Goal: Task Accomplishment & Management: Complete application form

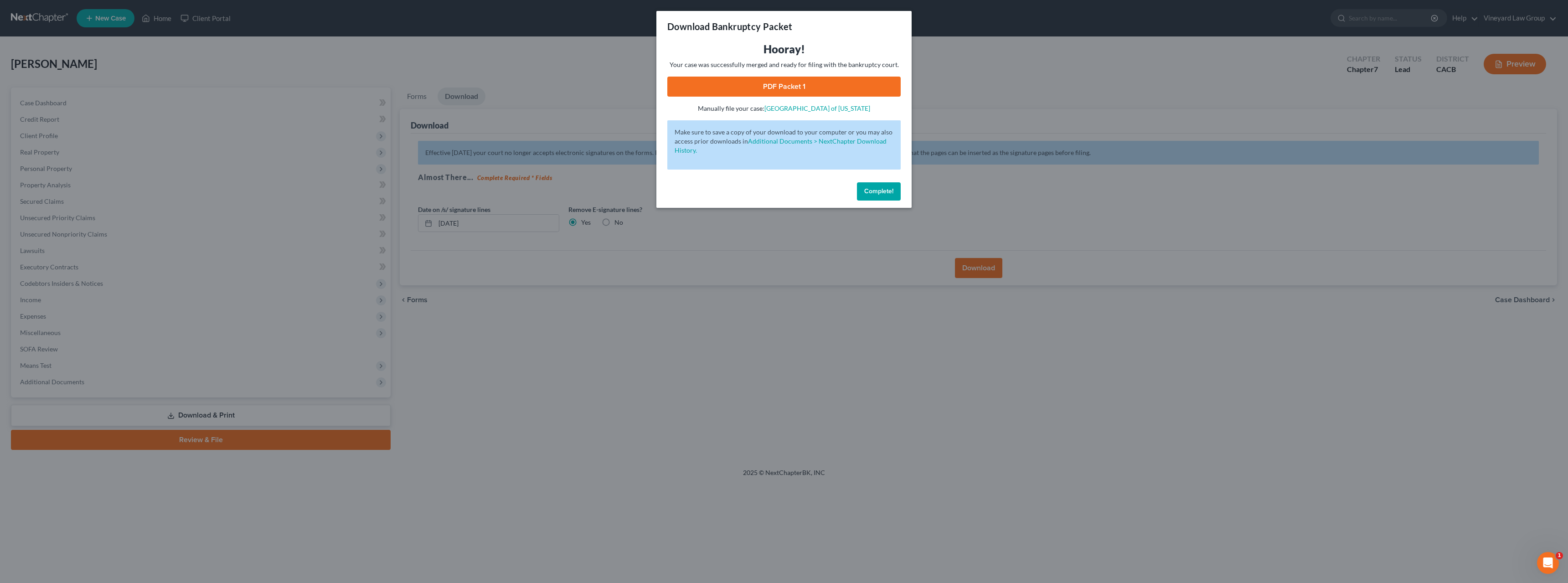
click at [885, 187] on span "Complete!" at bounding box center [878, 191] width 29 height 8
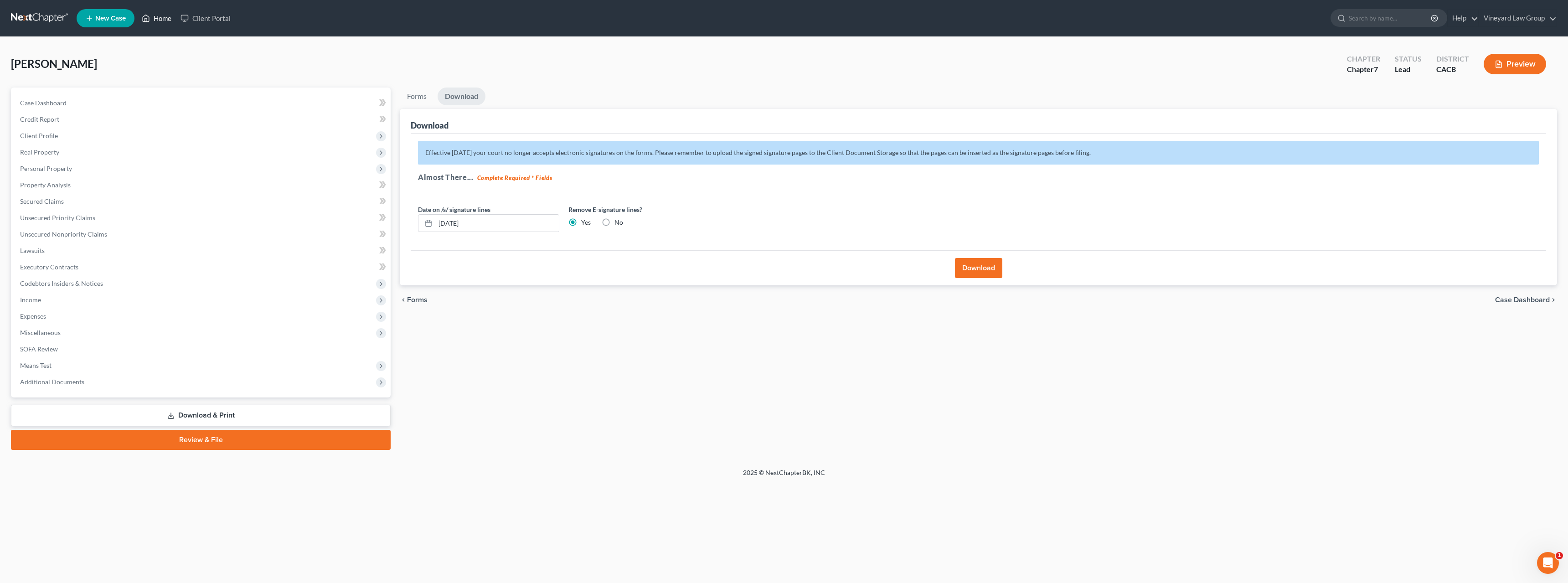
click at [154, 19] on link "Home" at bounding box center [156, 18] width 39 height 16
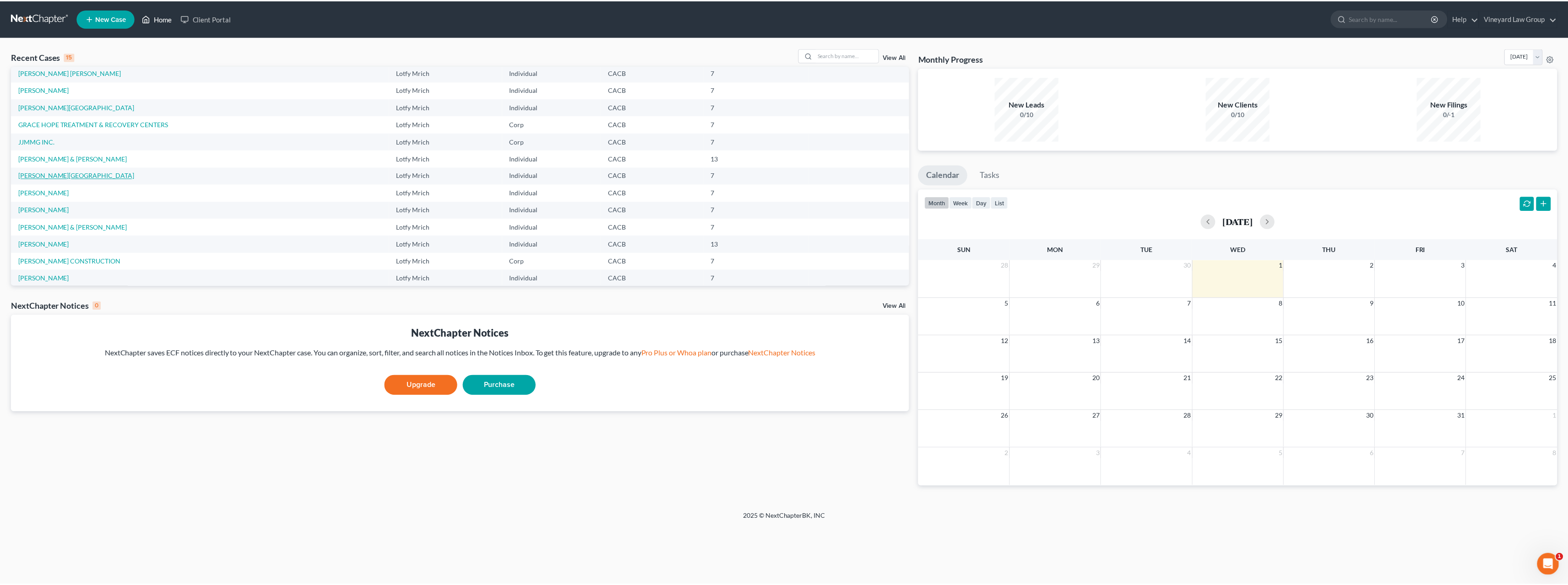
scroll to position [62, 0]
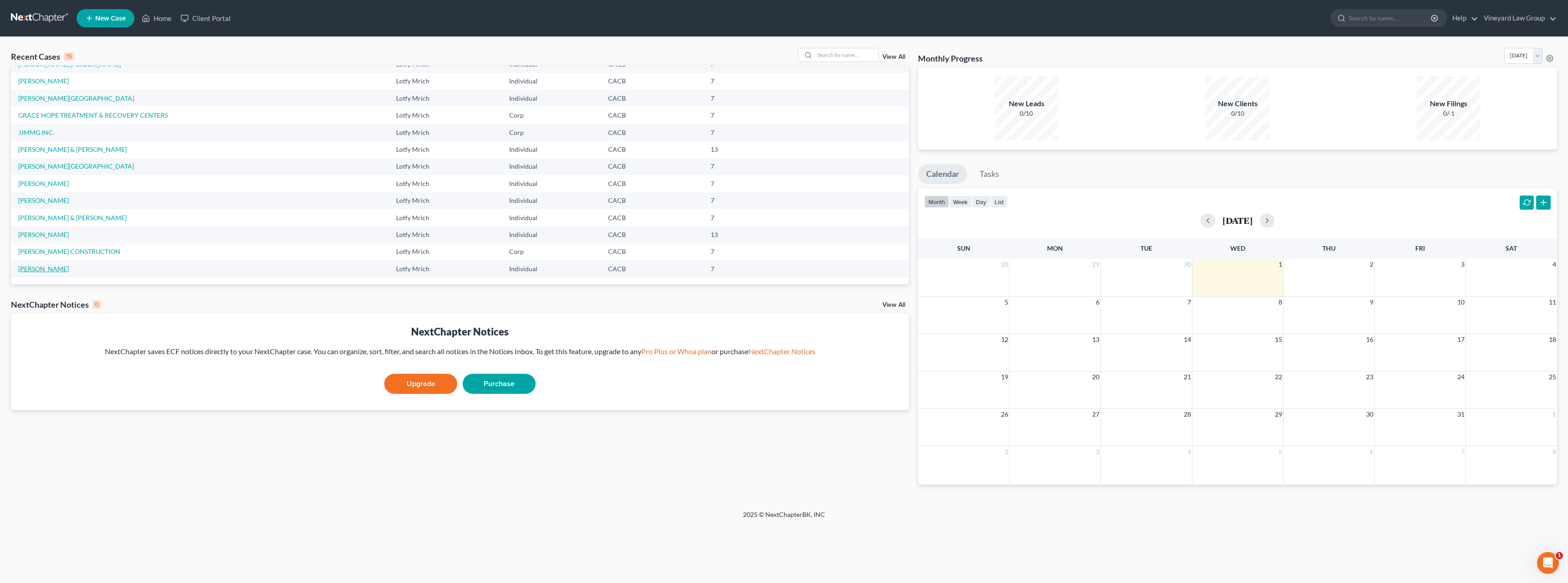
click at [51, 268] on link "[PERSON_NAME]" at bounding box center [44, 269] width 51 height 8
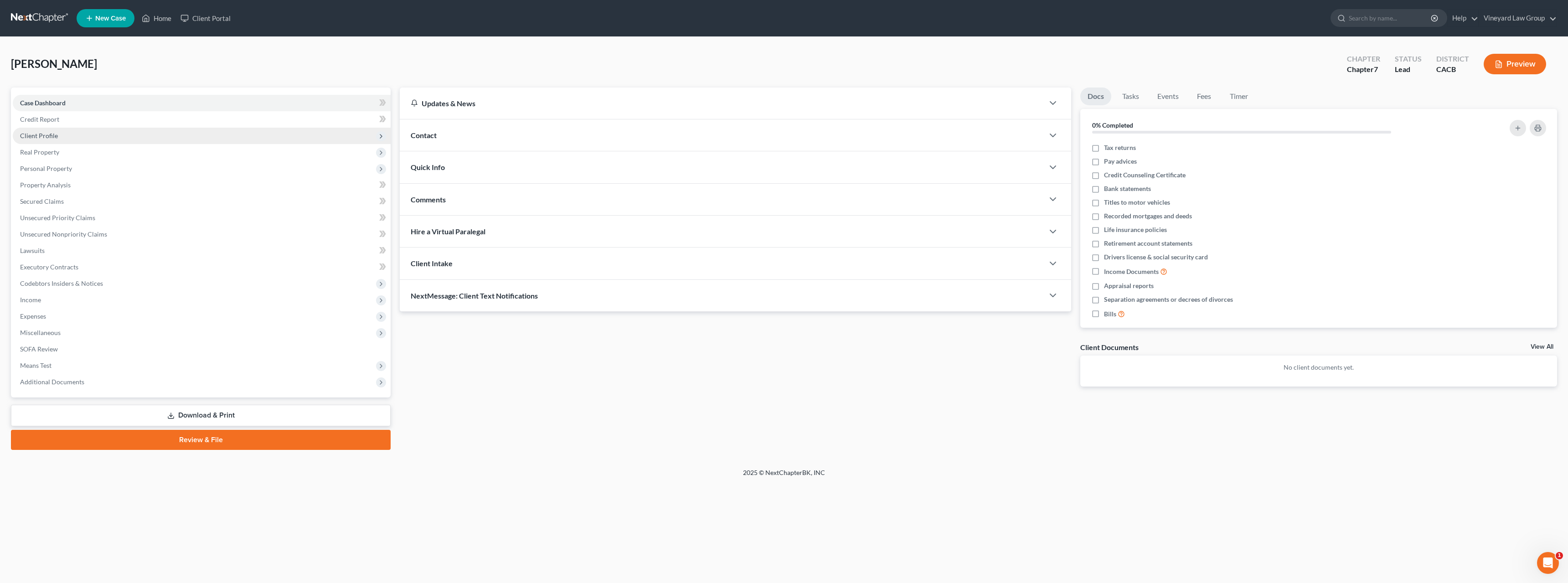
click at [49, 139] on span "Client Profile" at bounding box center [39, 135] width 38 height 8
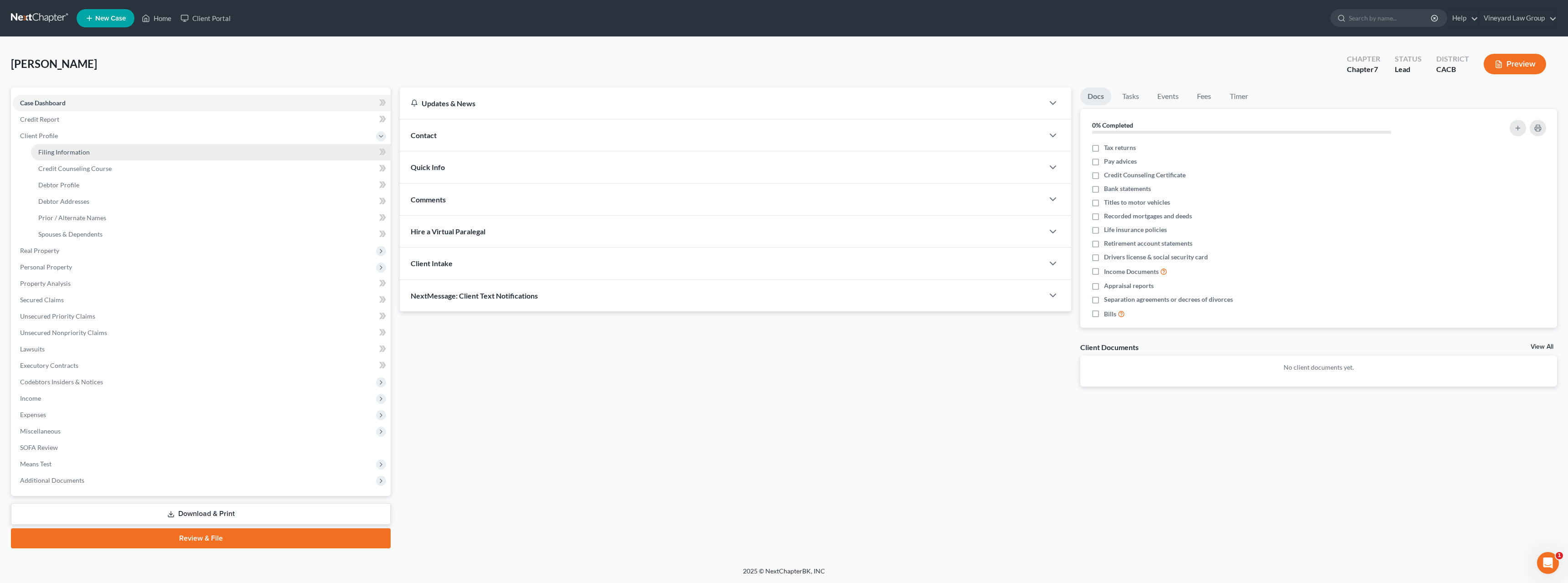
click at [68, 154] on span "Filing Information" at bounding box center [64, 151] width 51 height 8
select select "1"
select select "0"
select select "4"
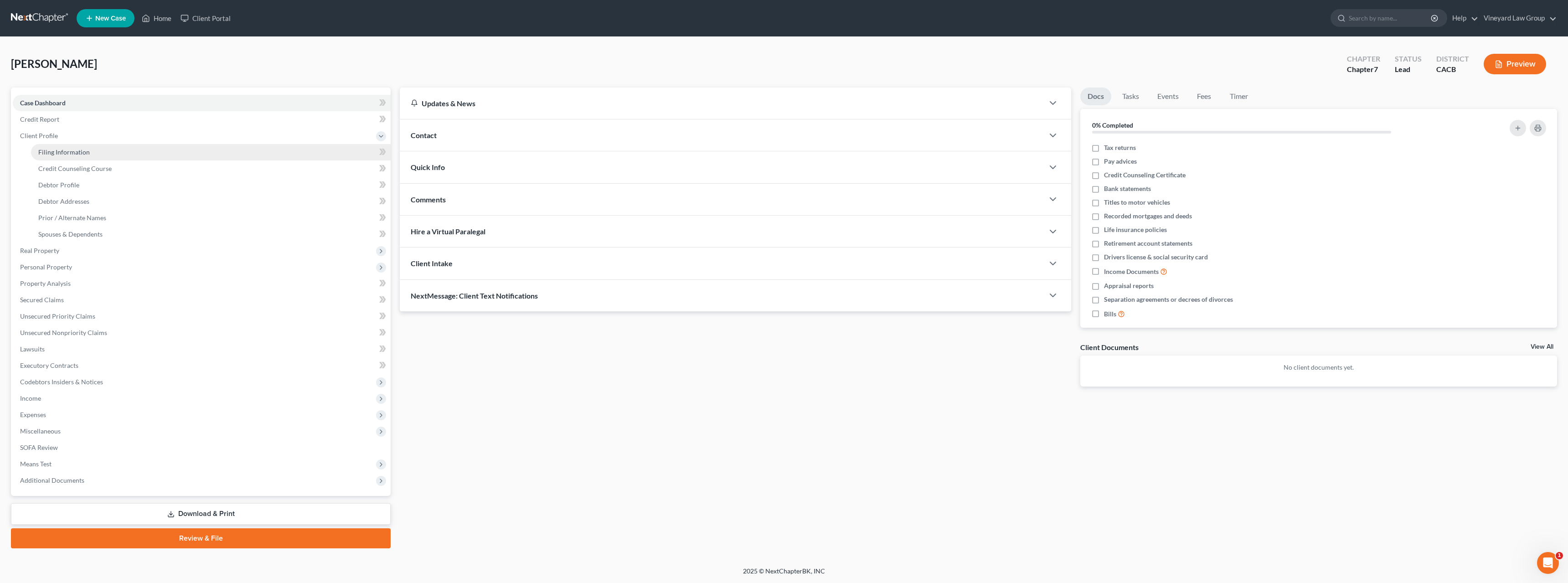
select select "1"
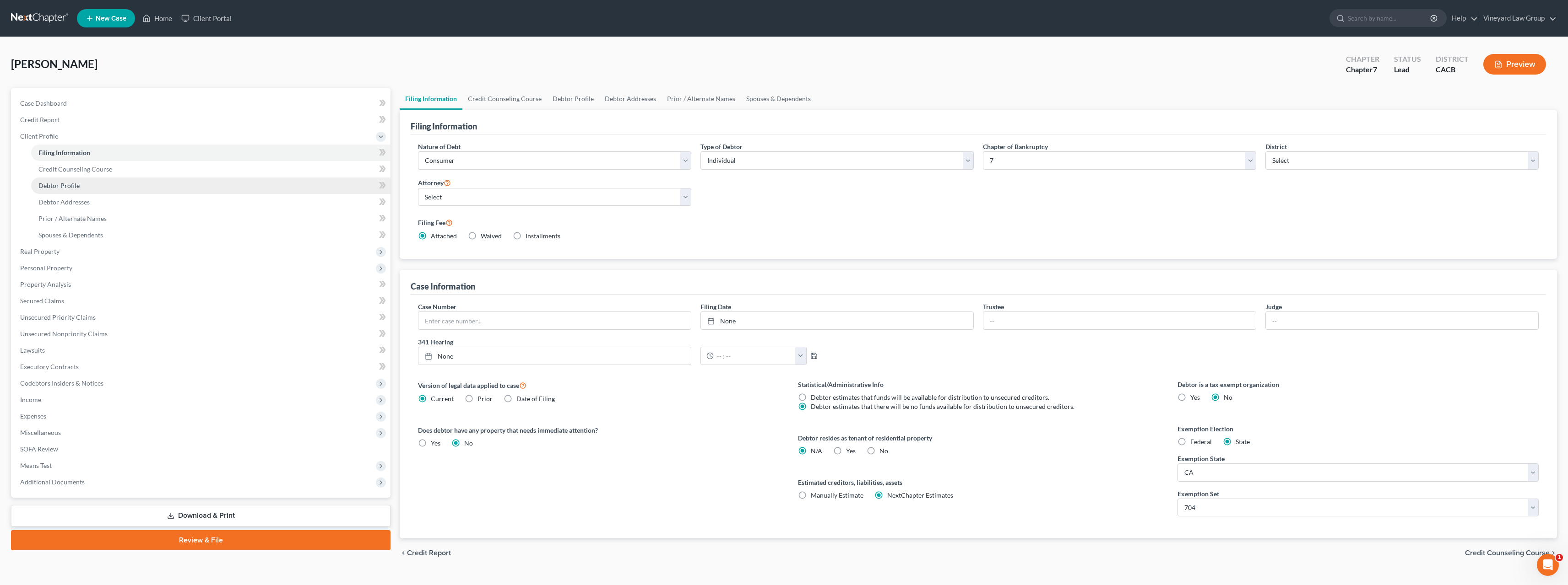
click at [61, 183] on span "Debtor Profile" at bounding box center [59, 185] width 41 height 8
select select "1"
select select "0"
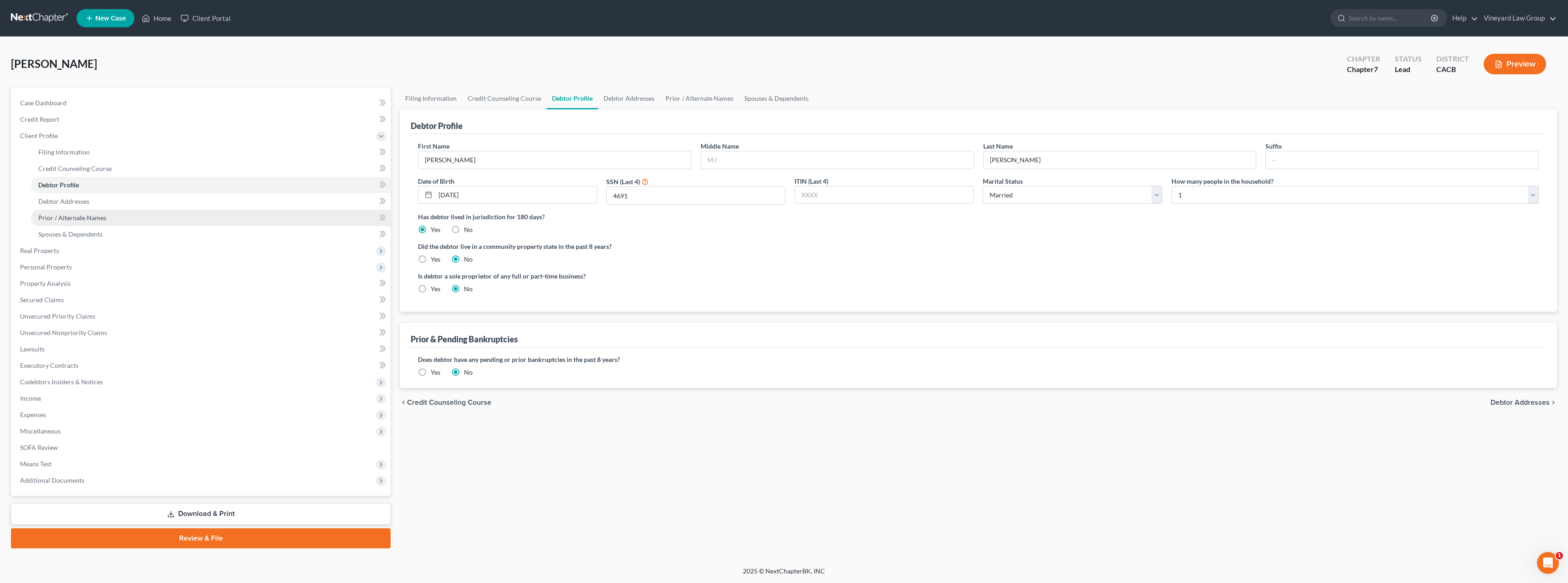
click at [61, 218] on span "Prior / Alternate Names" at bounding box center [72, 217] width 68 height 8
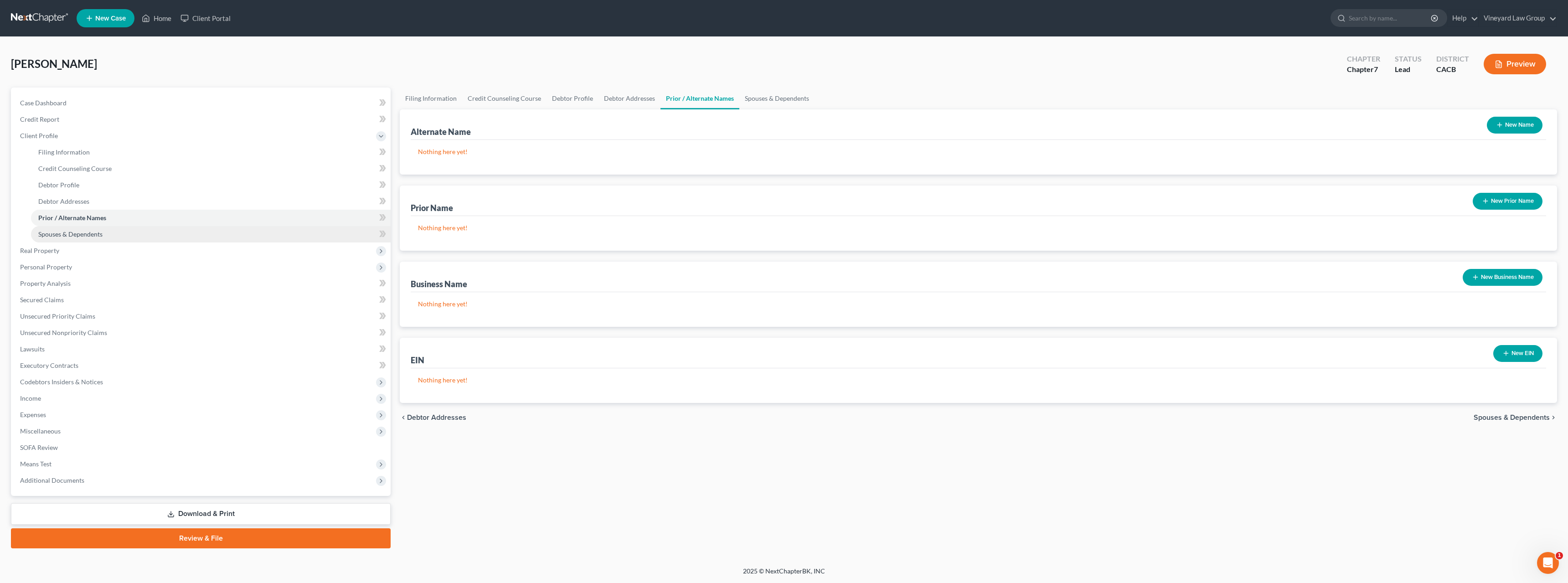
click at [49, 234] on span "Spouses & Dependents" at bounding box center [71, 234] width 64 height 8
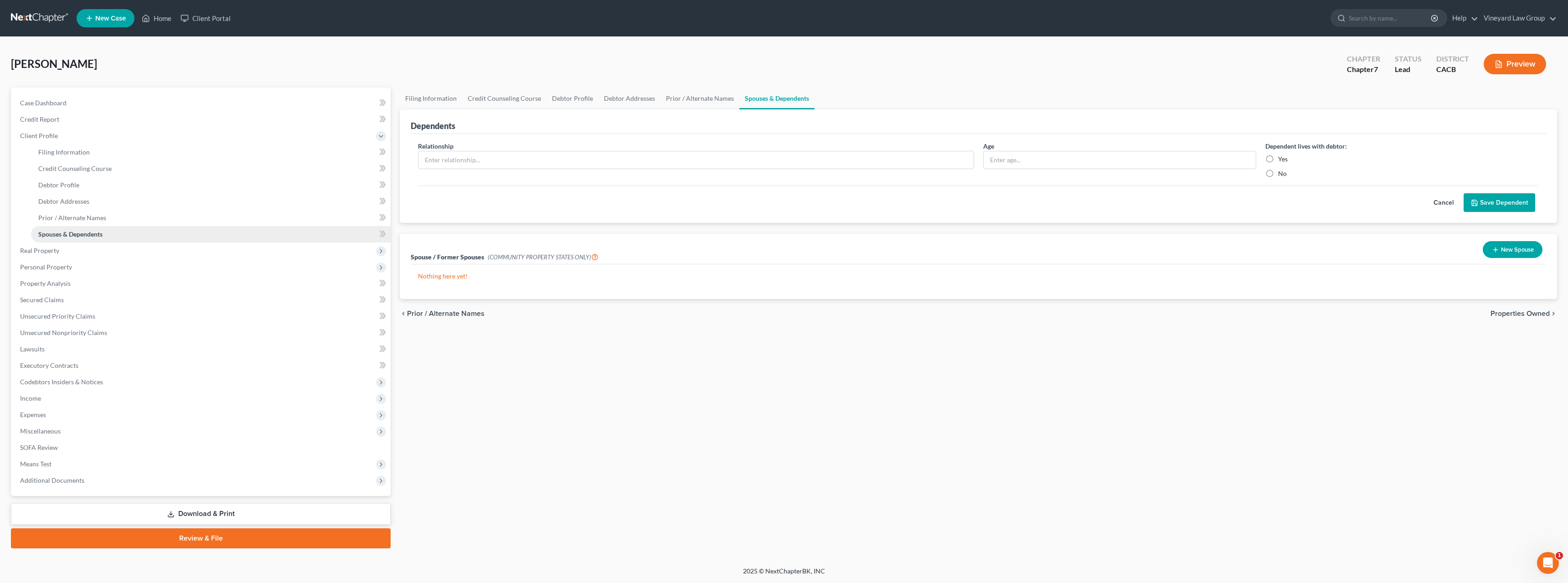
click at [49, 234] on span "Spouses & Dependents" at bounding box center [71, 234] width 64 height 8
click at [441, 159] on input "text" at bounding box center [695, 160] width 555 height 17
type input "SON"
click at [1002, 161] on input "text" at bounding box center [1120, 160] width 273 height 17
type input "29"
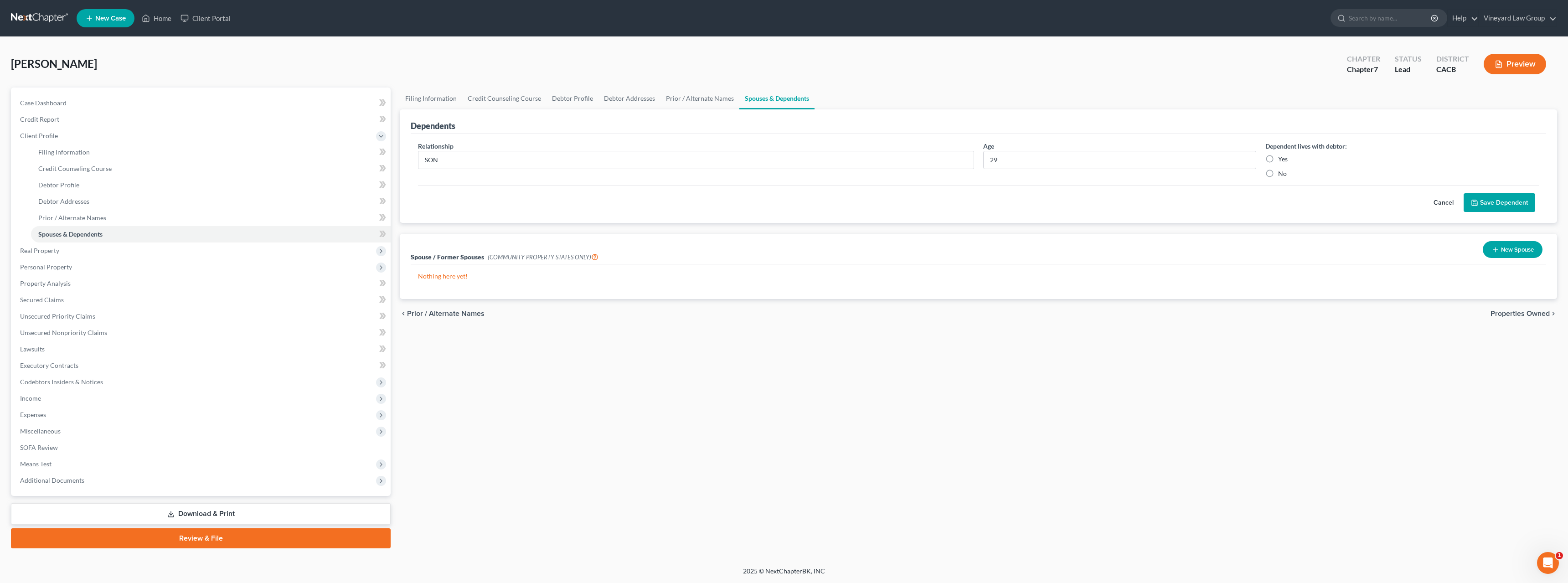
click at [1278, 160] on label "Yes" at bounding box center [1282, 159] width 9 height 9
click at [1282, 160] on input "Yes" at bounding box center [1285, 157] width 6 height 6
radio input "true"
click at [1270, 149] on label "Dependent lives with debtor:" at bounding box center [1306, 146] width 81 height 9
click at [1278, 157] on label "Yes" at bounding box center [1282, 159] width 9 height 9
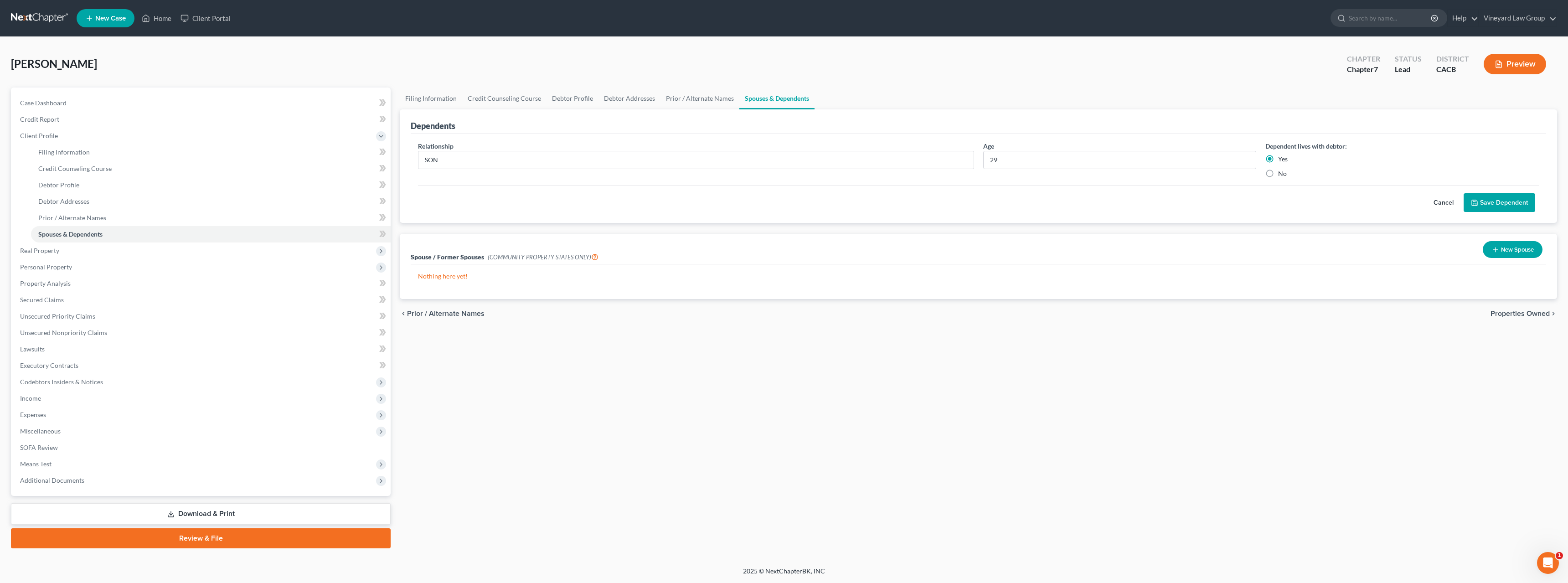
click at [1282, 157] on input "Yes" at bounding box center [1285, 157] width 6 height 6
click at [1278, 159] on label "Yes" at bounding box center [1282, 159] width 9 height 9
click at [1282, 159] on input "Yes" at bounding box center [1285, 157] width 6 height 6
click at [1010, 158] on input "29" at bounding box center [1120, 160] width 273 height 17
type input "2"
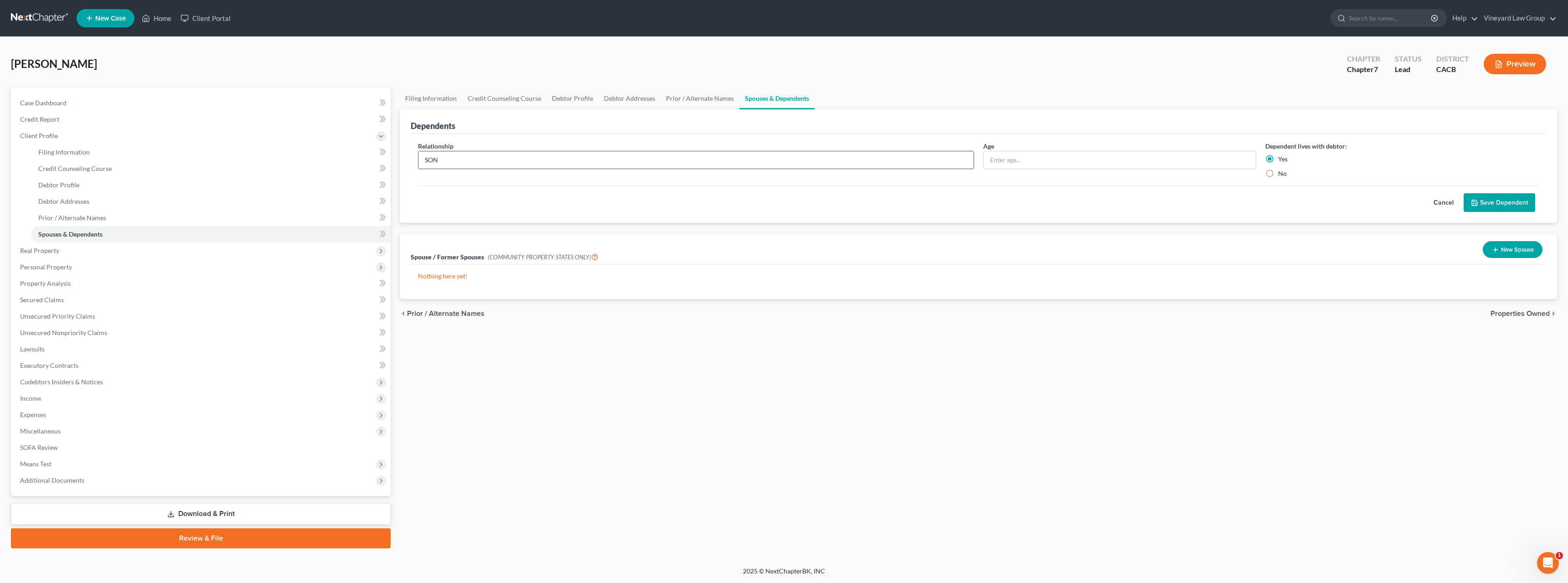
click at [446, 157] on input "SON" at bounding box center [695, 160] width 555 height 17
type input "S"
click at [1503, 251] on button "New Spouse" at bounding box center [1512, 250] width 60 height 17
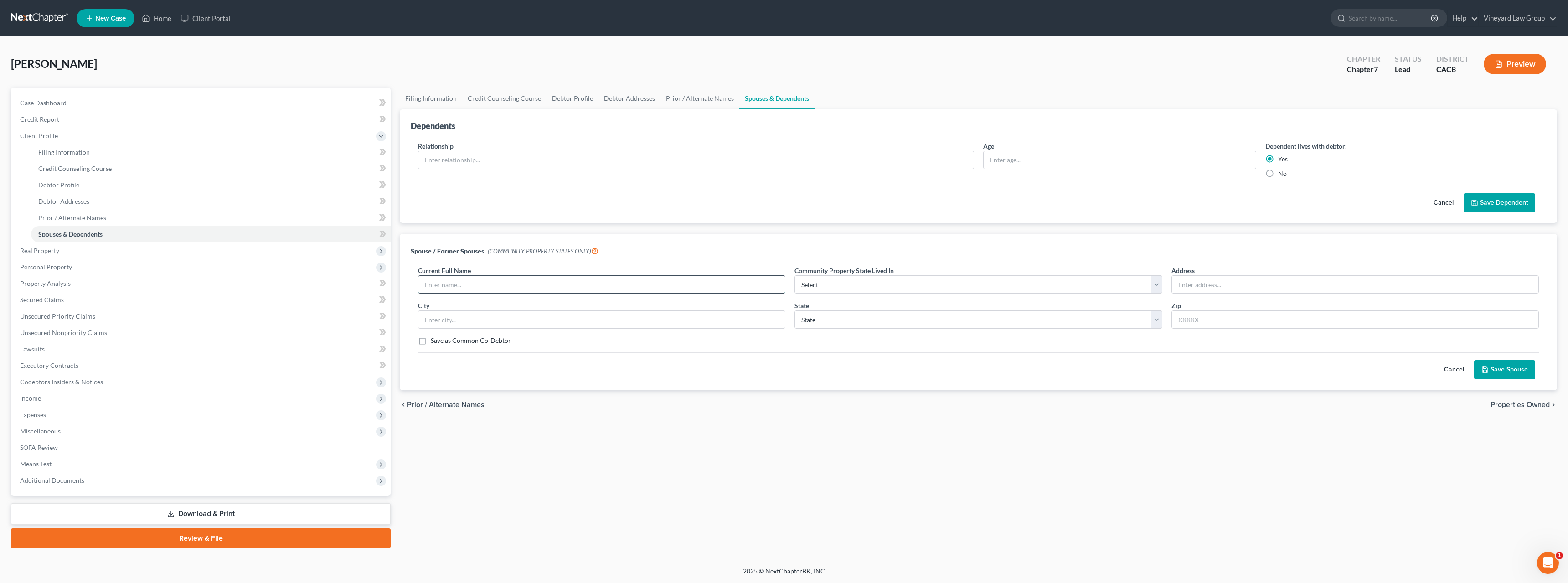
click at [439, 284] on input "text" at bounding box center [601, 284] width 366 height 17
click at [447, 160] on input "text" at bounding box center [695, 160] width 555 height 17
click at [444, 287] on input "text" at bounding box center [601, 284] width 366 height 17
type input "[PERSON_NAME]"
click at [463, 309] on div "City" at bounding box center [601, 314] width 376 height 28
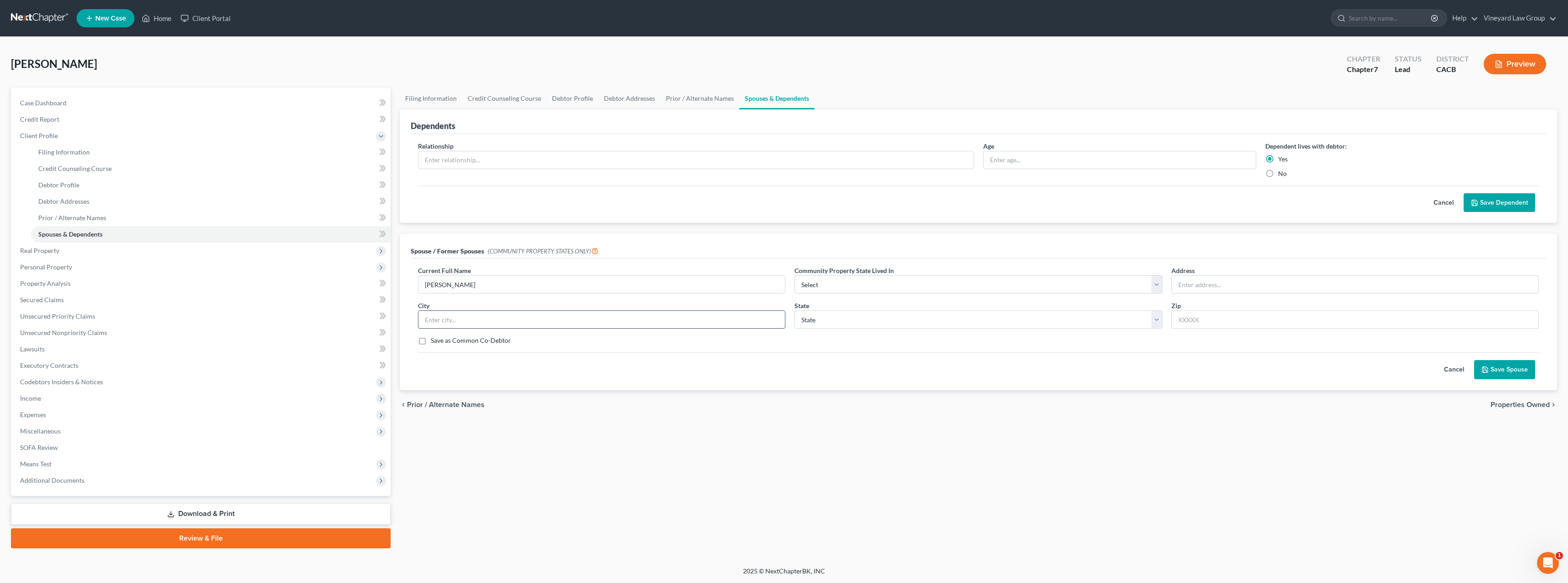
click at [446, 320] on input "text" at bounding box center [601, 319] width 366 height 17
click at [503, 319] on input "[STREET_ADDRESS]" at bounding box center [601, 319] width 366 height 17
type input "[STREET_ADDRESS]"
click at [850, 326] on select "State [US_STATE] AK AR AZ CA CO CT DE DC [GEOGRAPHIC_DATA] [GEOGRAPHIC_DATA] GU…" at bounding box center [978, 320] width 367 height 19
click at [845, 319] on select "State [US_STATE] AK AR AZ CA CO CT DE DC [GEOGRAPHIC_DATA] [GEOGRAPHIC_DATA] GU…" at bounding box center [978, 320] width 367 height 19
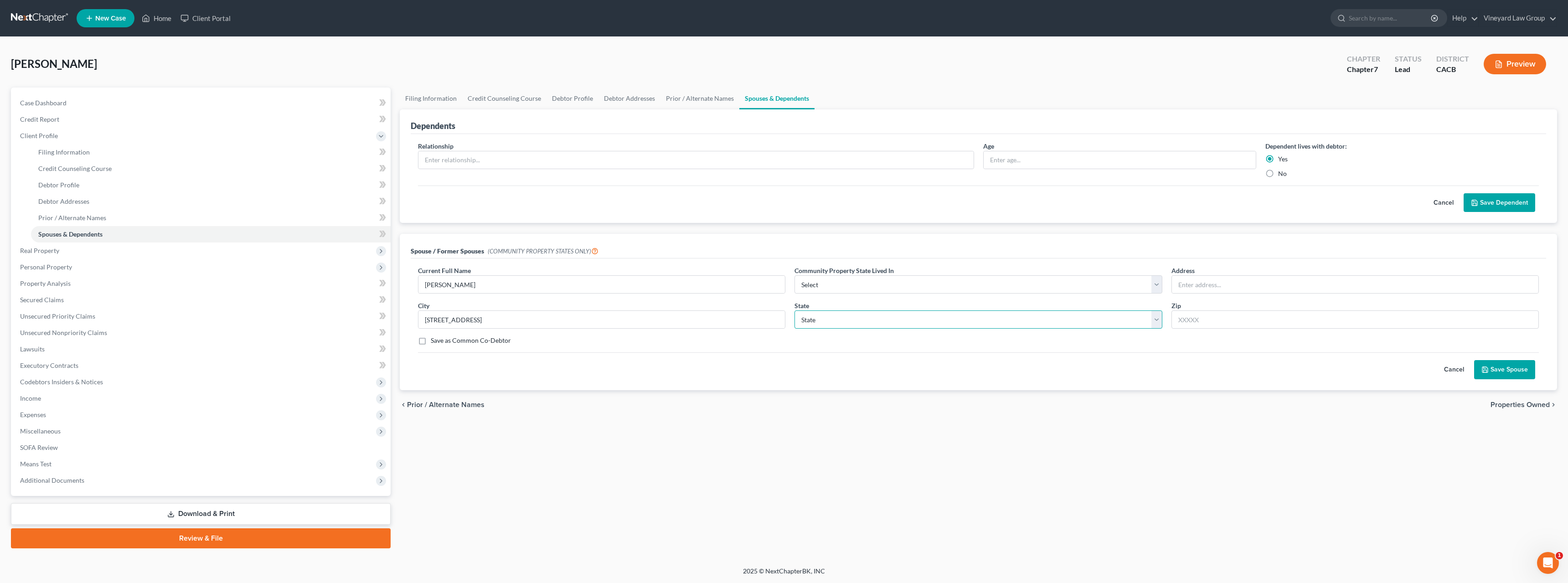
click at [843, 324] on select "State [US_STATE] AK AR AZ CA CO CT DE DC [GEOGRAPHIC_DATA] [GEOGRAPHIC_DATA] GU…" at bounding box center [978, 320] width 367 height 19
select select "4"
click at [794, 311] on select "State [US_STATE] AK AR AZ CA CO CT DE DC [GEOGRAPHIC_DATA] [GEOGRAPHIC_DATA] GU…" at bounding box center [978, 320] width 367 height 19
click at [1196, 322] on input "text" at bounding box center [1355, 320] width 367 height 19
type input "91741"
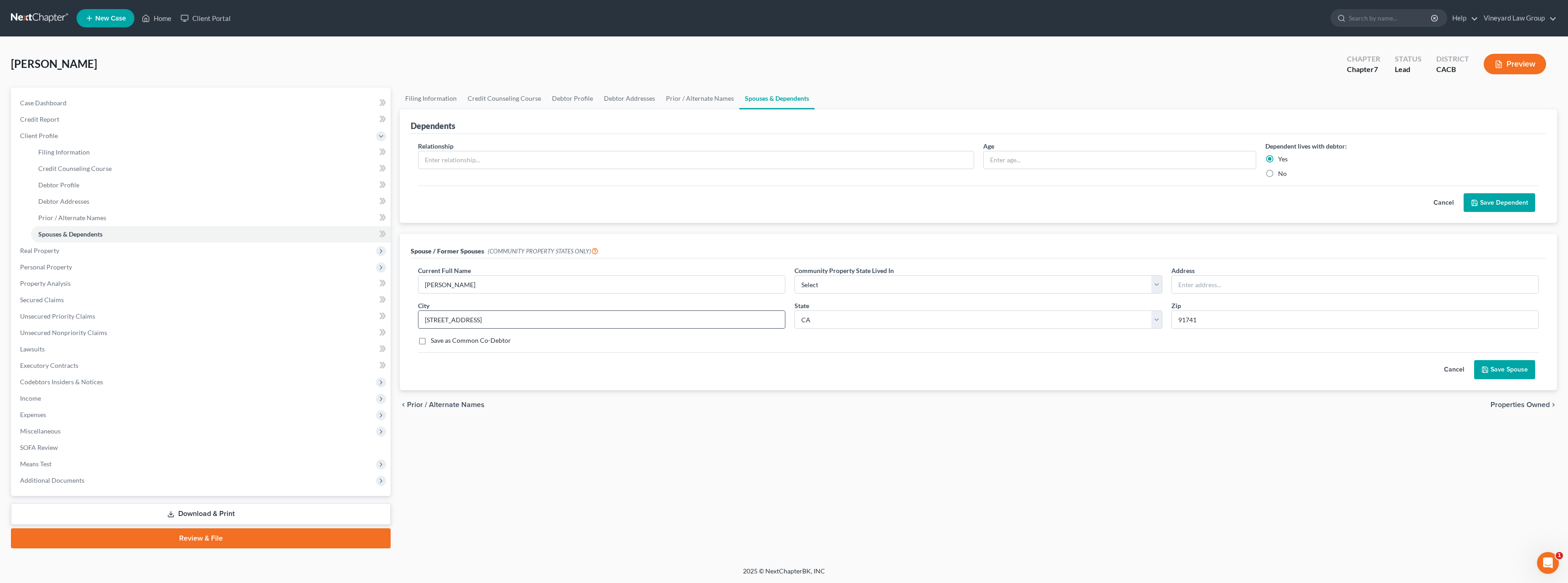
click at [533, 317] on input "[STREET_ADDRESS]" at bounding box center [601, 319] width 366 height 17
click at [424, 322] on input "Glendora" at bounding box center [601, 319] width 366 height 17
type input "Glendora"
click at [1156, 289] on select "Select AZ CA GU ID LA NV NM PR [GEOGRAPHIC_DATA] [GEOGRAPHIC_DATA] [GEOGRAPHIC_…" at bounding box center [978, 285] width 367 height 19
select select "1"
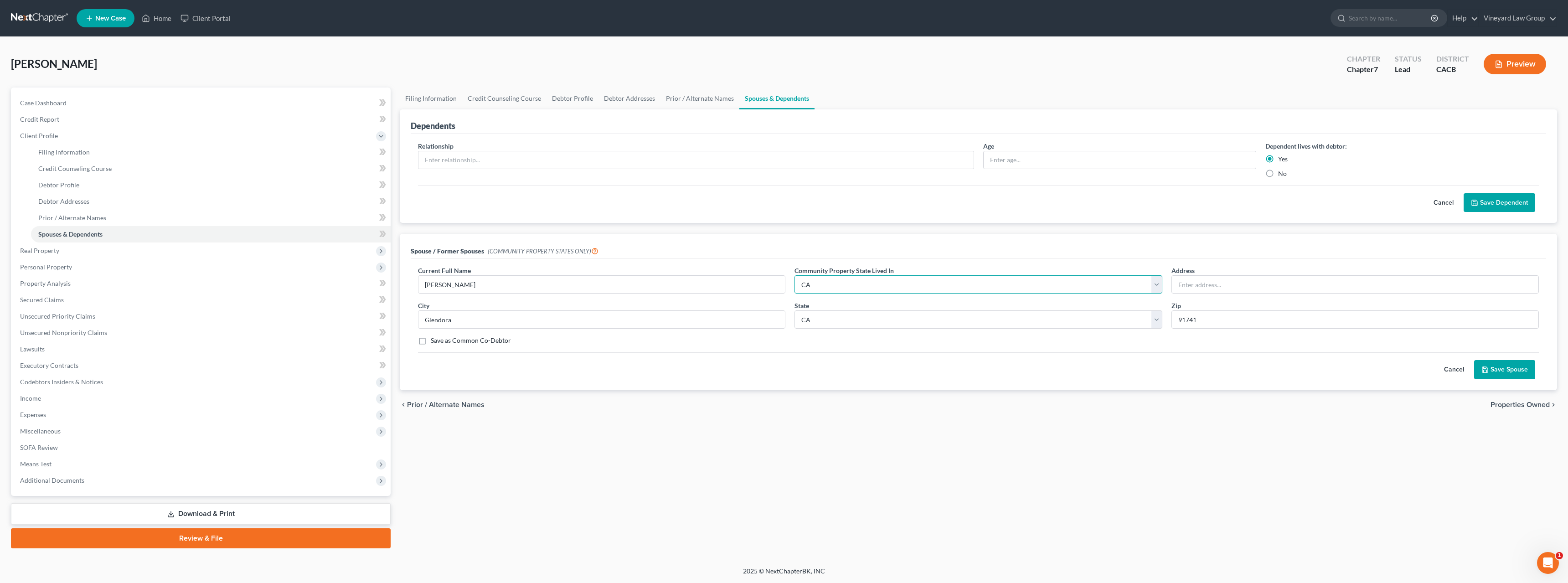
click at [794, 276] on select "Select AZ CA GU ID LA NV NM PR [GEOGRAPHIC_DATA] [GEOGRAPHIC_DATA] [GEOGRAPHIC_…" at bounding box center [978, 285] width 367 height 19
click at [1210, 287] on input "text" at bounding box center [1355, 284] width 366 height 17
click at [1191, 286] on input "541 Foothill" at bounding box center [1355, 284] width 366 height 17
click at [1228, 274] on div "Address [STREET_ADDRESS]" at bounding box center [1355, 279] width 376 height 28
click at [1232, 288] on input "541 W. Foothill" at bounding box center [1355, 284] width 366 height 17
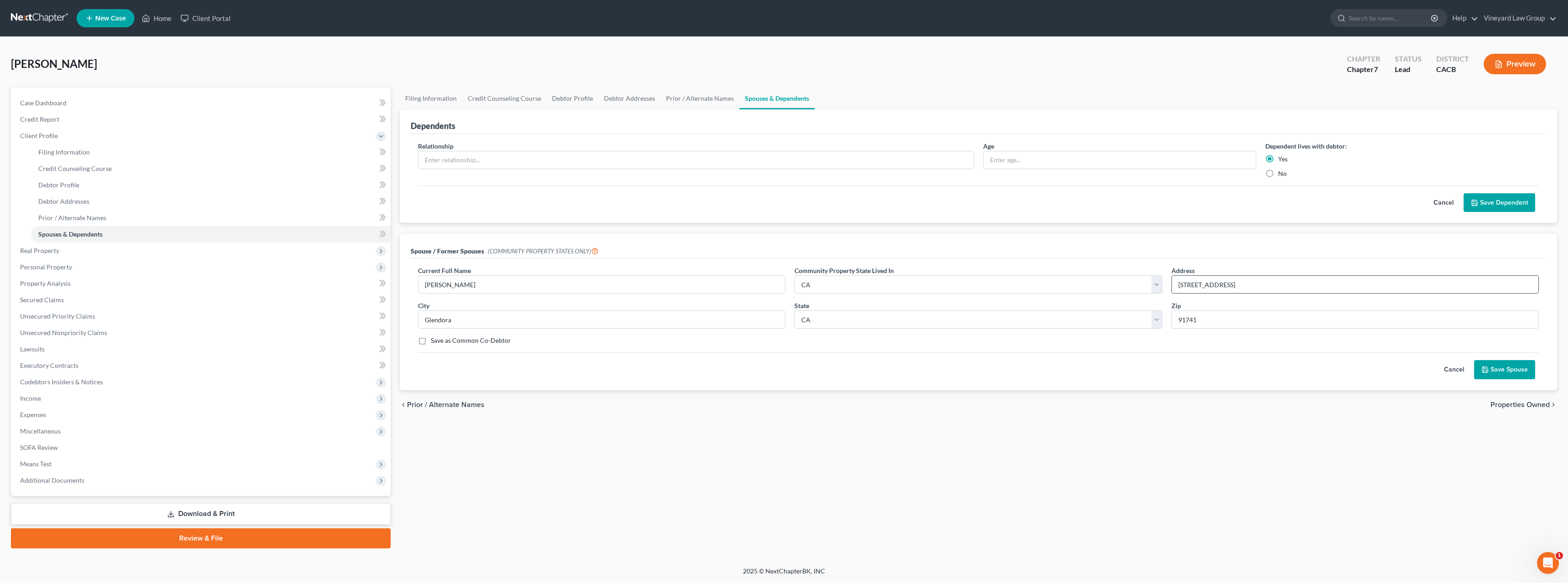
drag, startPoint x: 1245, startPoint y: 284, endPoint x: 1234, endPoint y: 289, distance: 12.1
click at [1234, 289] on input "[STREET_ADDRESS]" at bounding box center [1355, 284] width 366 height 17
type input "[STREET_ADDRESS]"
click at [1517, 369] on button "Save Spouse" at bounding box center [1504, 369] width 61 height 19
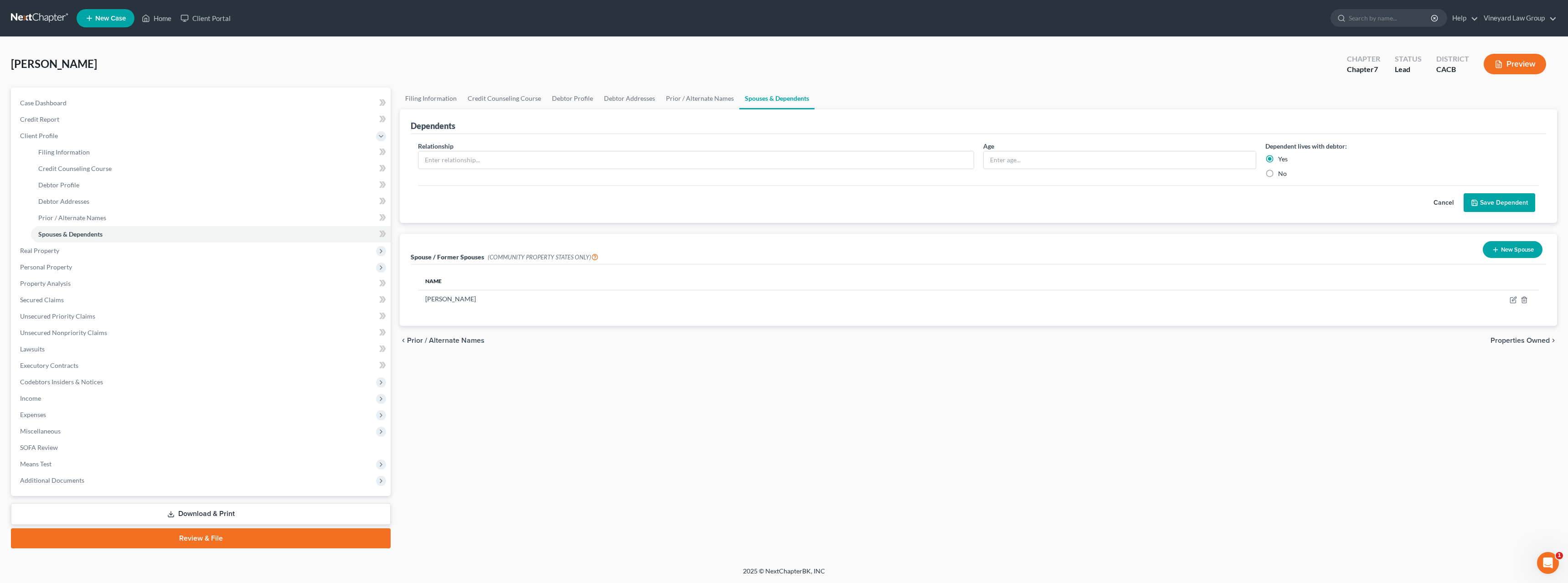
click at [1534, 340] on span "Properties Owned" at bounding box center [1519, 341] width 59 height 7
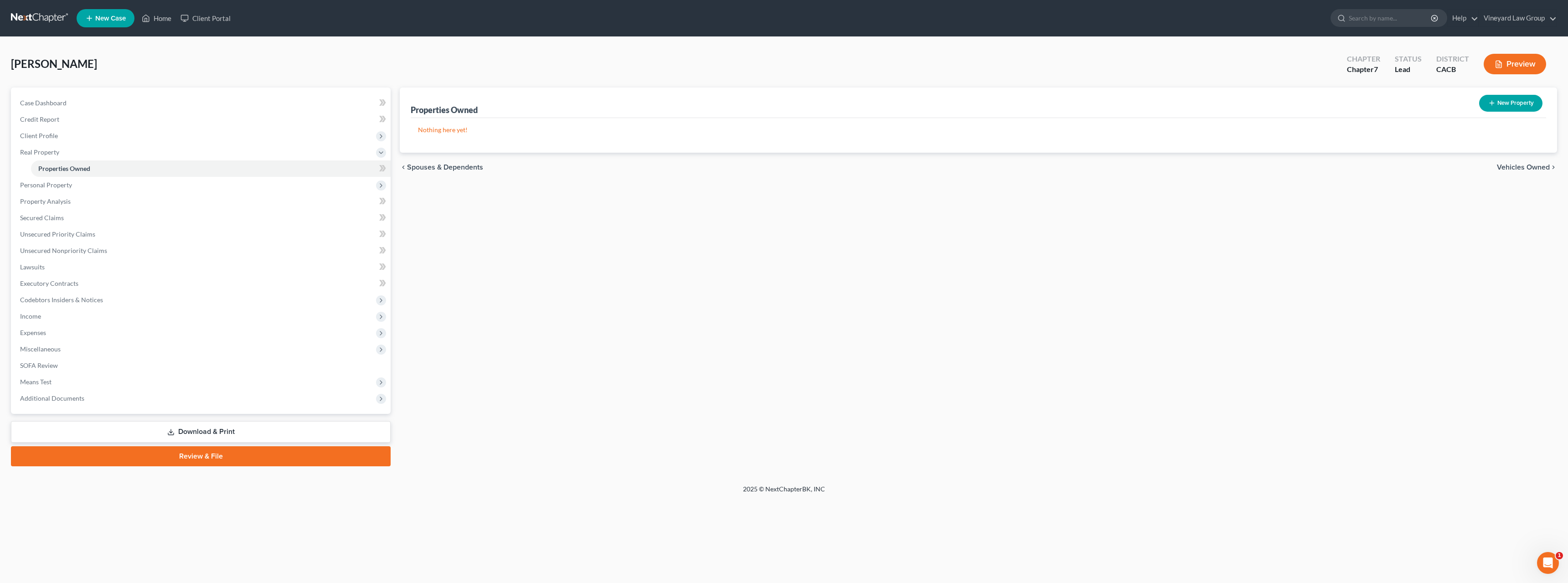
click at [451, 130] on p "Nothing here yet!" at bounding box center [978, 130] width 1120 height 9
click at [448, 131] on p "Nothing here yet!" at bounding box center [978, 130] width 1120 height 9
click at [1509, 95] on button "New Property" at bounding box center [1510, 104] width 64 height 17
select select "4"
select select "18"
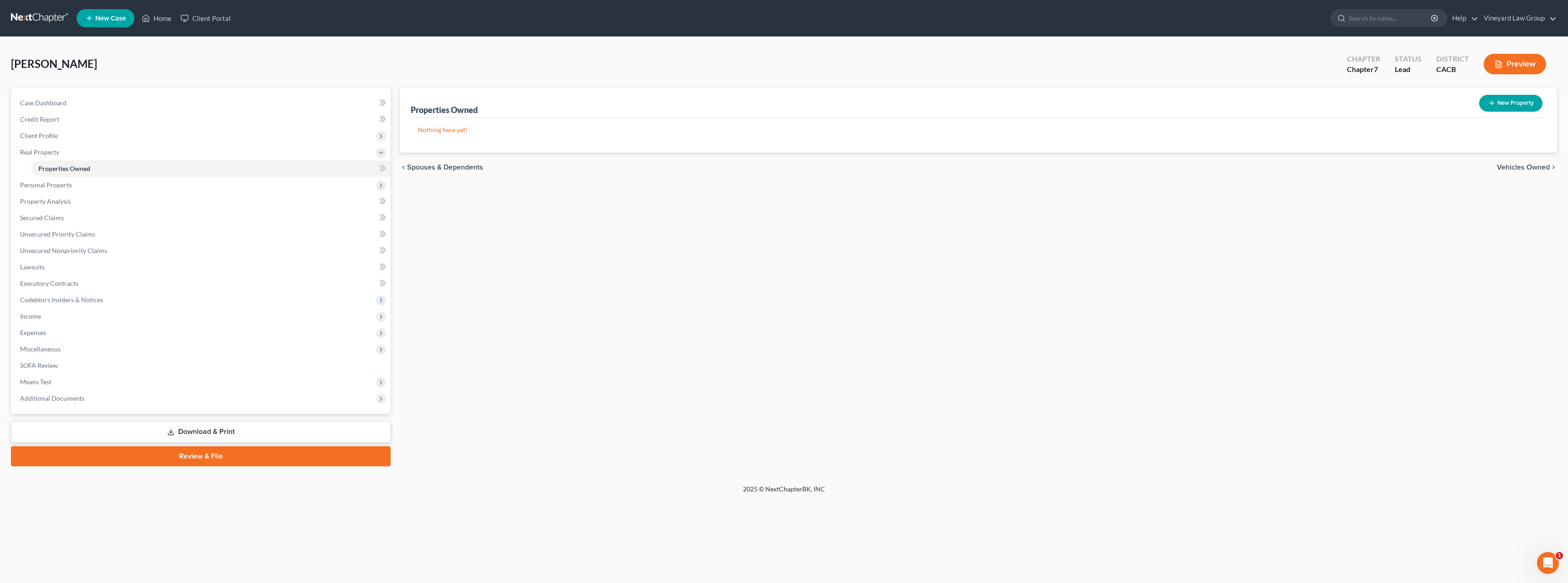
select select "0"
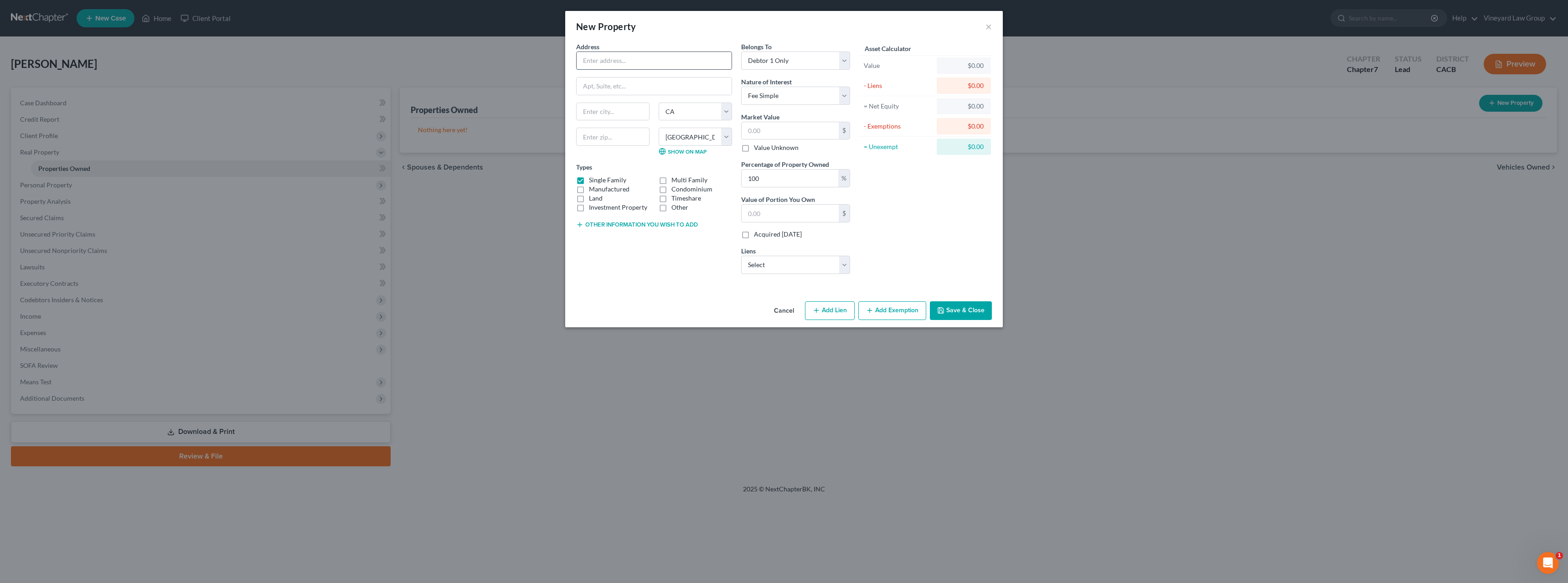
click at [583, 59] on input "text" at bounding box center [653, 61] width 155 height 17
click at [1336, 331] on div "New Property × Address * State [US_STATE][GEOGRAPHIC_DATA] [GEOGRAPHIC_DATA] [G…" at bounding box center [784, 292] width 1568 height 583
click at [986, 26] on button "×" at bounding box center [988, 26] width 6 height 11
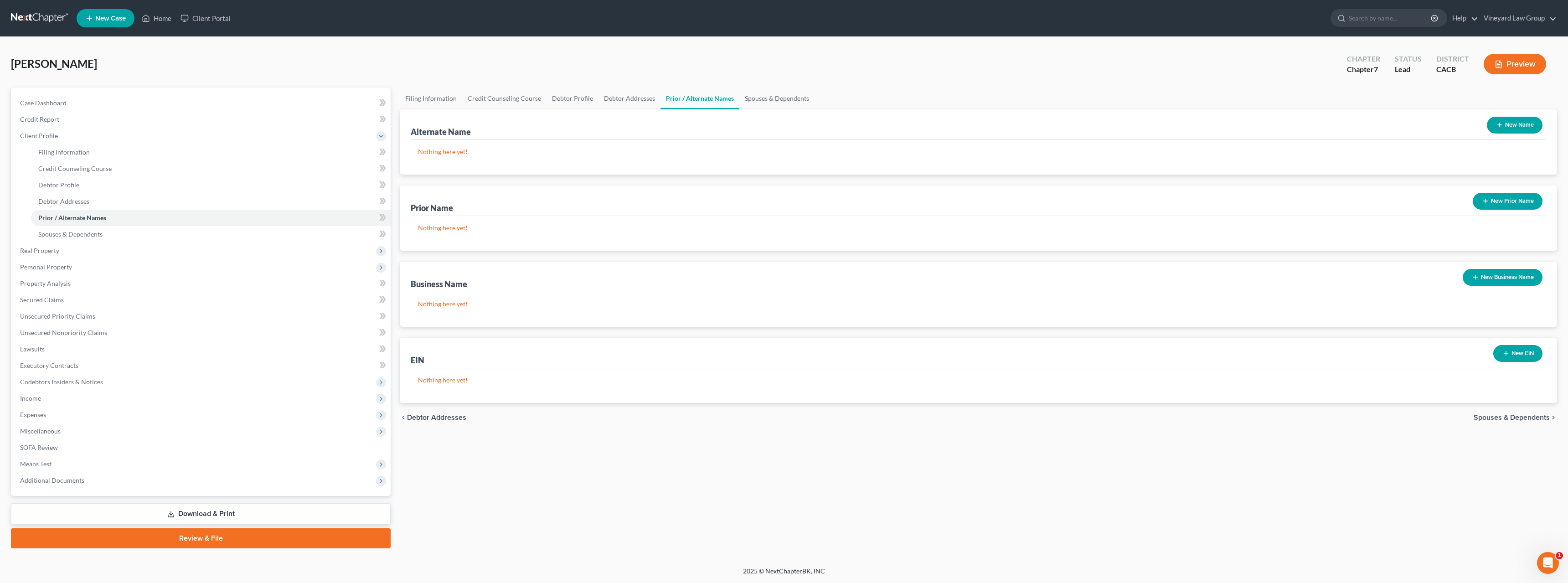
select select "1"
select select "0"
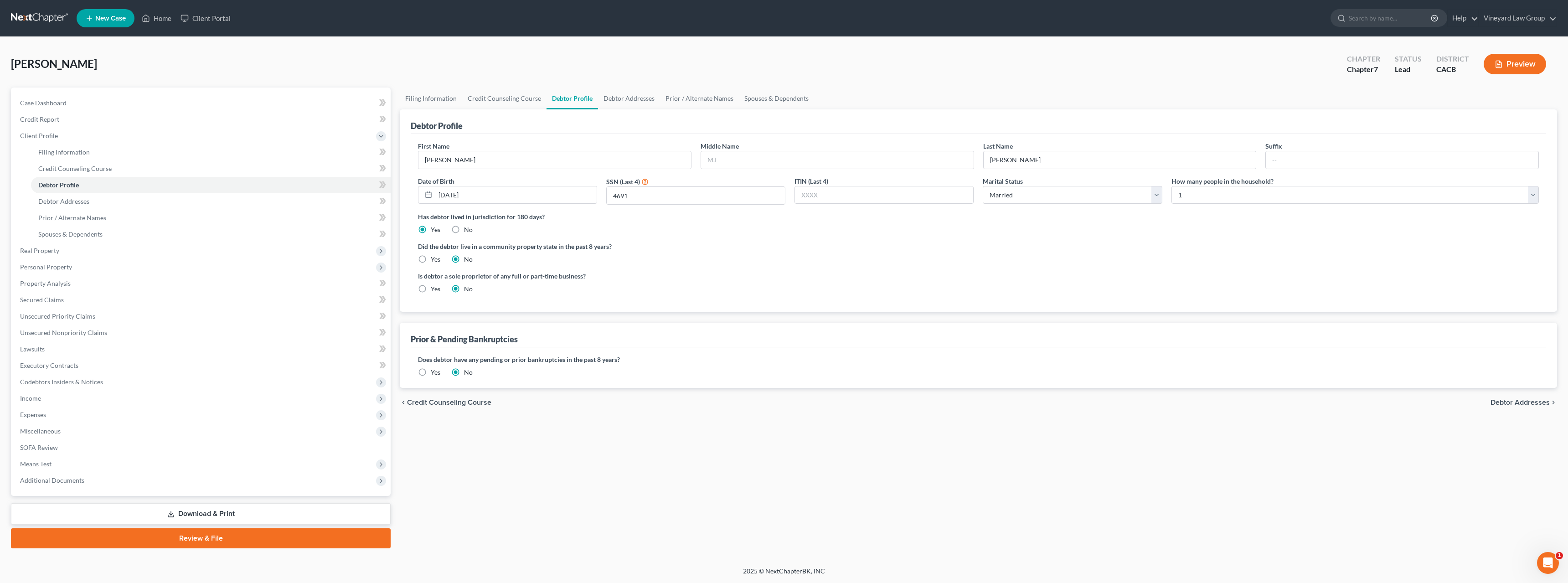
select select "1"
select select "0"
select select "7"
select select "0"
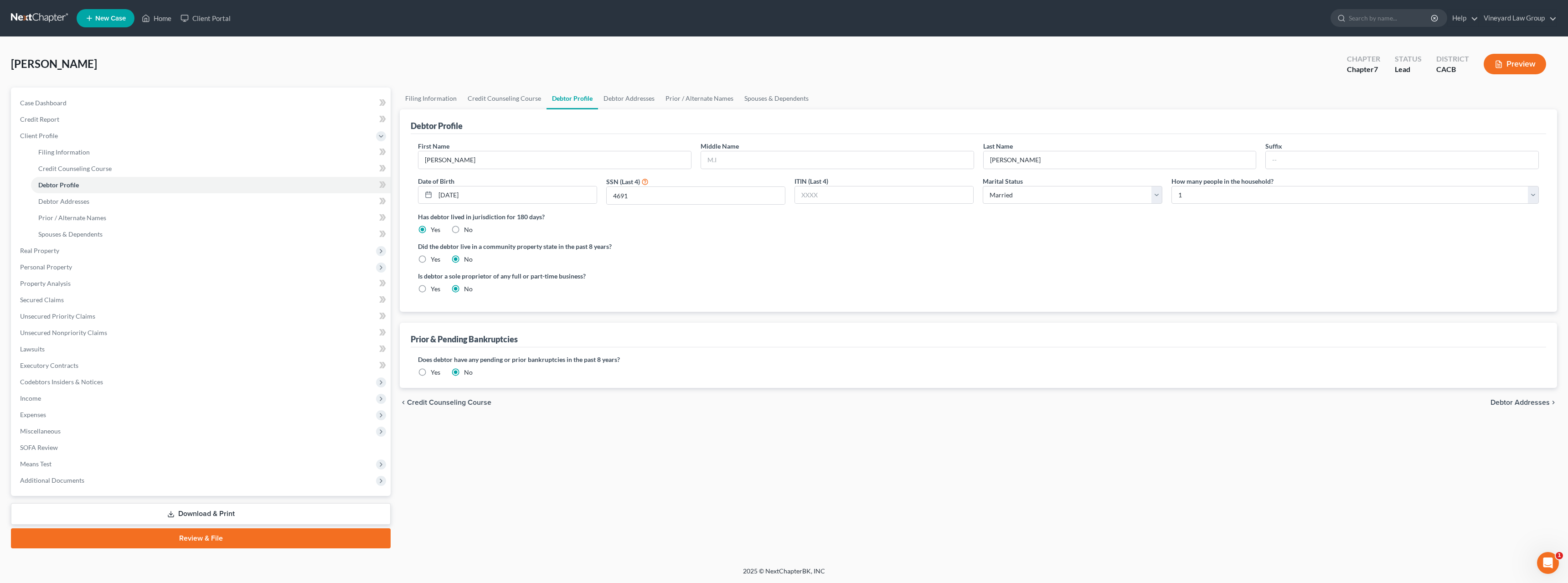
select select "4"
select select "1"
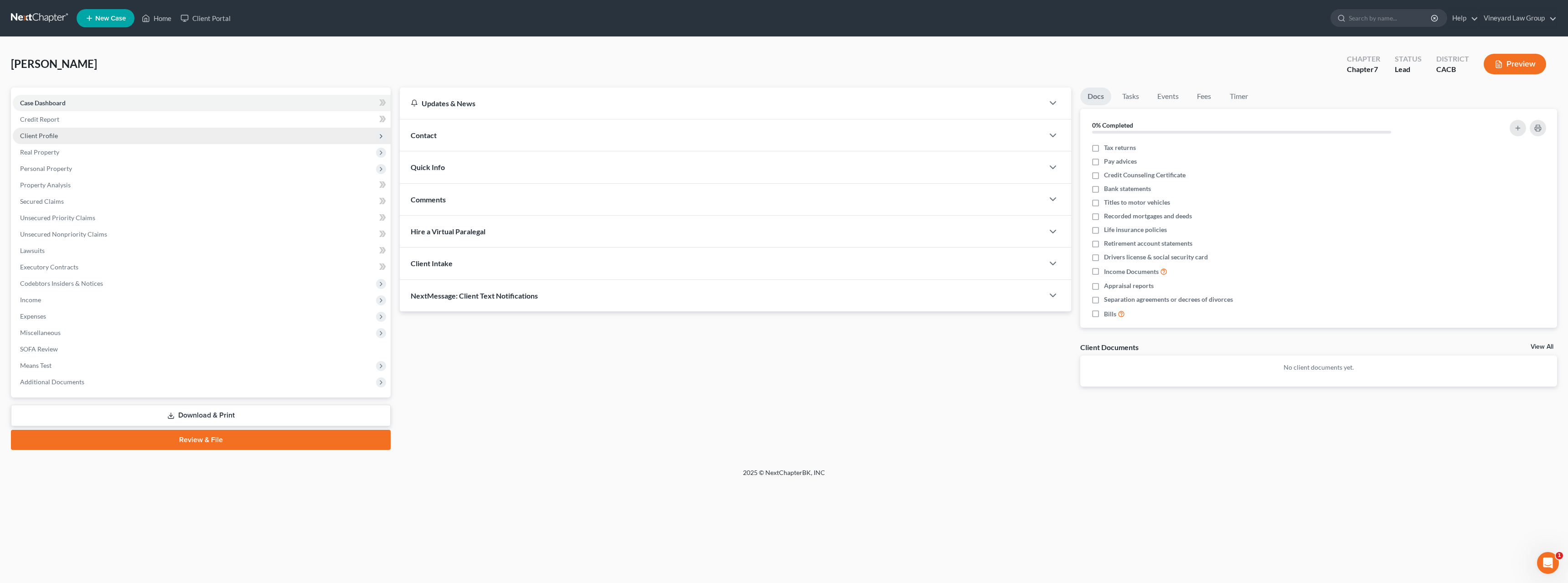
click at [44, 136] on span "Client Profile" at bounding box center [39, 135] width 38 height 8
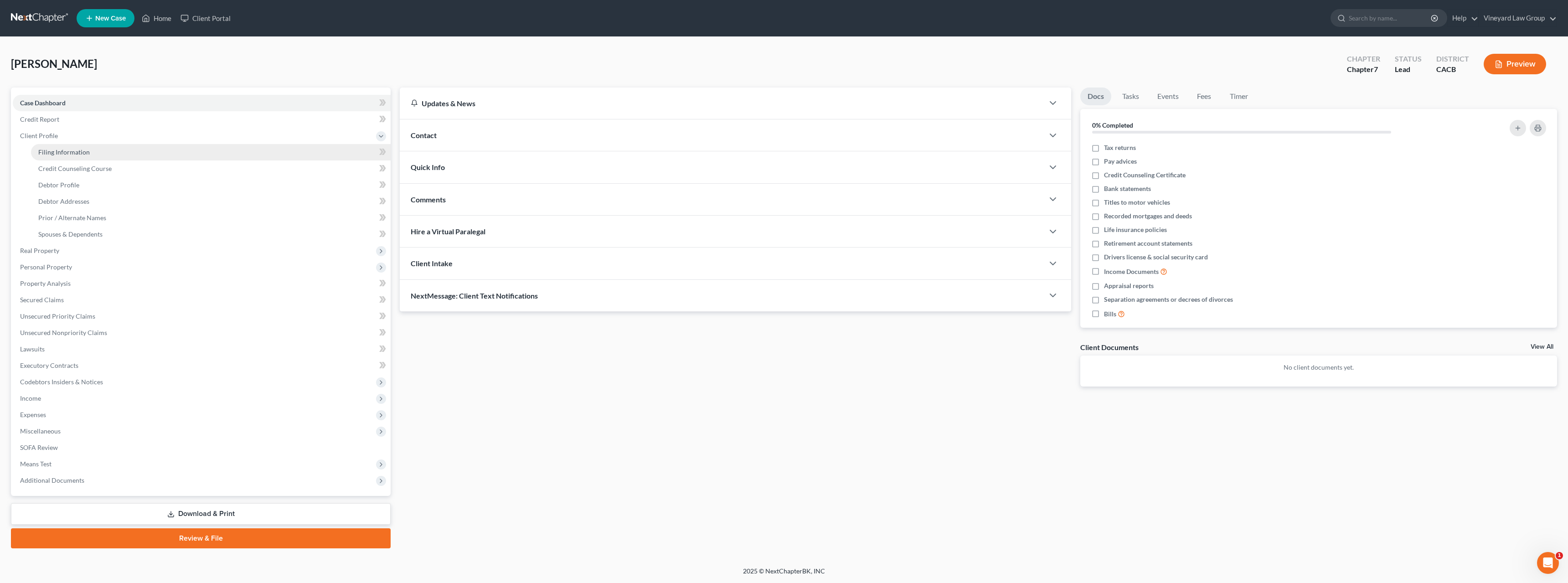
click at [46, 155] on span "Filing Information" at bounding box center [64, 151] width 51 height 8
select select "1"
select select "0"
select select "7"
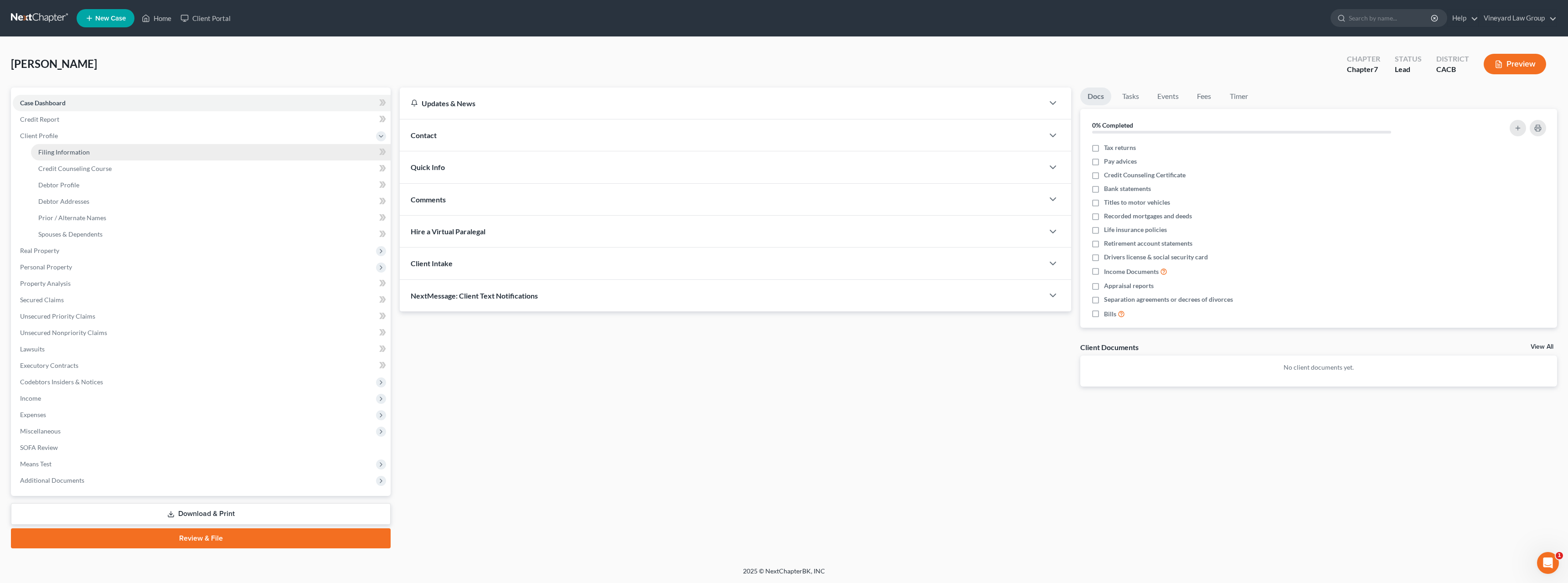
select select "0"
select select "4"
select select "1"
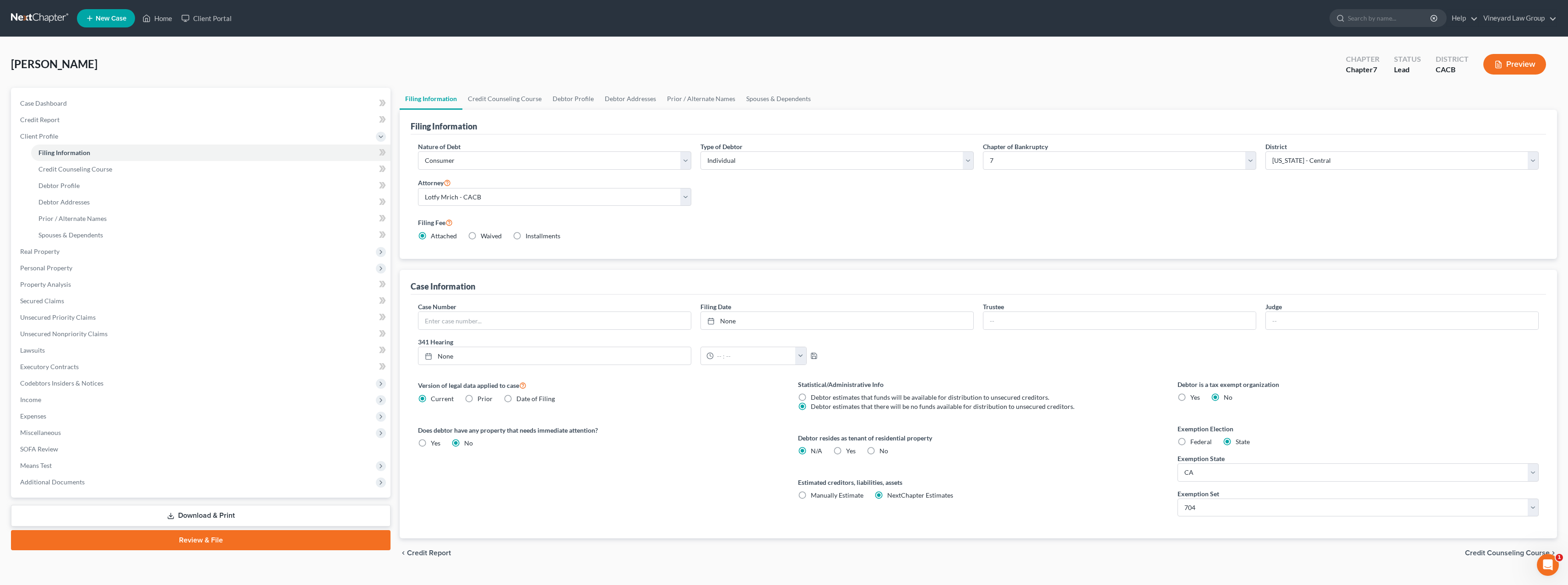
scroll to position [17, 0]
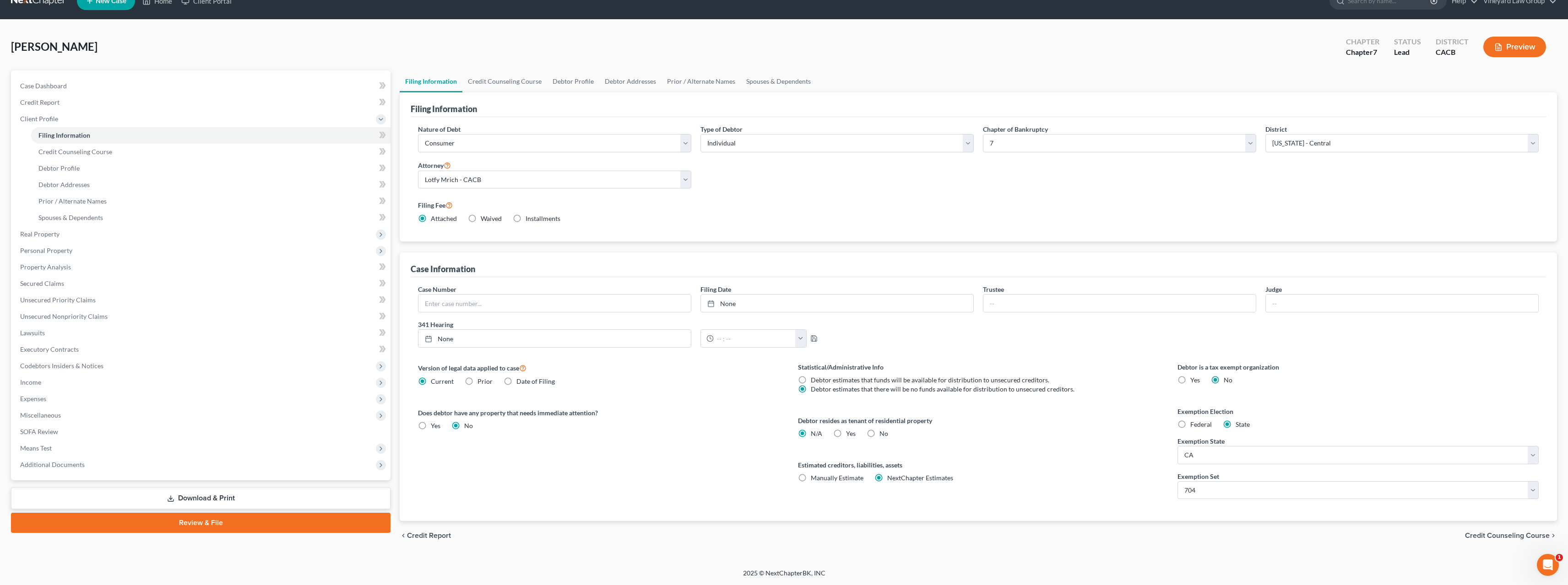
click at [556, 420] on div "Does debtor have any property that needs immediate attention? Yes Yes No" at bounding box center [599, 419] width 362 height 22
click at [846, 432] on label "Yes Yes" at bounding box center [851, 434] width 9 height 9
click at [850, 432] on input "Yes Yes" at bounding box center [853, 432] width 6 height 6
radio input "true"
radio input "false"
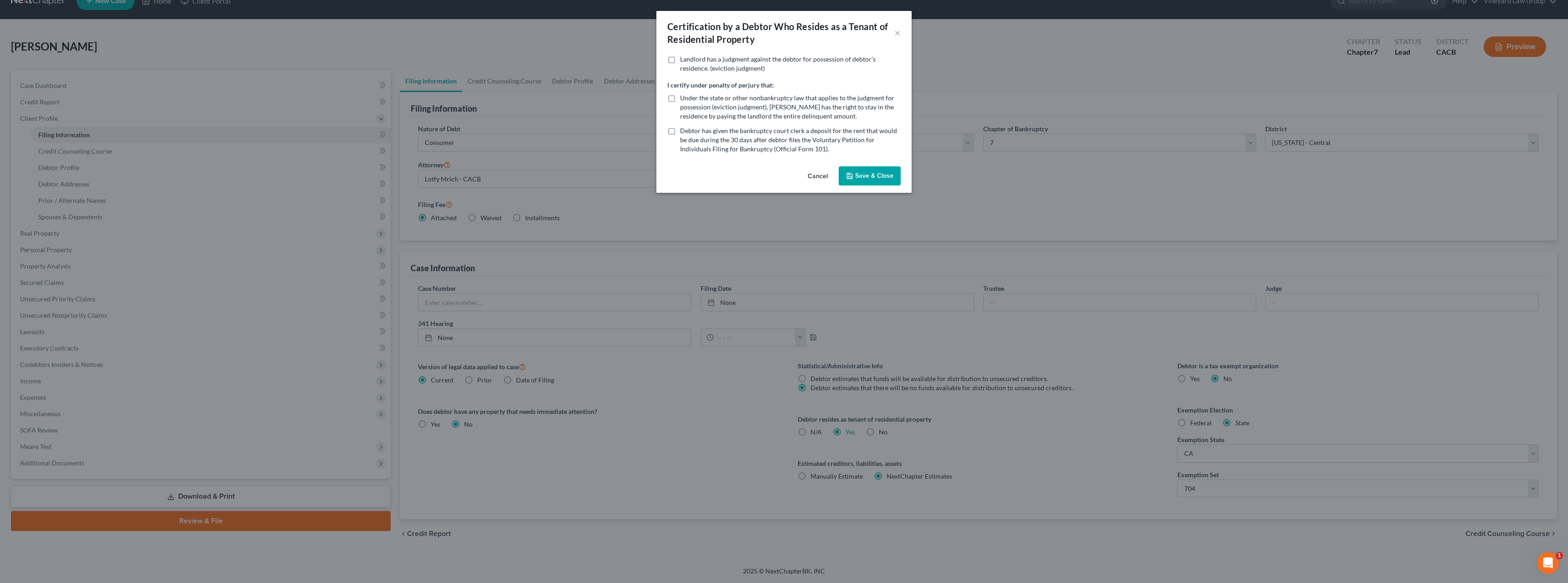
click at [879, 190] on div "Cancel Save & Close" at bounding box center [783, 178] width 255 height 30
click at [876, 177] on button "Save & Close" at bounding box center [869, 176] width 62 height 19
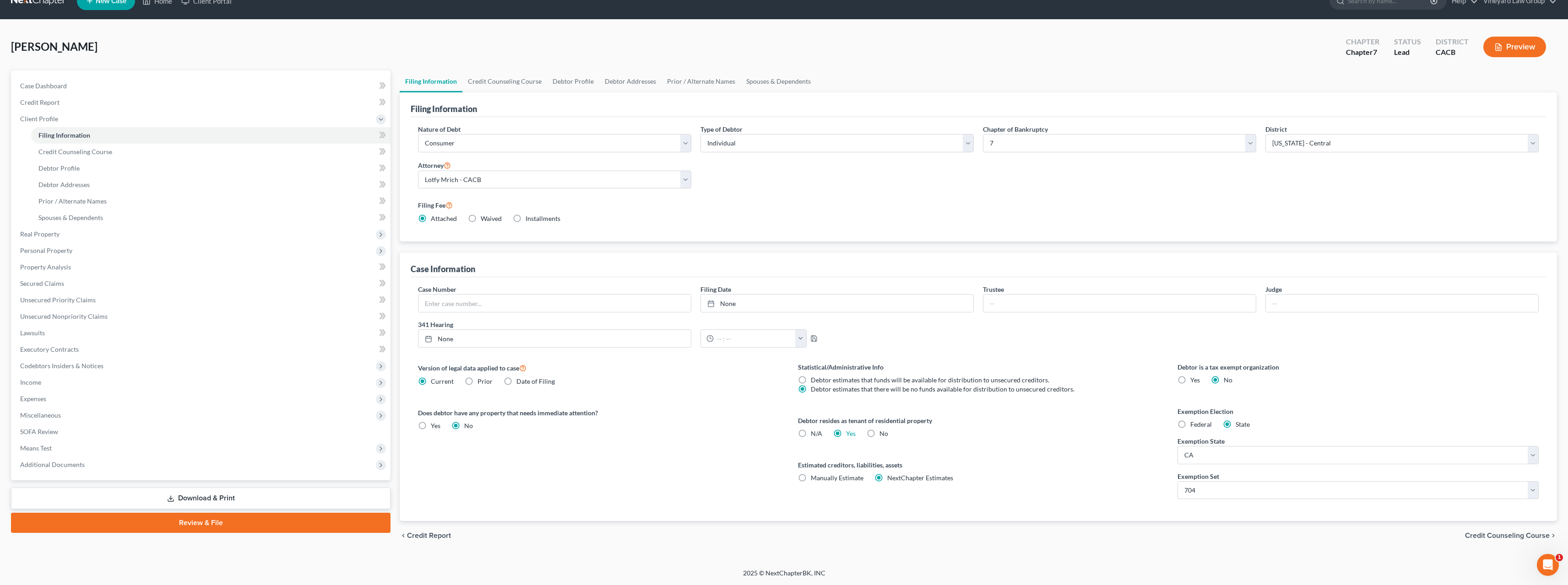
click at [1549, 539] on span "Credit Counseling Course" at bounding box center [1507, 536] width 85 height 7
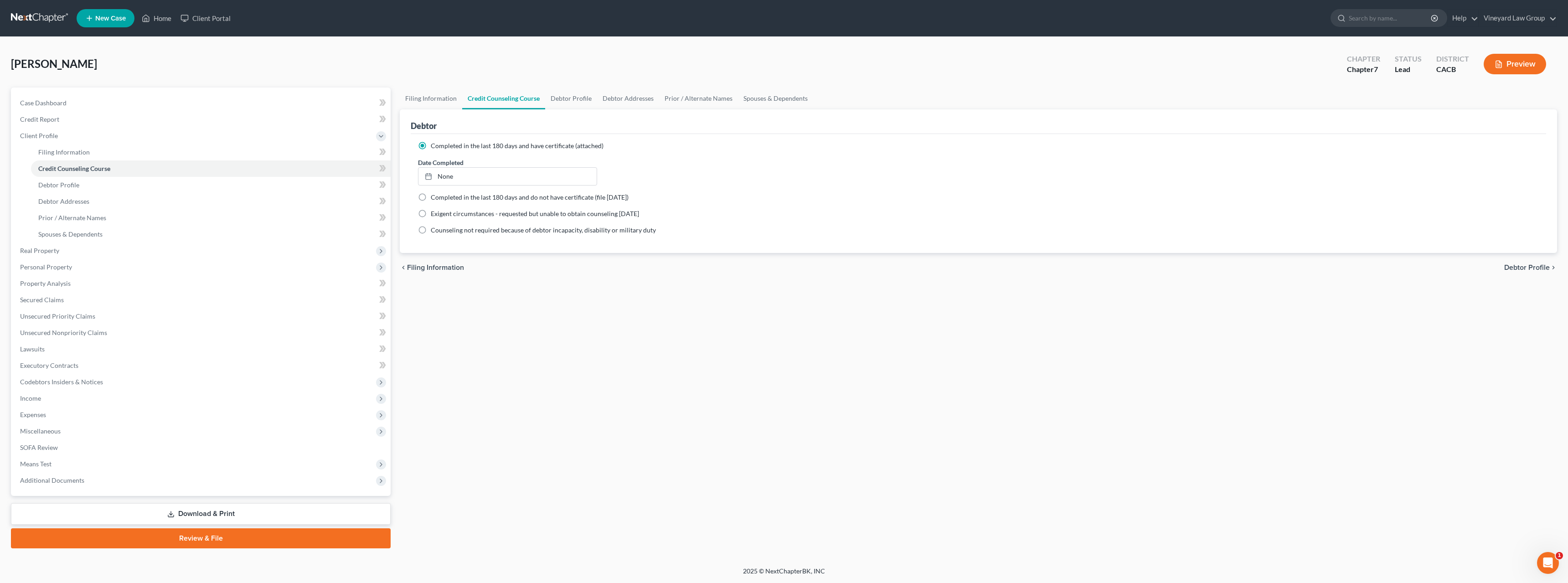
click at [1527, 267] on span "Debtor Profile" at bounding box center [1527, 268] width 46 height 7
select select "1"
select select "0"
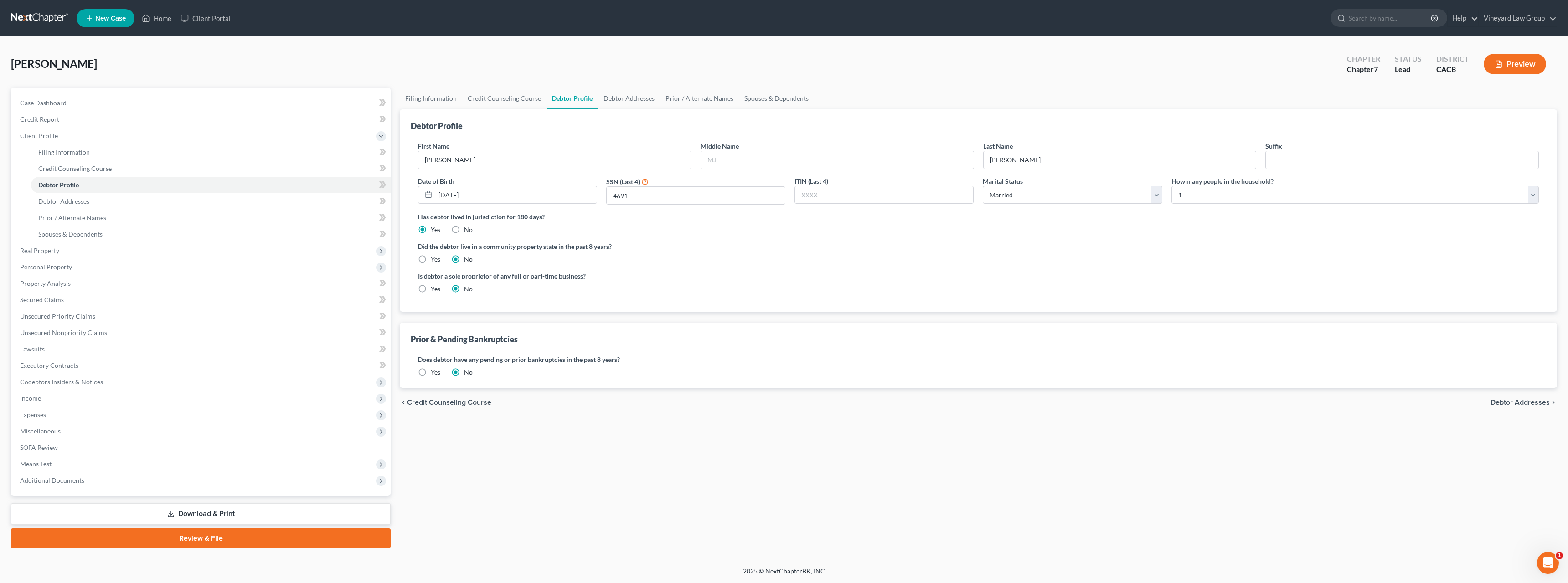
click at [1539, 401] on span "Debtor Addresses" at bounding box center [1519, 402] width 59 height 7
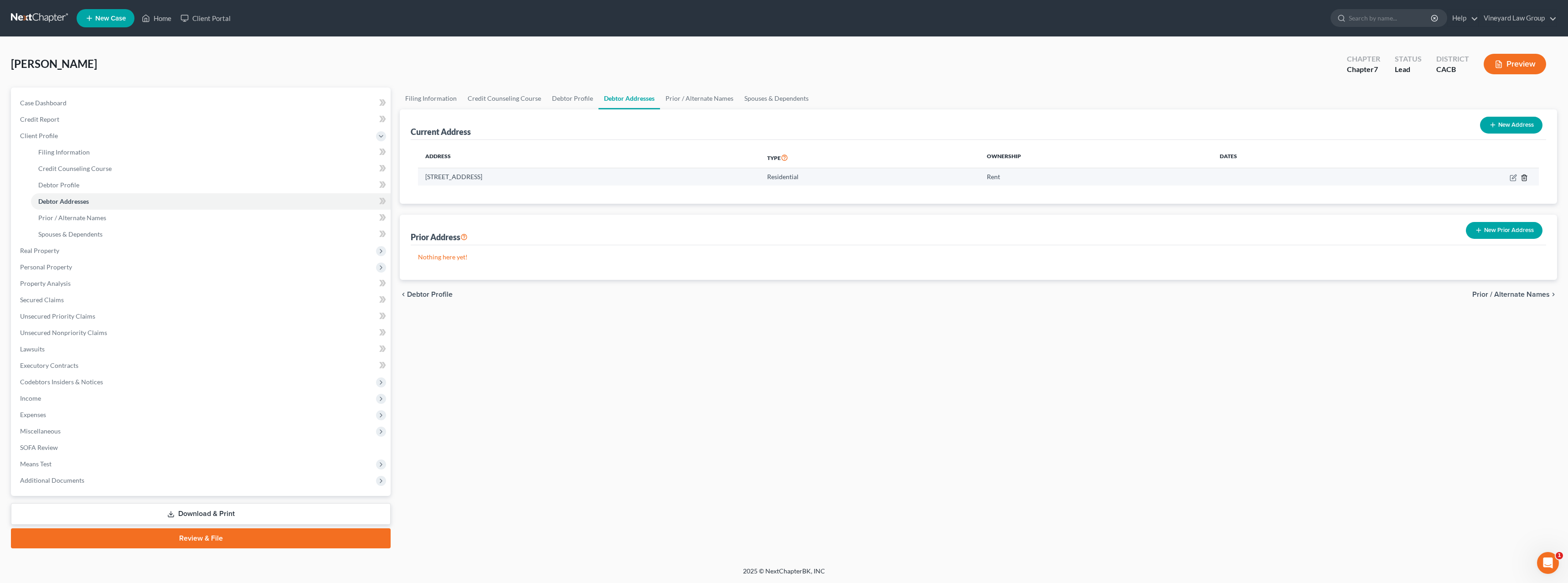
click at [1522, 175] on icon "button" at bounding box center [1524, 178] width 7 height 7
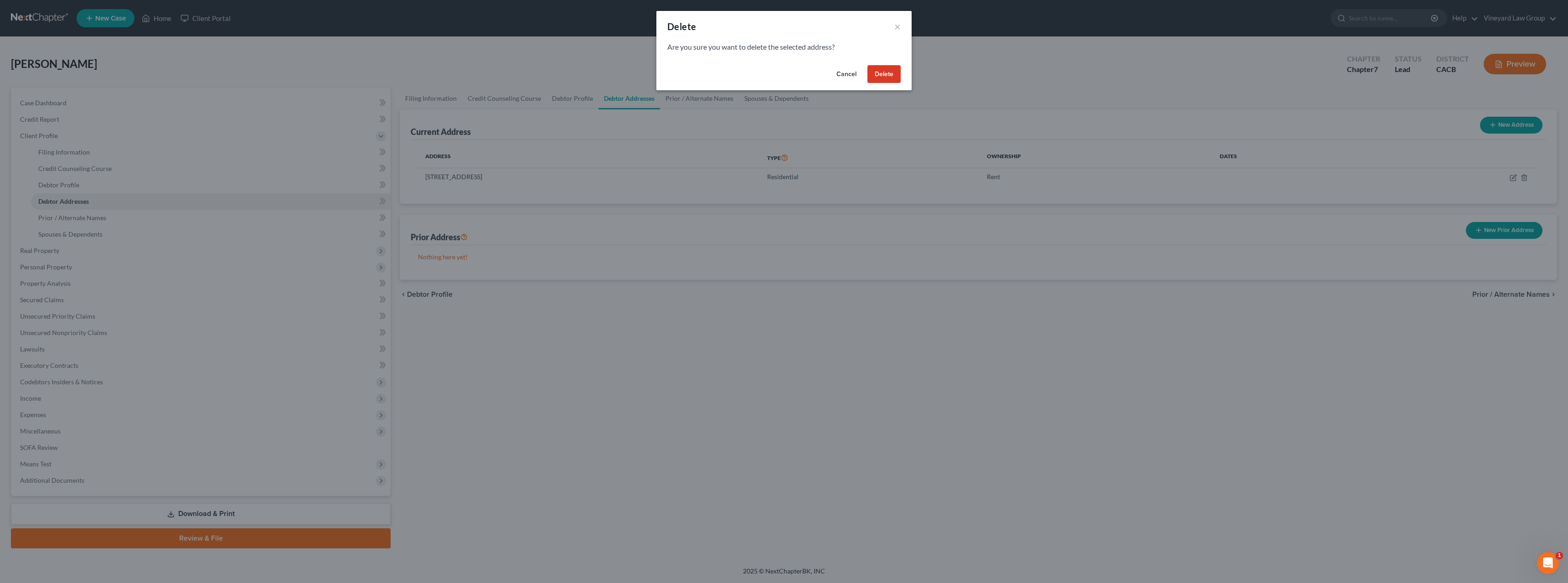
click at [885, 76] on button "Delete" at bounding box center [884, 74] width 34 height 19
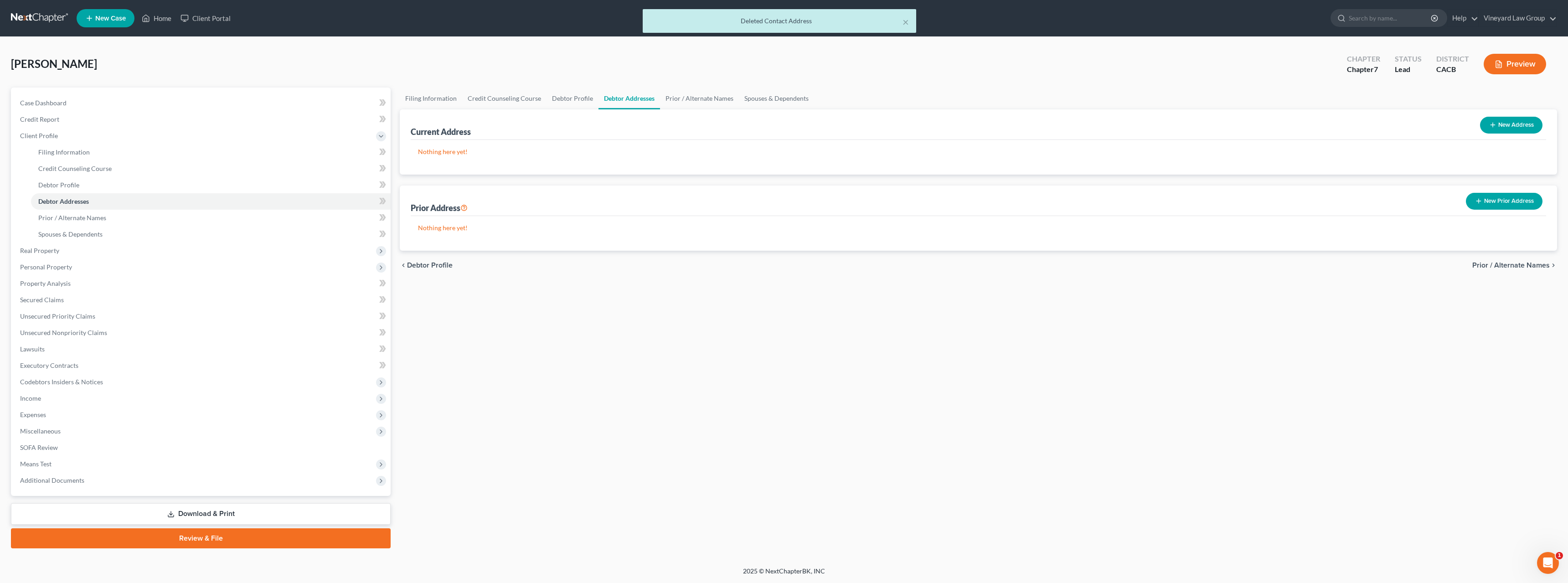
click at [1492, 124] on icon "button" at bounding box center [1492, 125] width 7 height 7
select select "0"
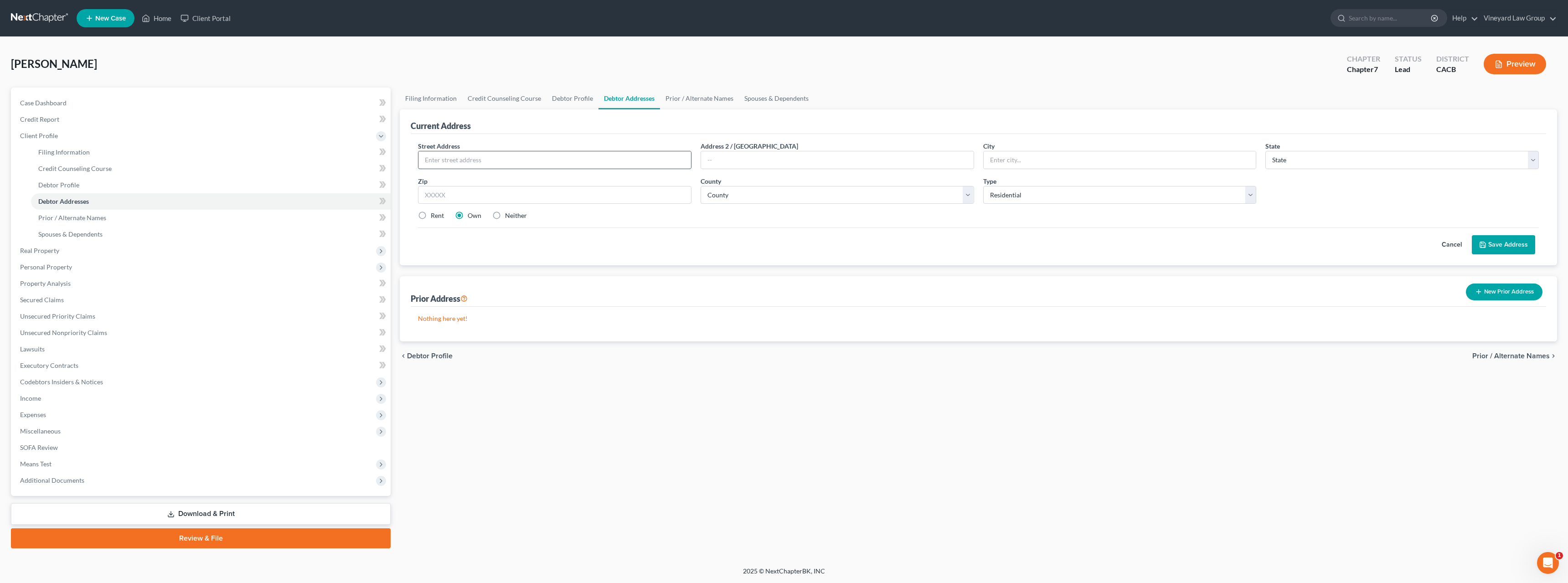
click at [432, 161] on input "text" at bounding box center [555, 160] width 273 height 17
type input "[STREET_ADDRESS]"
click at [1024, 162] on input "text" at bounding box center [1120, 160] width 273 height 17
type input "Glendora"
click at [1534, 158] on select "State [US_STATE] AK AR AZ CA CO CT DE DC [GEOGRAPHIC_DATA] [GEOGRAPHIC_DATA] GU…" at bounding box center [1402, 160] width 273 height 19
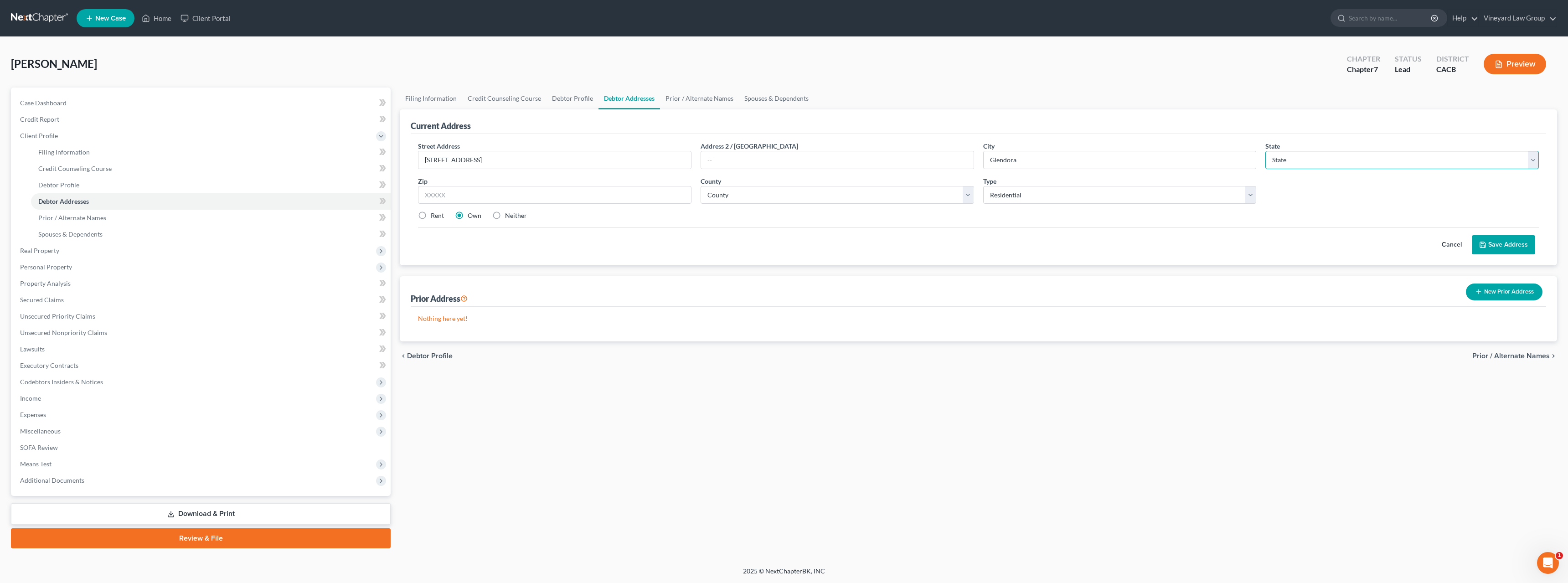
select select "4"
click at [1265, 151] on select "State [US_STATE] AK AR AZ CA CO CT DE DC [GEOGRAPHIC_DATA] [GEOGRAPHIC_DATA] GU…" at bounding box center [1402, 160] width 273 height 19
click at [436, 200] on input "text" at bounding box center [554, 195] width 273 height 19
type input "91741"
click at [968, 192] on select "County [GEOGRAPHIC_DATA] [GEOGRAPHIC_DATA] [GEOGRAPHIC_DATA] [GEOGRAPHIC_DATA] …" at bounding box center [837, 195] width 273 height 19
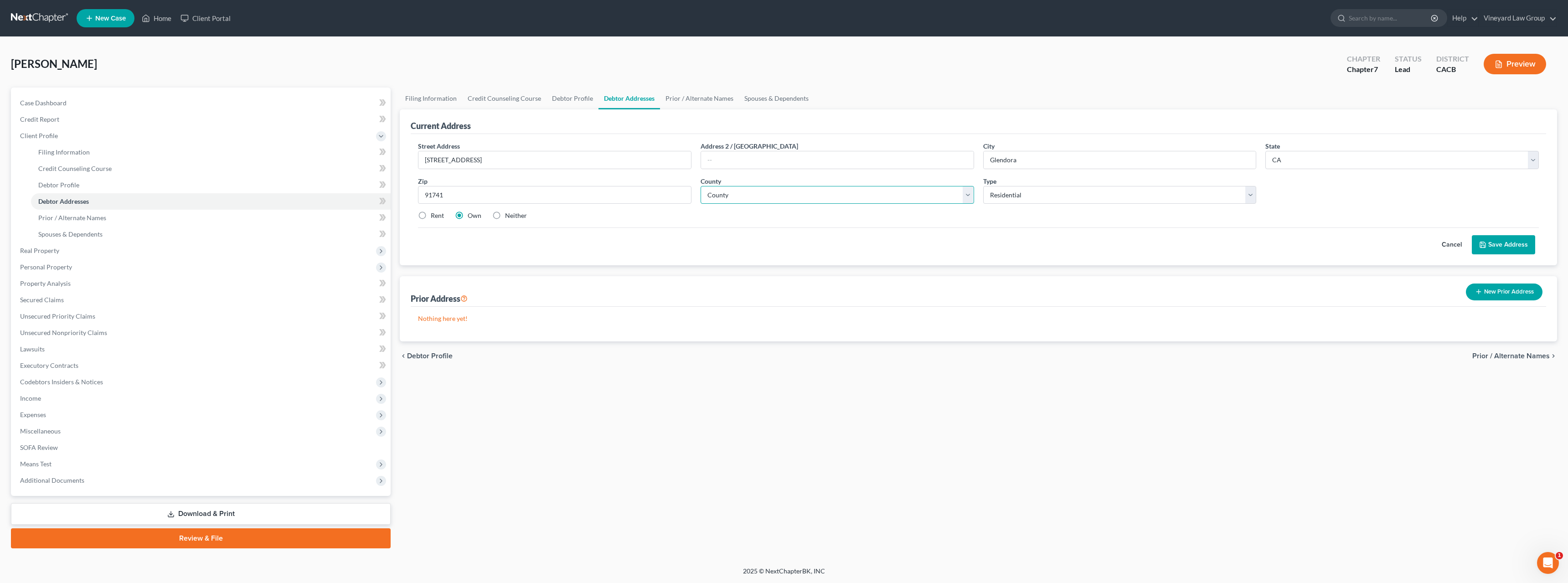
select select "18"
click at [700, 186] on select "County [GEOGRAPHIC_DATA] [GEOGRAPHIC_DATA] [GEOGRAPHIC_DATA] [GEOGRAPHIC_DATA] …" at bounding box center [837, 195] width 273 height 19
click at [1524, 242] on button "Save Address" at bounding box center [1503, 244] width 64 height 19
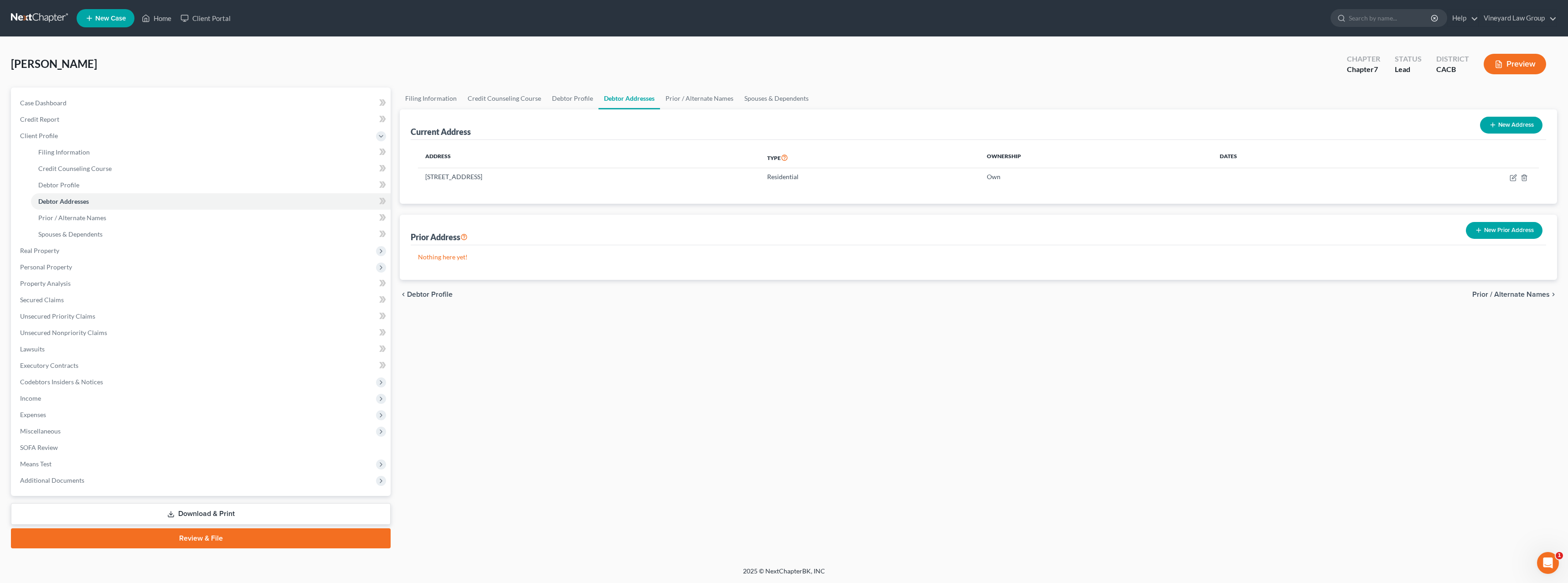
click at [1517, 294] on span "Prior / Alternate Names" at bounding box center [1511, 294] width 78 height 7
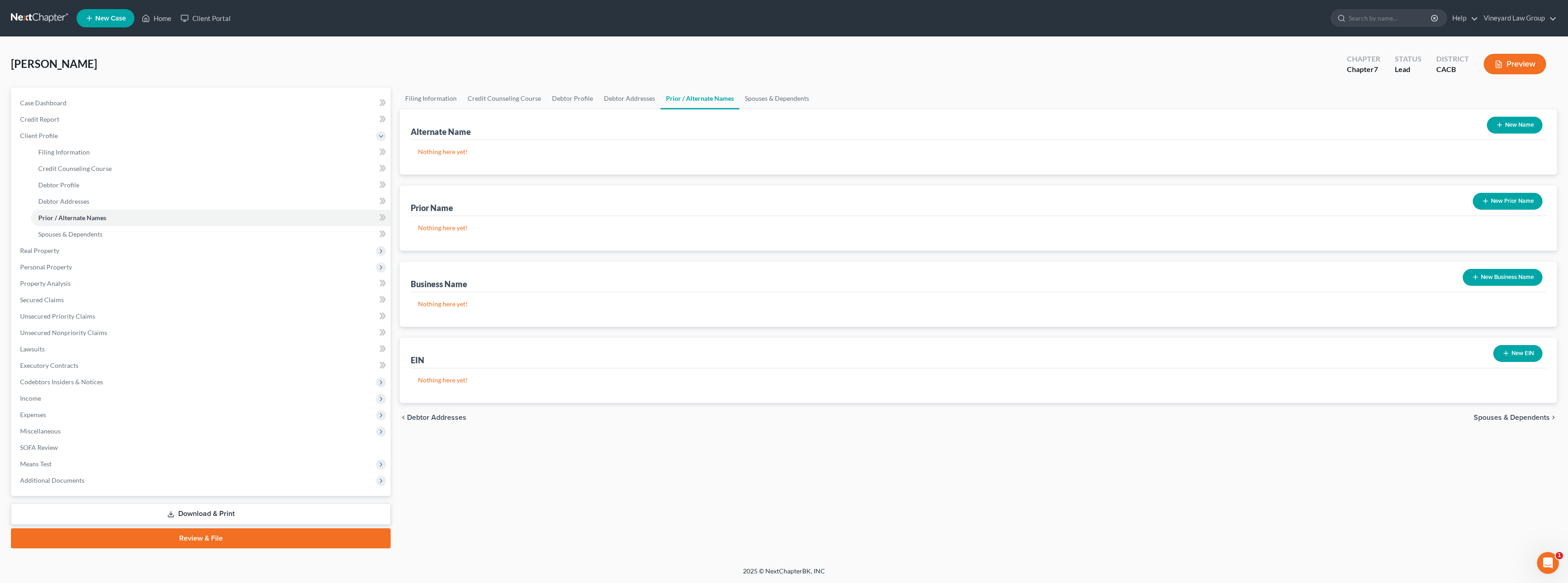
click at [436, 153] on p "Nothing here yet!" at bounding box center [978, 151] width 1120 height 9
click at [1524, 416] on span "Spouses & Dependents" at bounding box center [1512, 418] width 76 height 7
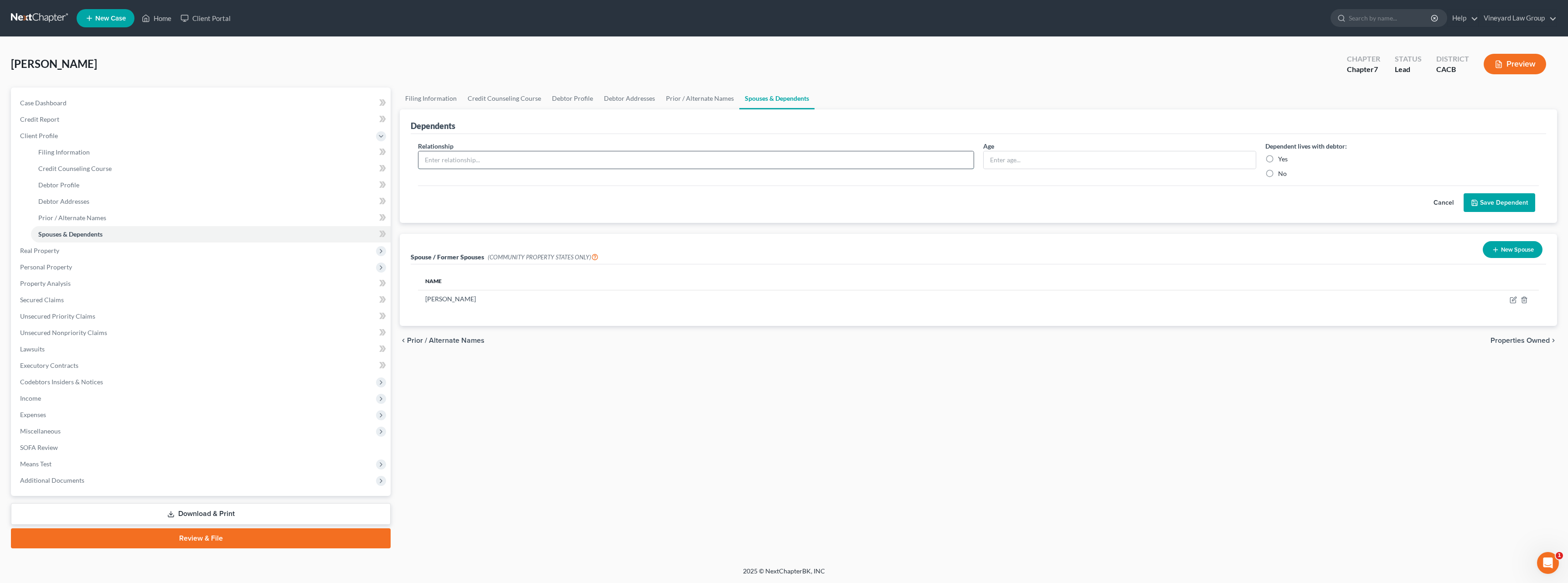
click at [441, 157] on input "text" at bounding box center [695, 160] width 555 height 17
click at [566, 205] on div "Cancel Save Dependent" at bounding box center [978, 199] width 1120 height 27
click at [1537, 343] on span "Properties Owned" at bounding box center [1519, 341] width 59 height 7
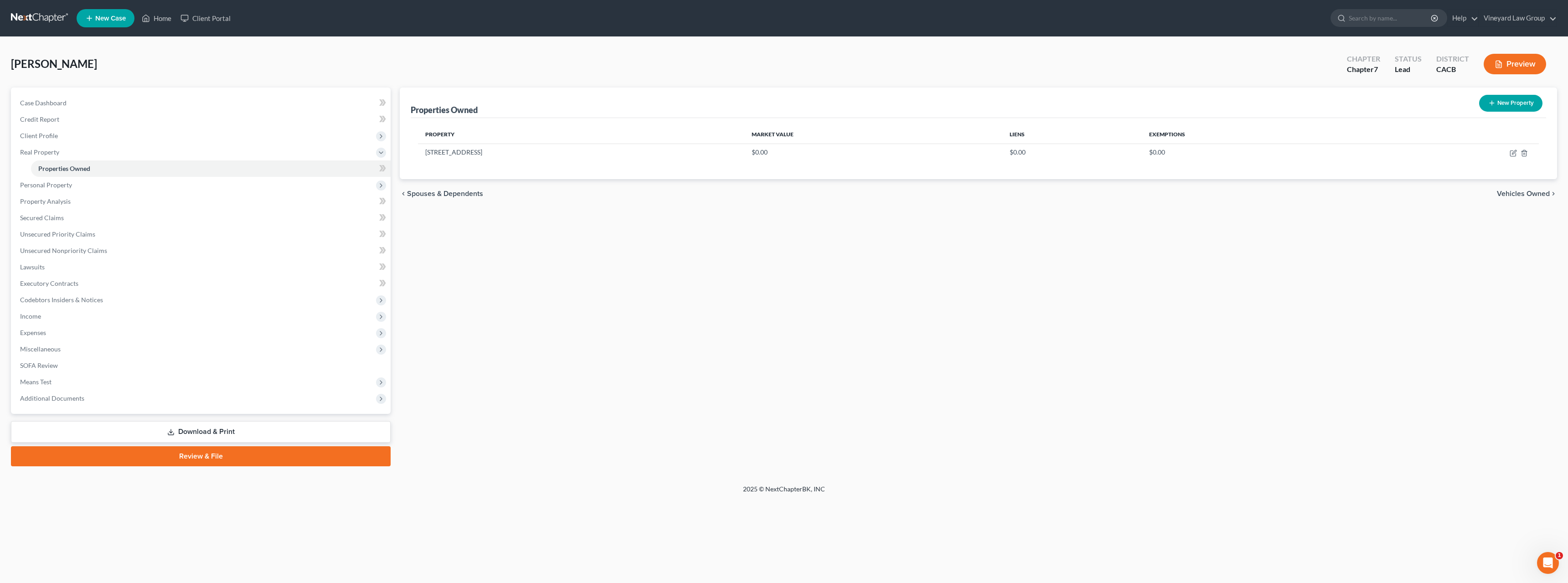
click at [847, 311] on div "Properties Owned New Property Property Market Value Liens Exemptions [STREET_AD…" at bounding box center [978, 277] width 1166 height 379
click at [1538, 194] on span "Vehicles Owned" at bounding box center [1523, 194] width 53 height 7
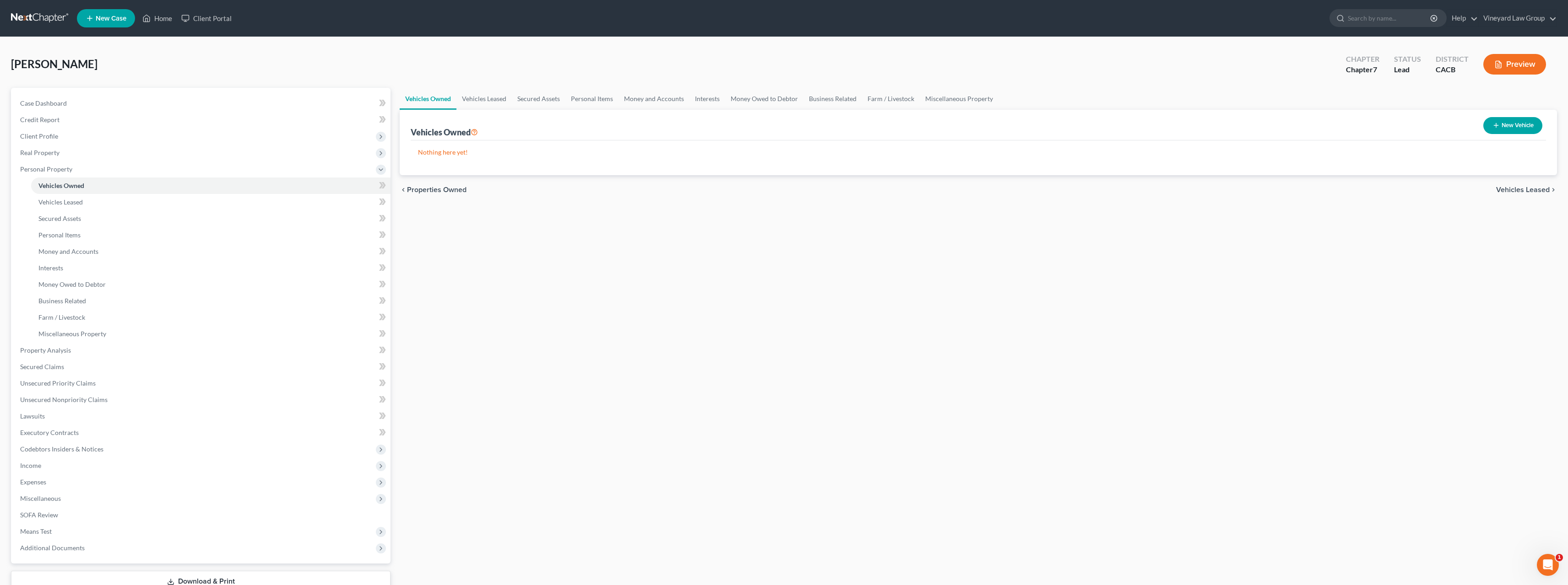
click at [1531, 188] on span "Vehicles Leased" at bounding box center [1523, 190] width 54 height 7
click at [1531, 188] on span "Secured Assets" at bounding box center [1524, 190] width 52 height 7
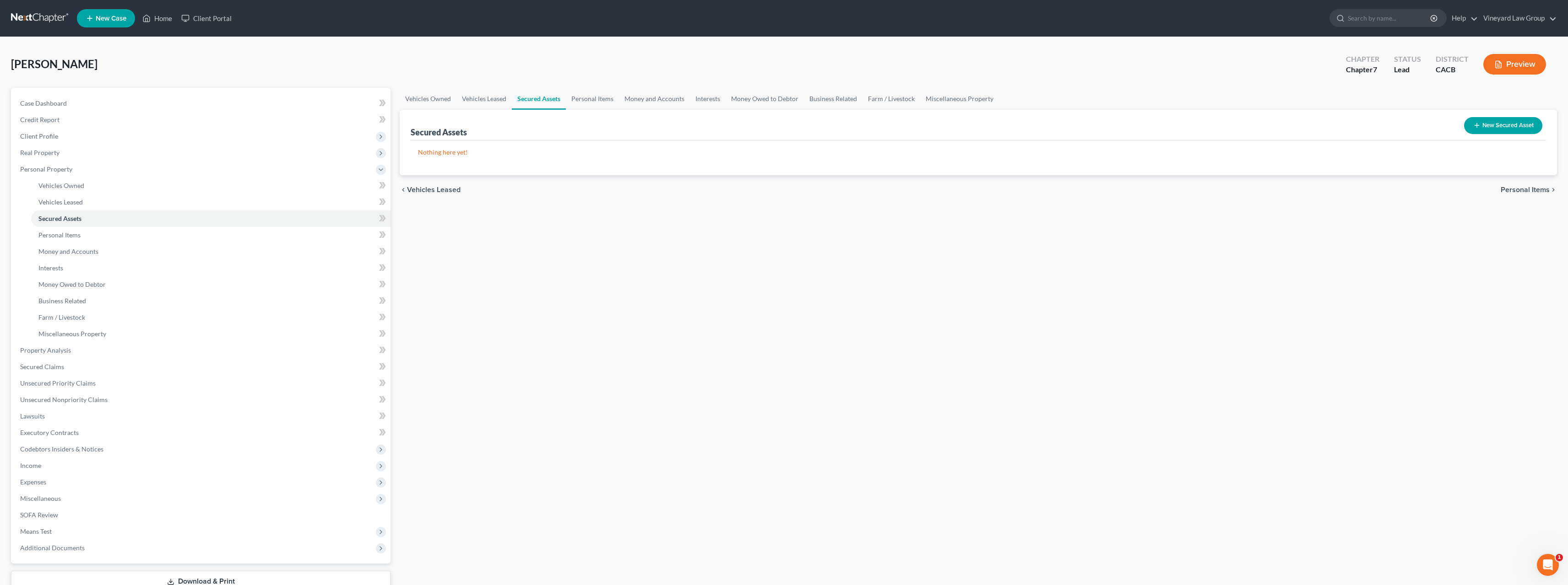
click at [1531, 188] on span "Personal Items" at bounding box center [1525, 190] width 49 height 7
click at [1531, 188] on span "Money and Accounts" at bounding box center [1515, 190] width 70 height 7
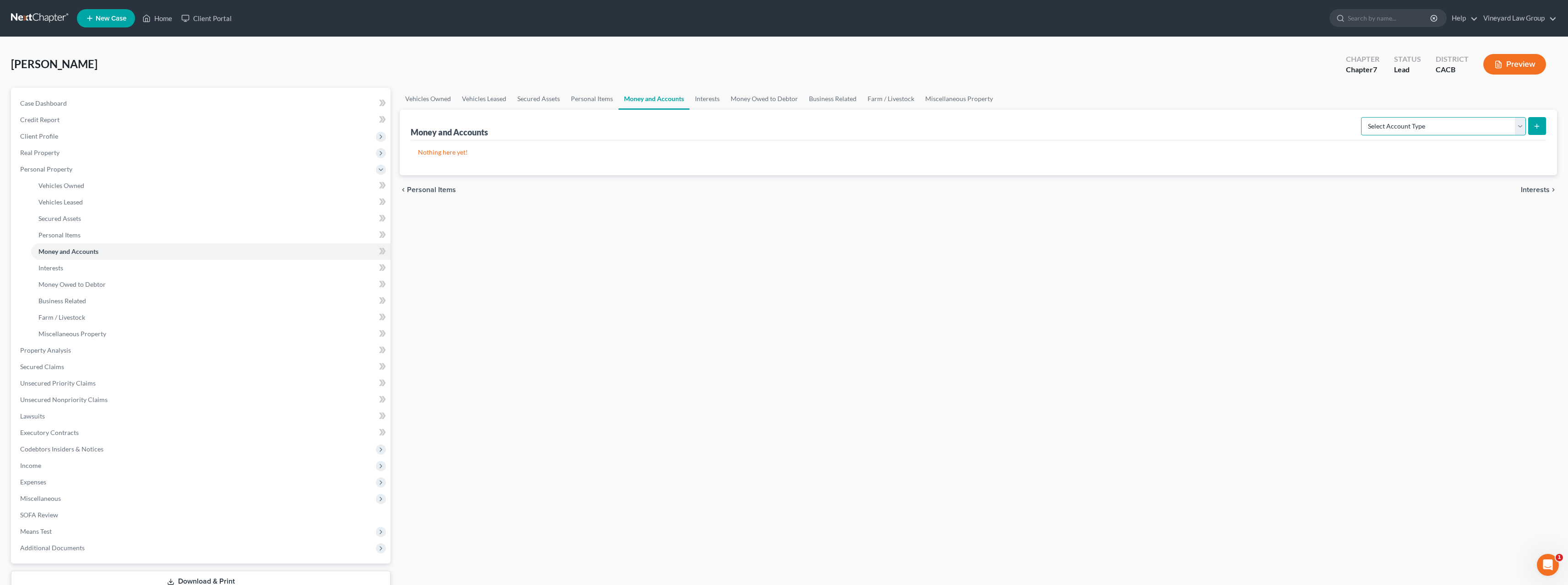
click at [1521, 127] on select "Select Account Type Brokerage Cash on Hand Certificates of Deposit Checking Acc…" at bounding box center [1444, 126] width 165 height 19
click at [1219, 117] on div "Money and Accounts Select Account Type Brokerage Cash on Hand Certificates of D…" at bounding box center [978, 125] width 1135 height 31
click at [402, 191] on icon "chevron_left" at bounding box center [403, 190] width 7 height 7
click at [404, 190] on icon "chevron_left" at bounding box center [403, 190] width 7 height 7
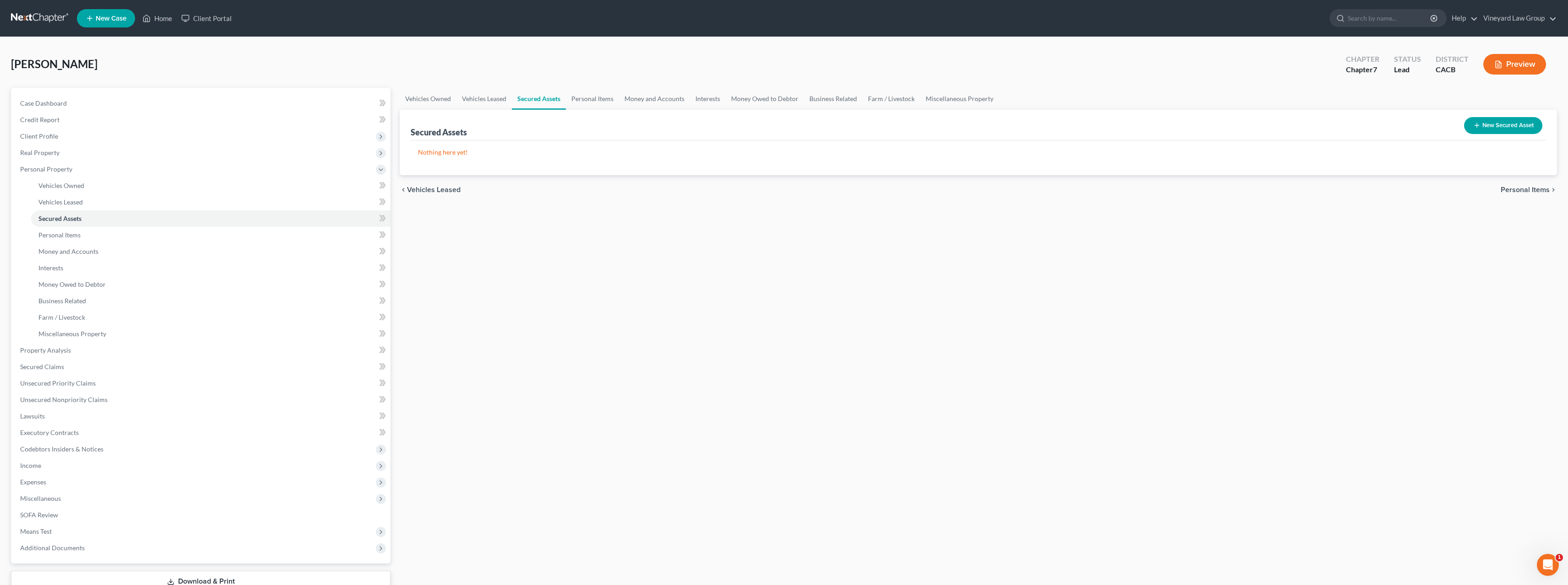
click at [1544, 191] on span "Personal Items" at bounding box center [1525, 190] width 49 height 7
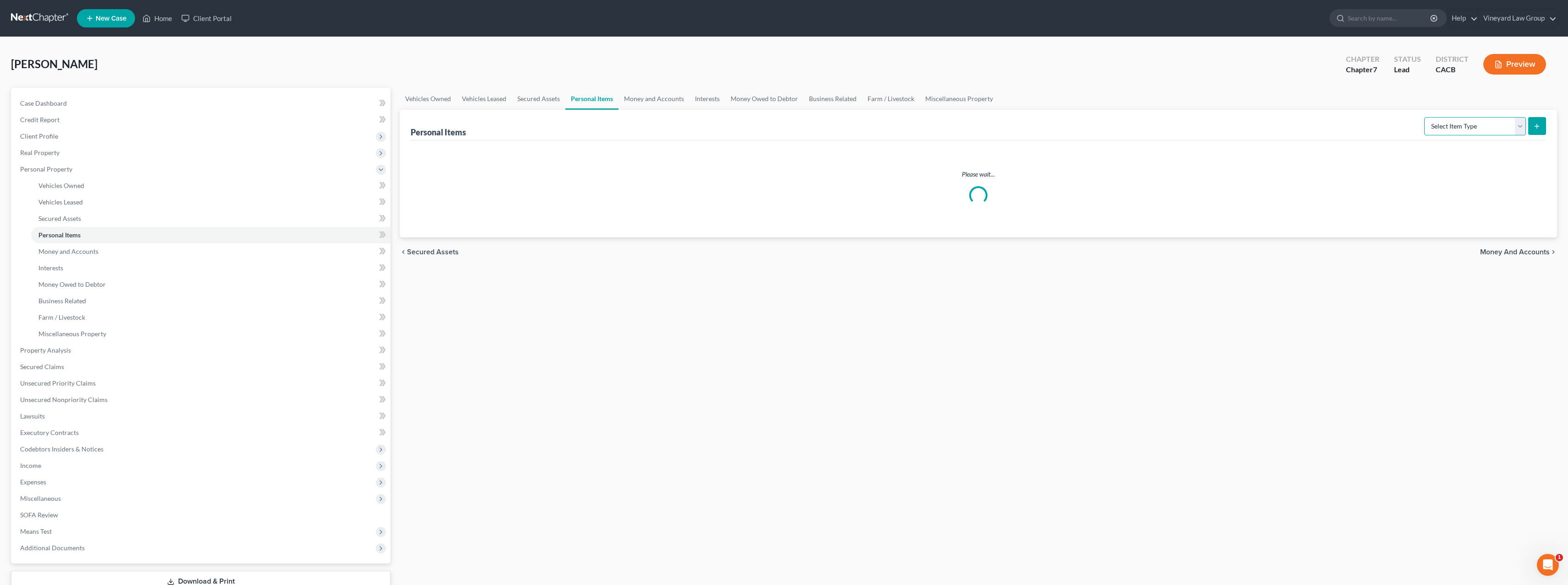
click at [1518, 127] on select "Select Item Type Clothing Collectibles Of Value Electronics Firearms Household …" at bounding box center [1475, 126] width 102 height 19
select select "clothing"
click at [1425, 117] on select "Select Item Type Clothing Collectibles Of Value Electronics Firearms Household …" at bounding box center [1475, 126] width 102 height 19
click at [1538, 125] on icon "submit" at bounding box center [1537, 126] width 7 height 7
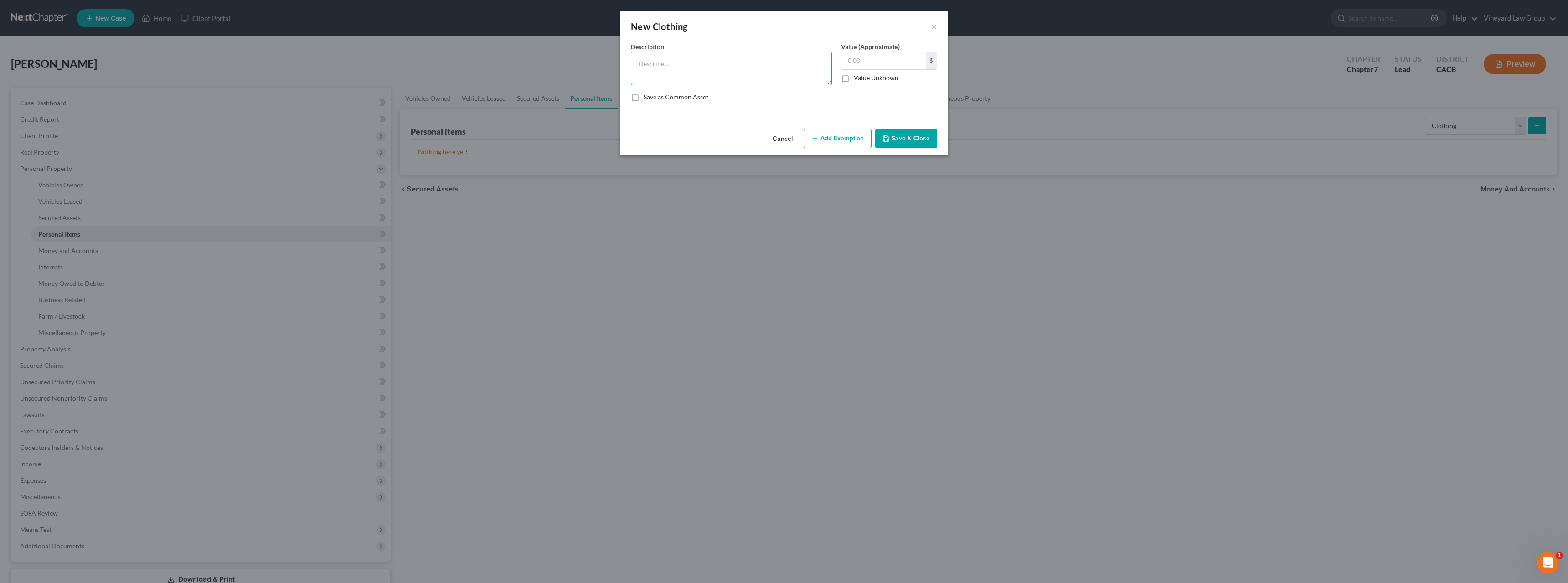
drag, startPoint x: 695, startPoint y: 70, endPoint x: 691, endPoint y: 67, distance: 5.0
click at [691, 67] on textarea at bounding box center [730, 68] width 201 height 34
type textarea "clothing"
click at [850, 60] on input "text" at bounding box center [883, 61] width 84 height 17
type input "1,000"
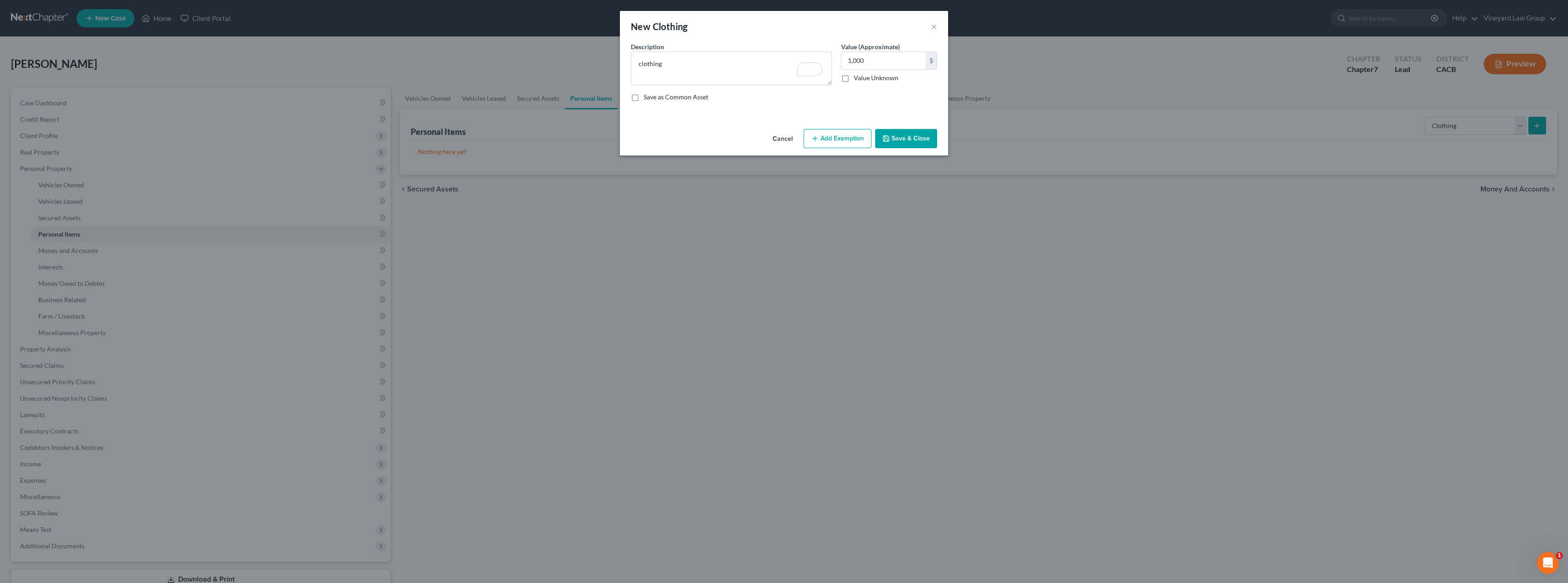
click at [905, 140] on button "Save & Close" at bounding box center [905, 139] width 62 height 19
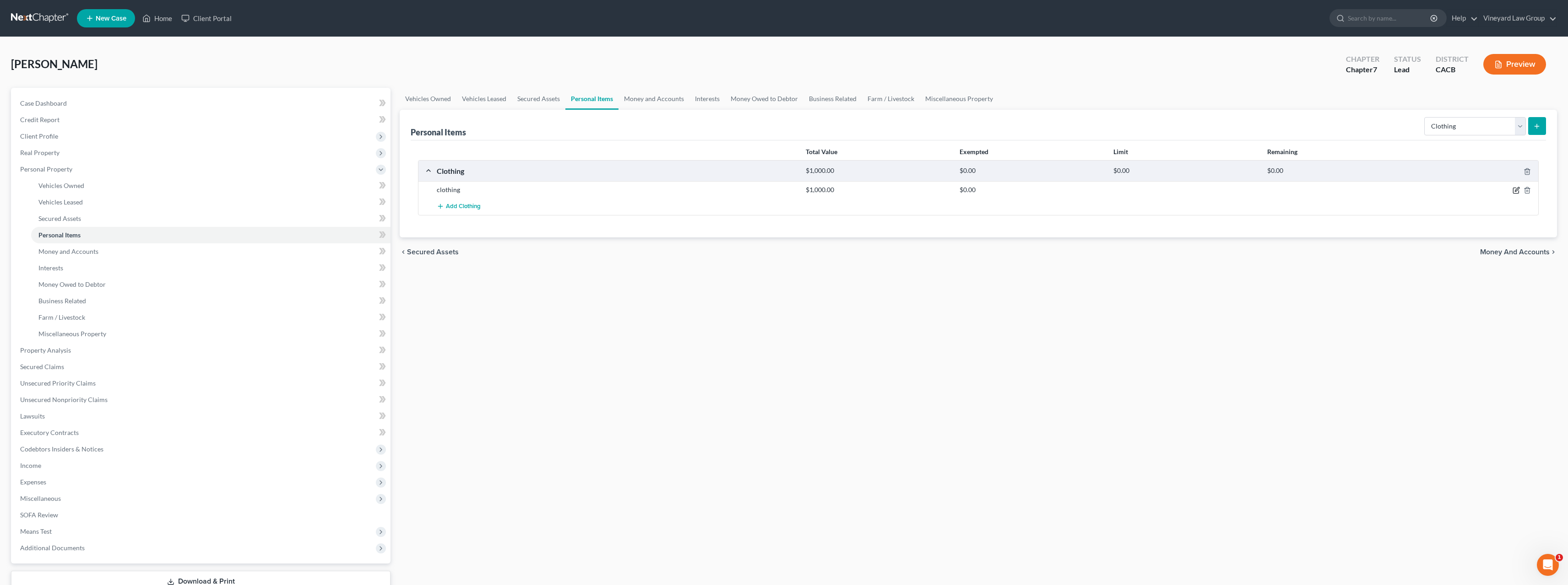
click at [1518, 191] on icon "button" at bounding box center [1516, 190] width 7 height 7
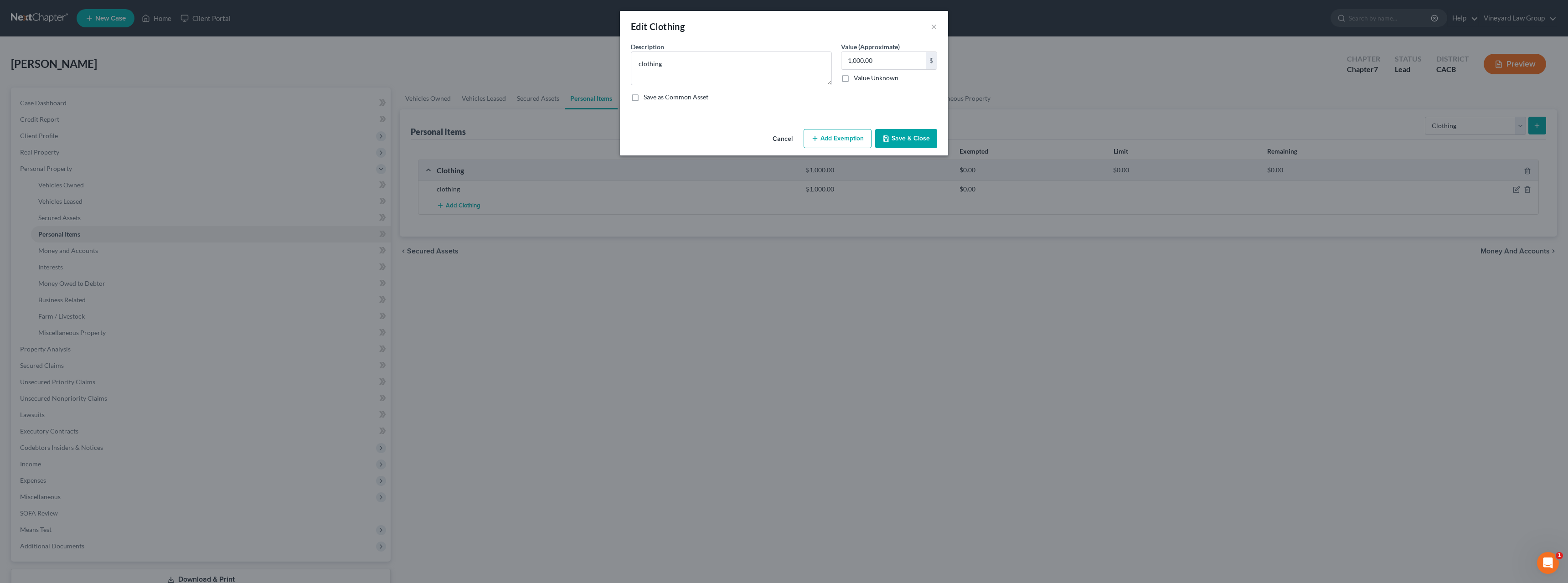
click at [848, 141] on button "Add Exemption" at bounding box center [837, 139] width 68 height 19
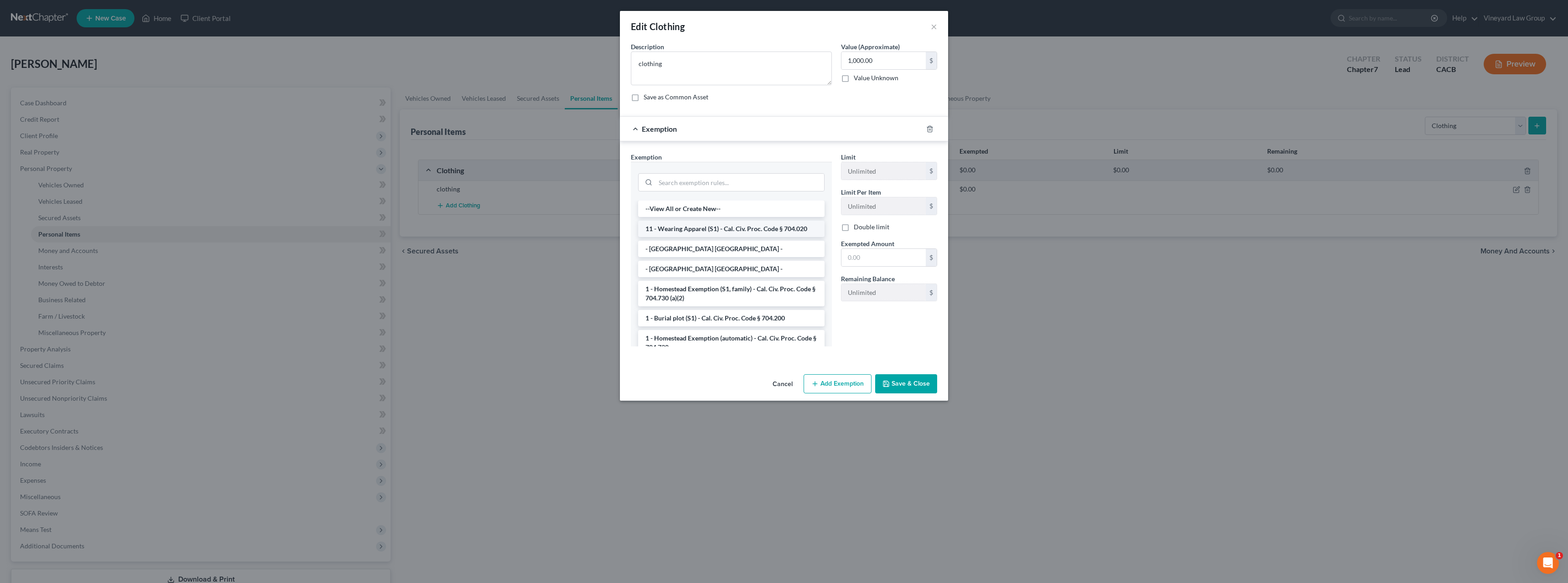
click at [736, 231] on li "11 - Wearing Apparel (S1) - Cal. Civ. Proc. Code § 704.020" at bounding box center [731, 229] width 186 height 16
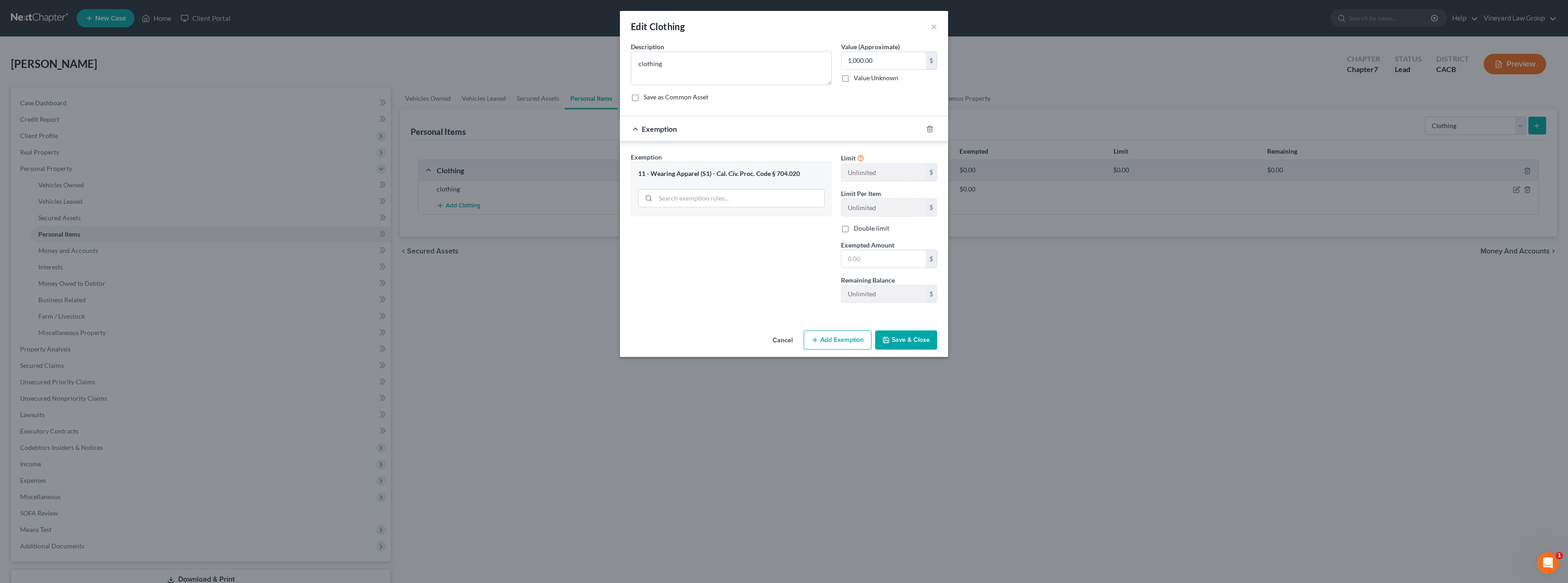
click at [920, 337] on button "Save & Close" at bounding box center [905, 340] width 62 height 19
click at [875, 255] on input "text" at bounding box center [883, 259] width 84 height 17
type input "1,500"
click at [903, 342] on button "Save & Close" at bounding box center [905, 340] width 62 height 19
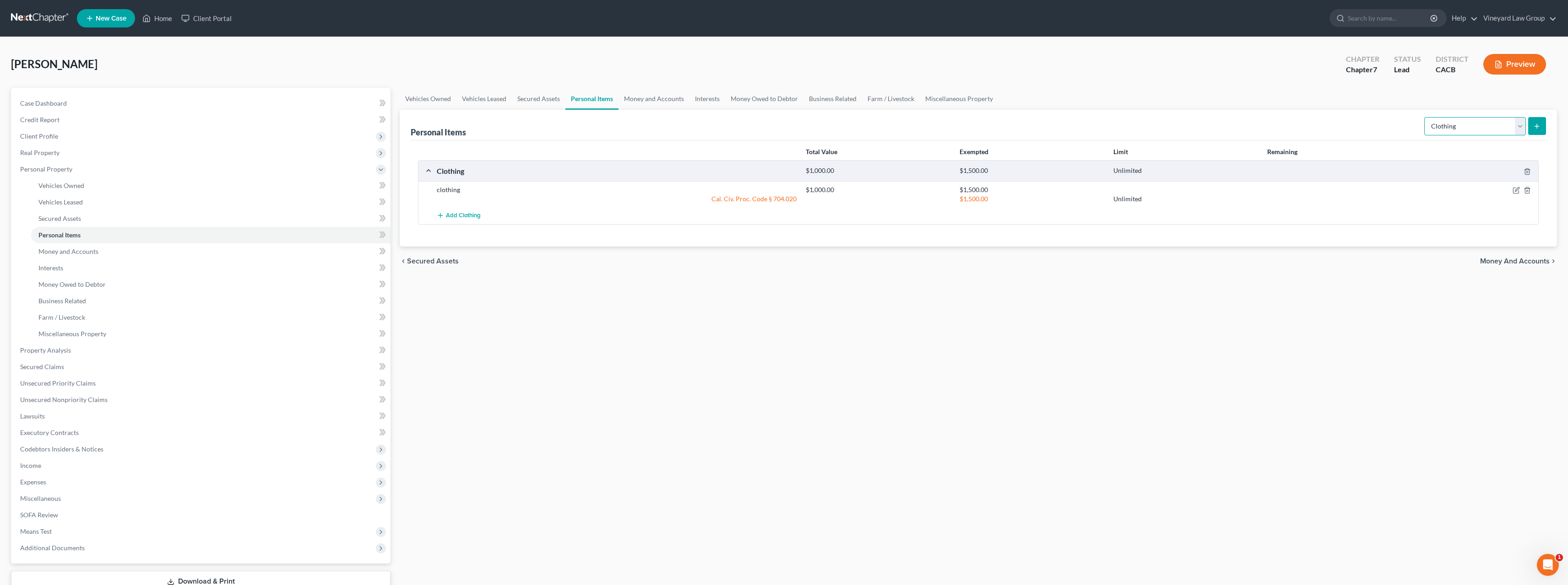
click at [1521, 126] on select "Select Item Type Clothing Collectibles Of Value Electronics Firearms Household …" at bounding box center [1475, 126] width 102 height 19
select select "electronics"
click at [1425, 117] on select "Select Item Type Clothing Collectibles Of Value Electronics Firearms Household …" at bounding box center [1475, 126] width 102 height 19
click at [1536, 125] on icon "submit" at bounding box center [1537, 126] width 7 height 7
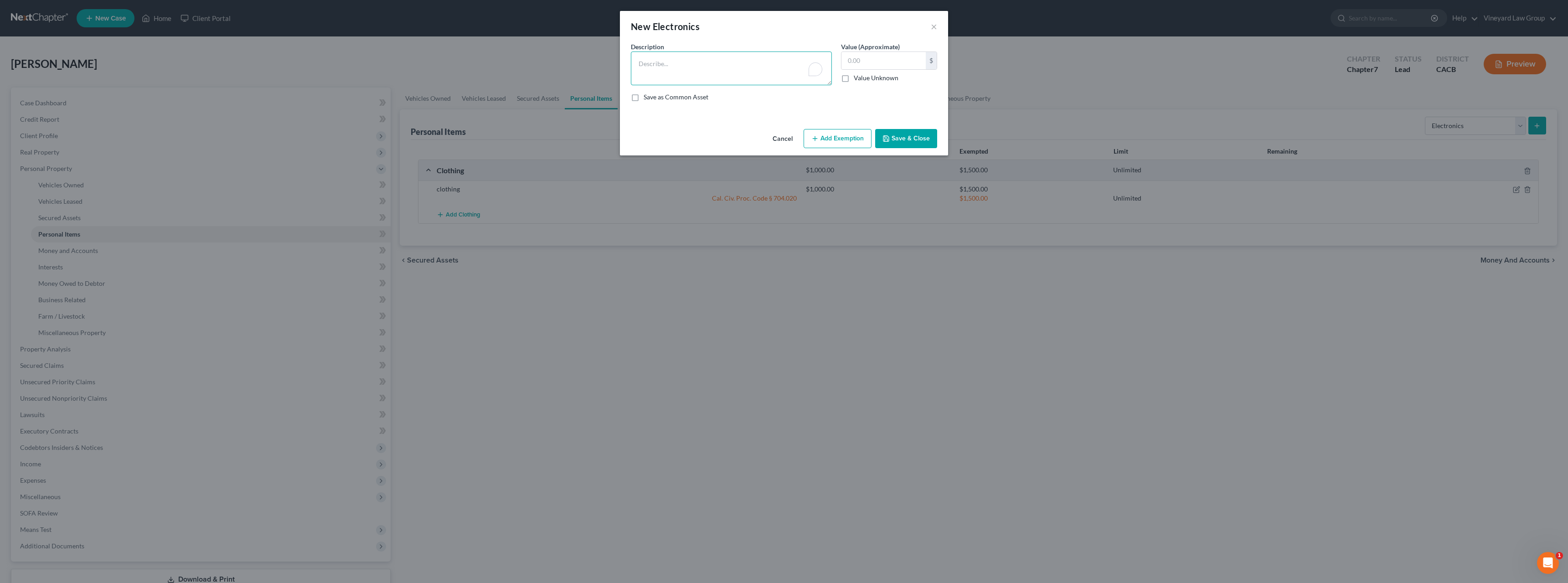
click at [703, 64] on textarea "To enrich screen reader interactions, please activate Accessibility in Grammarl…" at bounding box center [730, 68] width 201 height 34
type textarea "3TV, COMPUTERS, PS5, SPEAKERS"
click at [856, 57] on input "text" at bounding box center [883, 61] width 84 height 17
type input "1"
click at [738, 64] on textarea "3TV, COMPUTERS, PS5, SPEAKERS" at bounding box center [730, 68] width 201 height 34
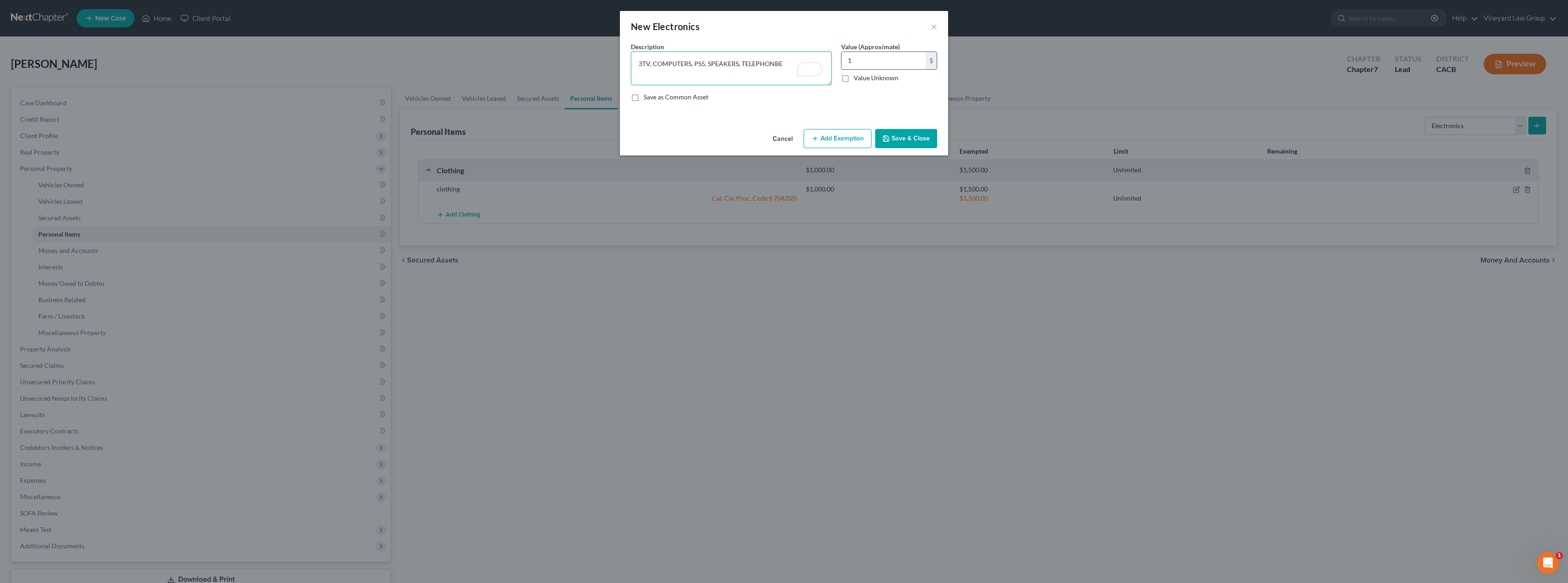
type textarea "3TV, COMPUTERS, PS5, SPEAKERS, TELEPHONBE"
click at [855, 61] on input "1" at bounding box center [883, 61] width 84 height 17
type input "1,000"
click at [914, 140] on button "Save & Close" at bounding box center [905, 139] width 62 height 19
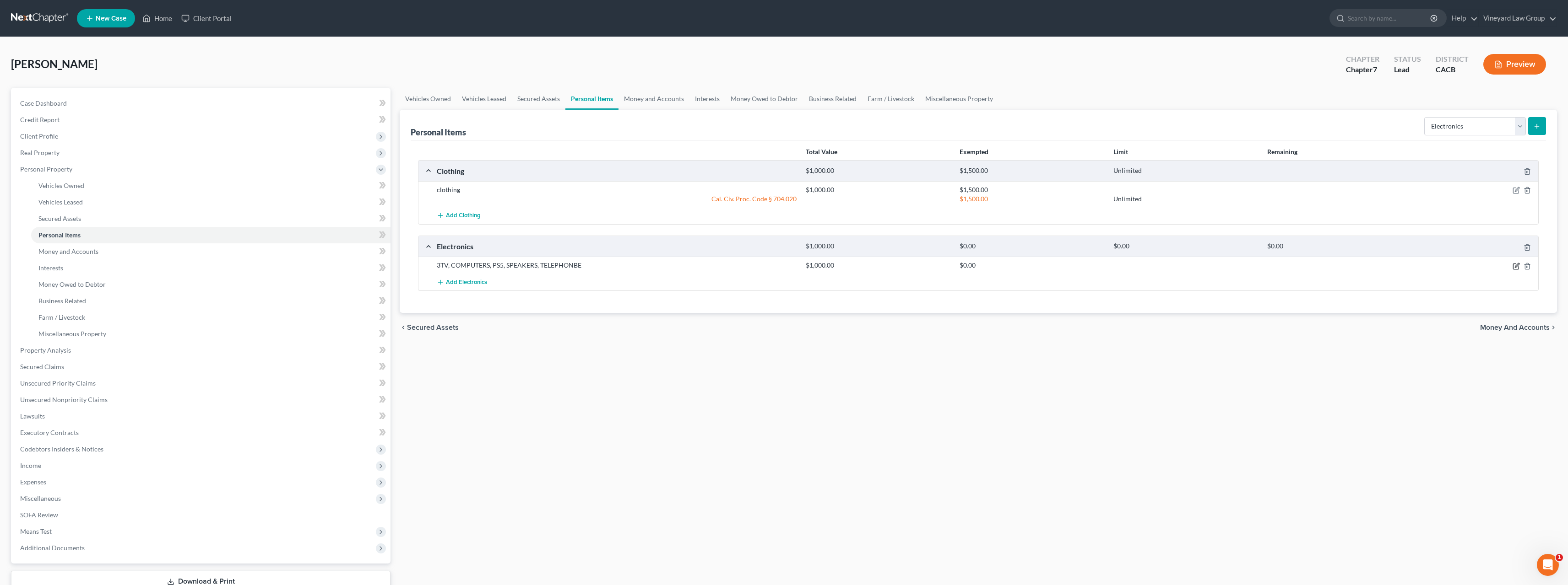
click at [1517, 266] on icon "button" at bounding box center [1517, 265] width 4 height 4
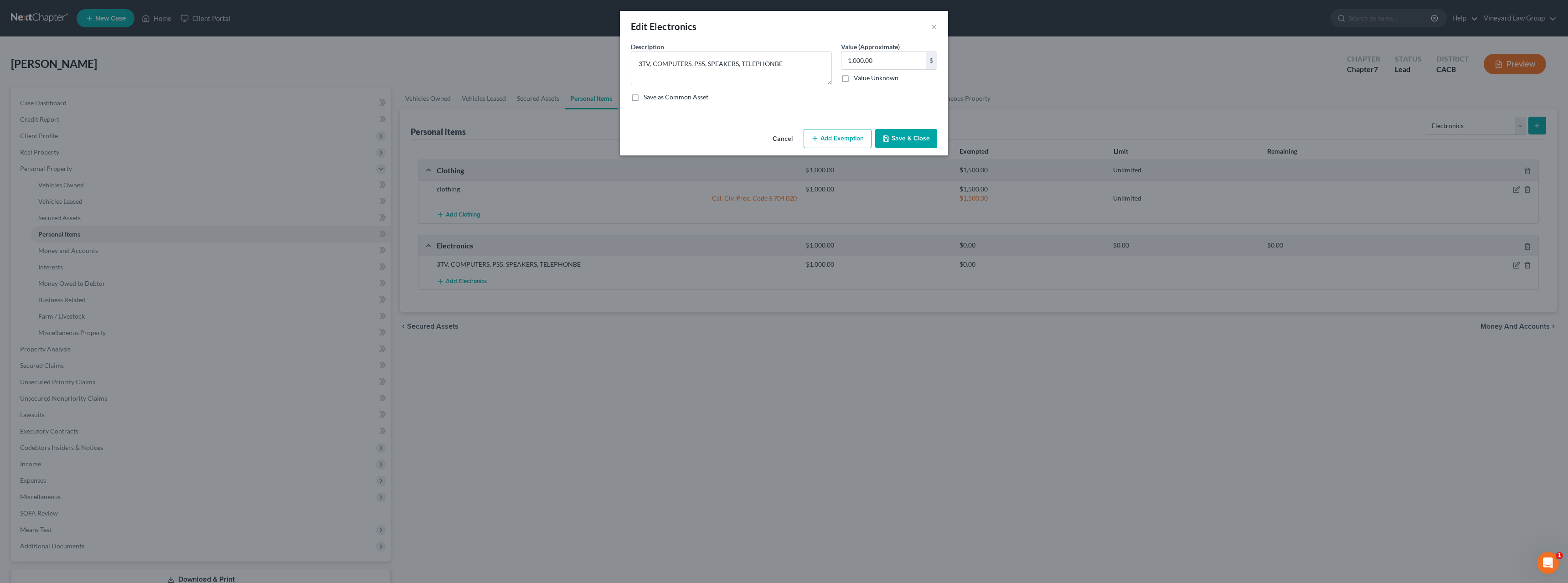
click at [835, 137] on button "Add Exemption" at bounding box center [837, 139] width 68 height 19
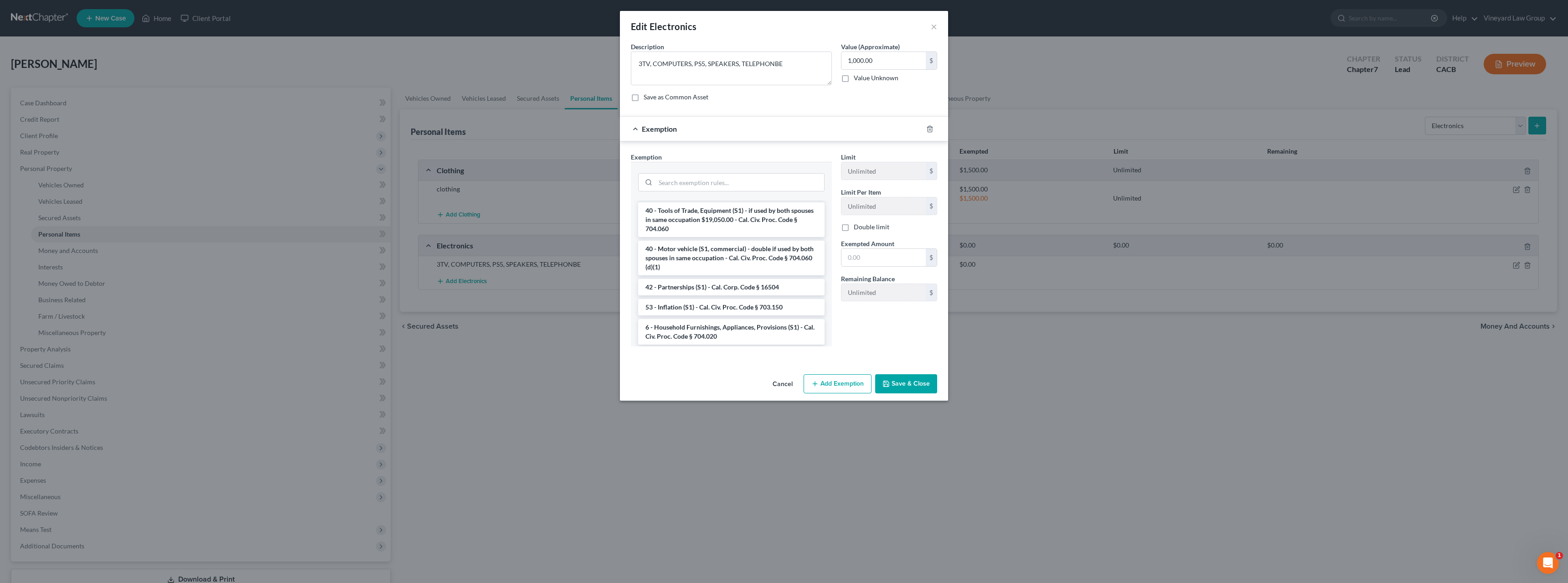
scroll to position [1328, 0]
click at [770, 326] on li "6 - Household Furnishings, Appliances, Provisions (S1) - Cal. Civ. Proc. Code §…" at bounding box center [731, 327] width 186 height 26
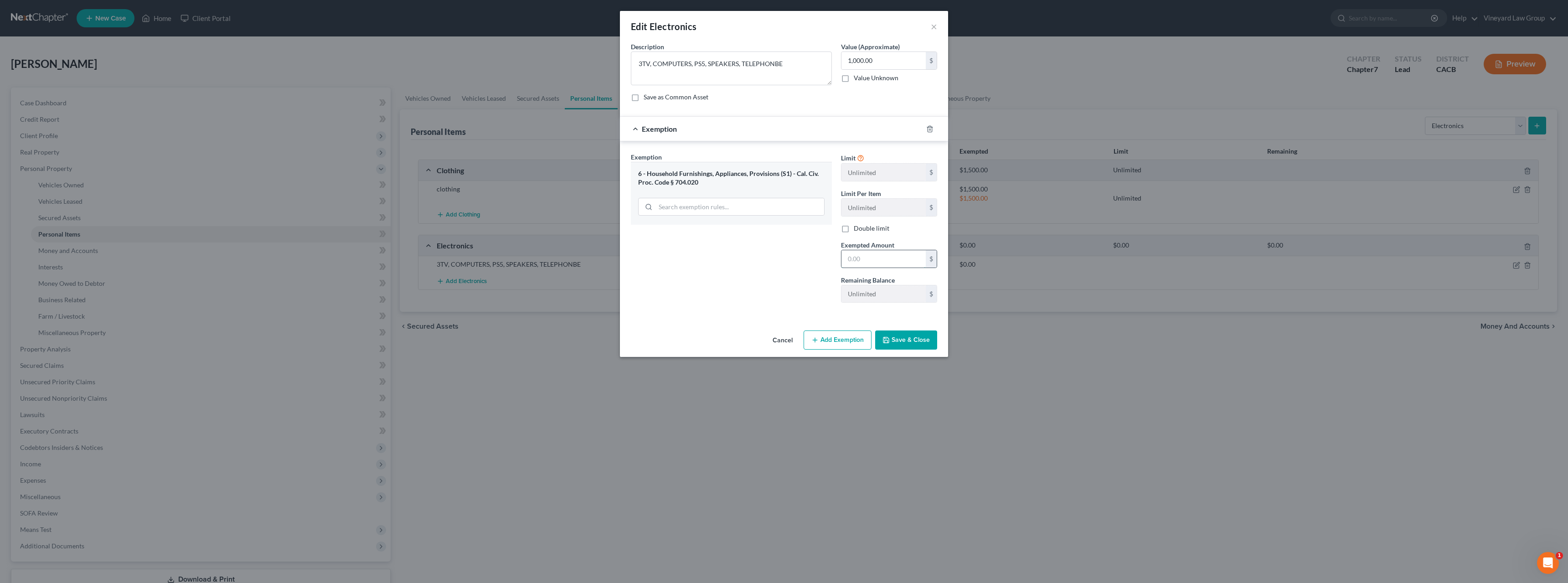
click at [868, 259] on input "text" at bounding box center [883, 259] width 84 height 17
type input "3,000"
click at [899, 342] on button "Save & Close" at bounding box center [905, 340] width 62 height 19
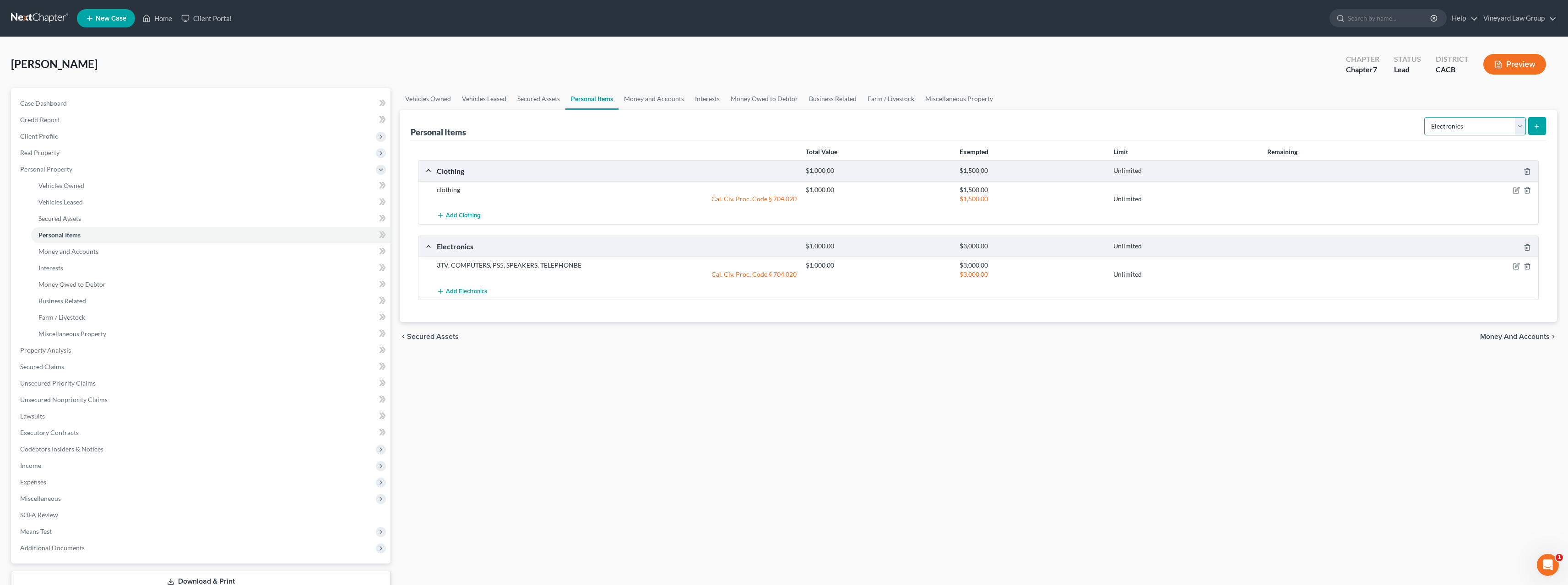
click at [1524, 125] on select "Select Item Type Clothing Collectibles Of Value Electronics Firearms Household …" at bounding box center [1475, 126] width 102 height 19
select select "firearms"
click at [1425, 117] on select "Select Item Type Clothing Collectibles Of Value Electronics Firearms Household …" at bounding box center [1475, 126] width 102 height 19
click at [1539, 126] on line "submit" at bounding box center [1537, 126] width 4 height 0
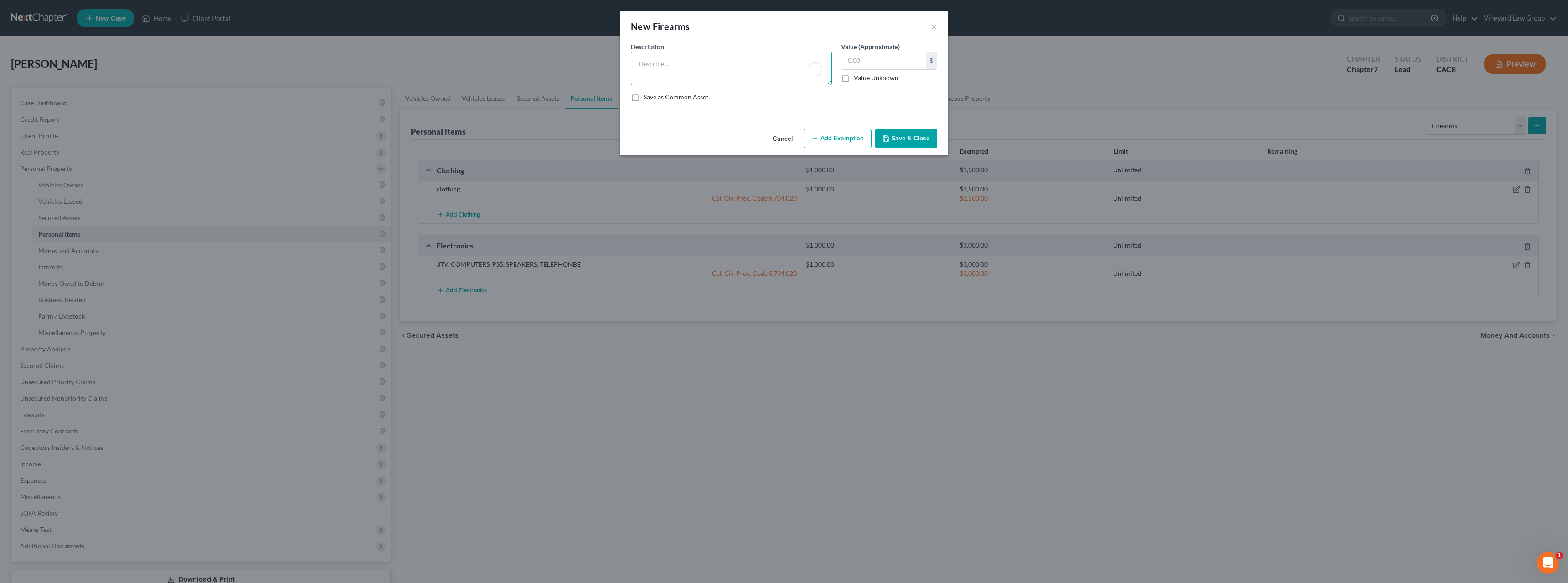
click at [663, 67] on textarea "To enrich screen reader interactions, please activate Accessibility in Grammarl…" at bounding box center [730, 68] width 201 height 34
click at [637, 62] on textarea "SMITHWESSON" at bounding box center [730, 68] width 201 height 34
type textarea "SMITHWESSON"
click at [856, 62] on input "text" at bounding box center [883, 61] width 84 height 17
type input "1,000"
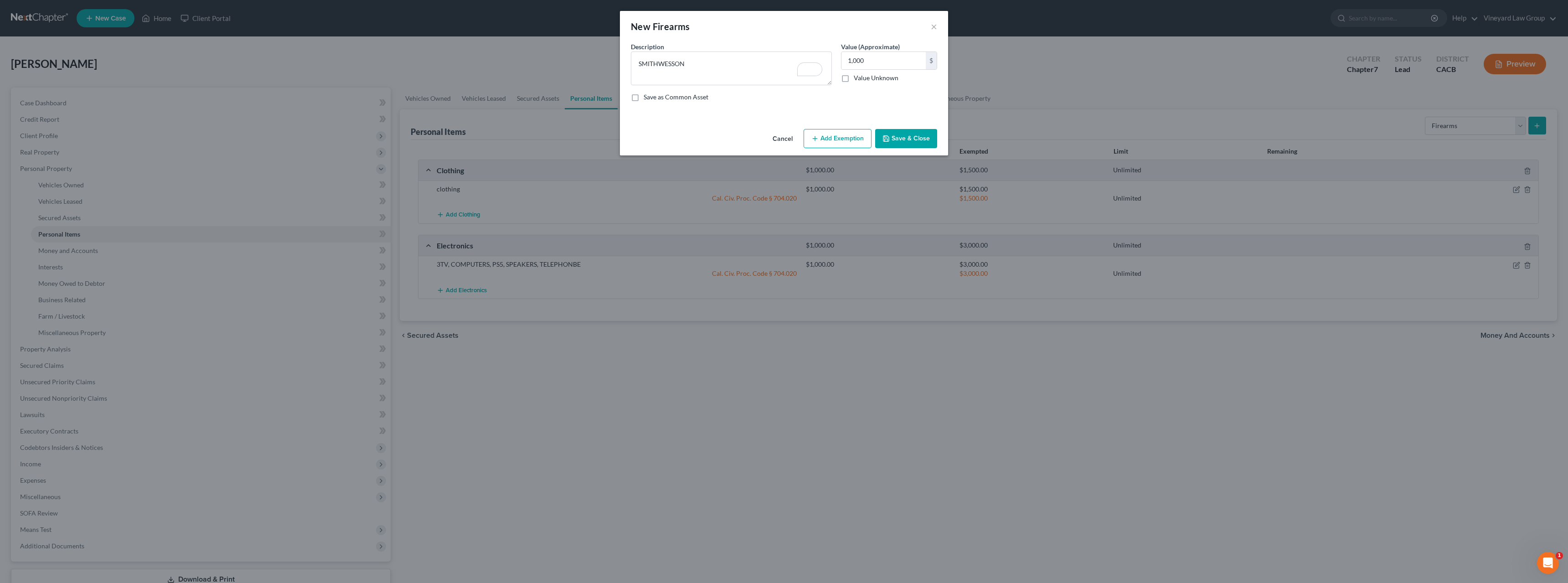
click at [898, 136] on button "Save & Close" at bounding box center [905, 139] width 62 height 19
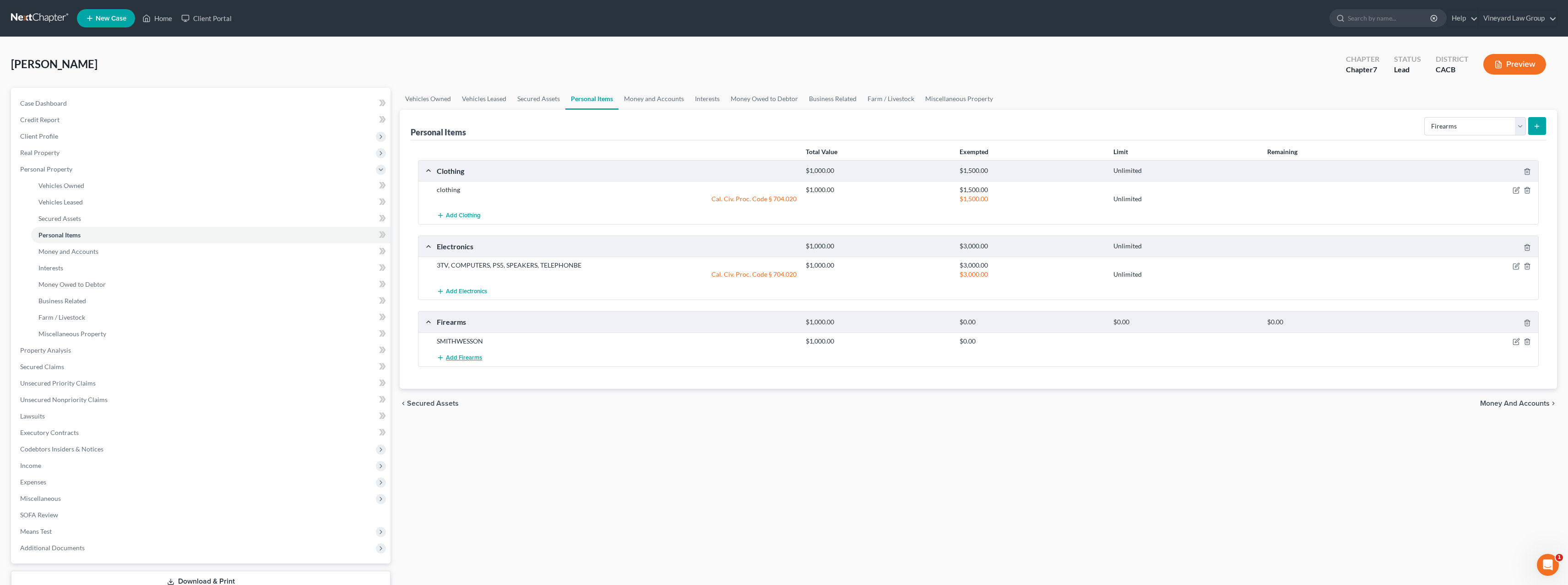
click at [461, 356] on span "Add Firearms" at bounding box center [464, 358] width 36 height 7
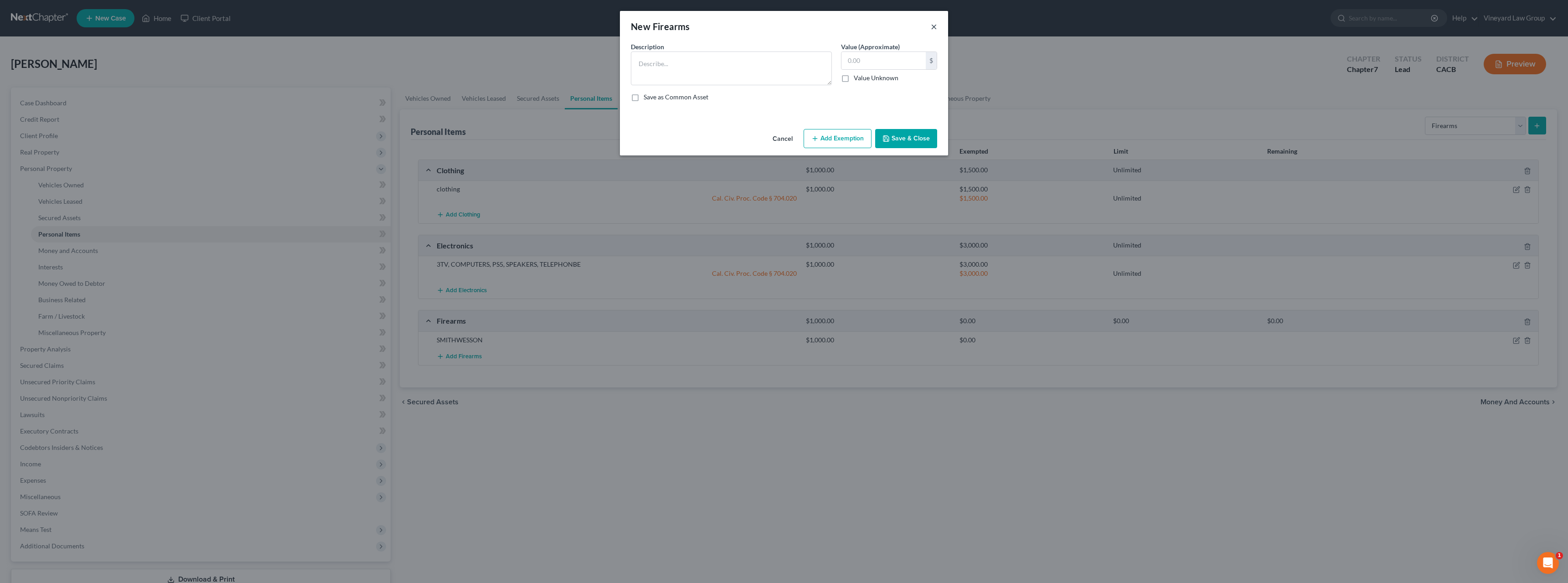
click at [933, 22] on button "×" at bounding box center [933, 26] width 6 height 11
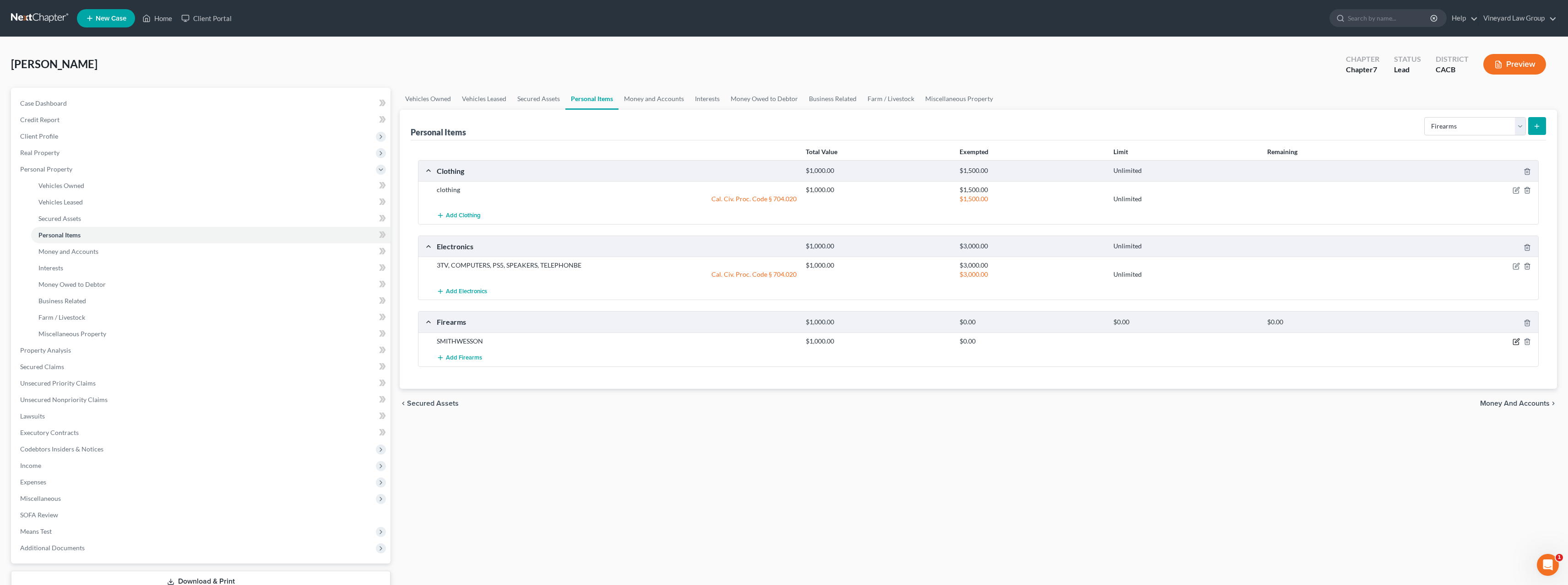
click at [1517, 342] on icon "button" at bounding box center [1517, 341] width 4 height 4
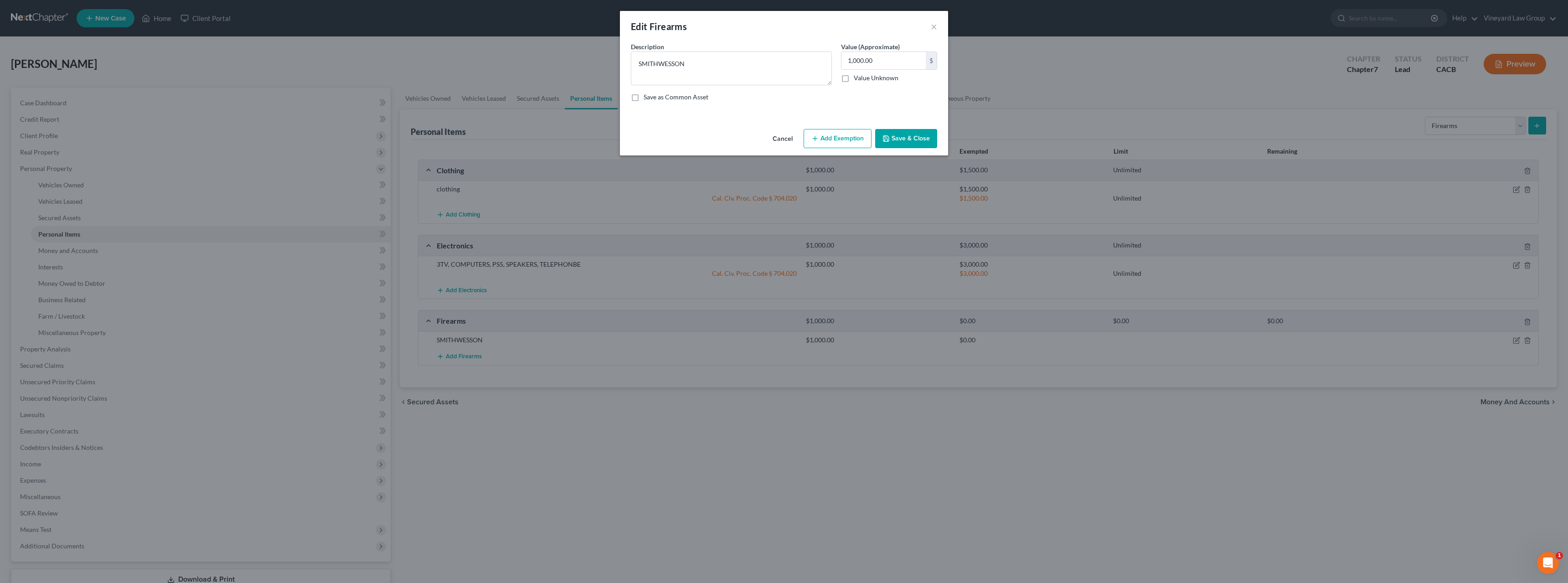
click at [847, 137] on button "Add Exemption" at bounding box center [837, 139] width 68 height 19
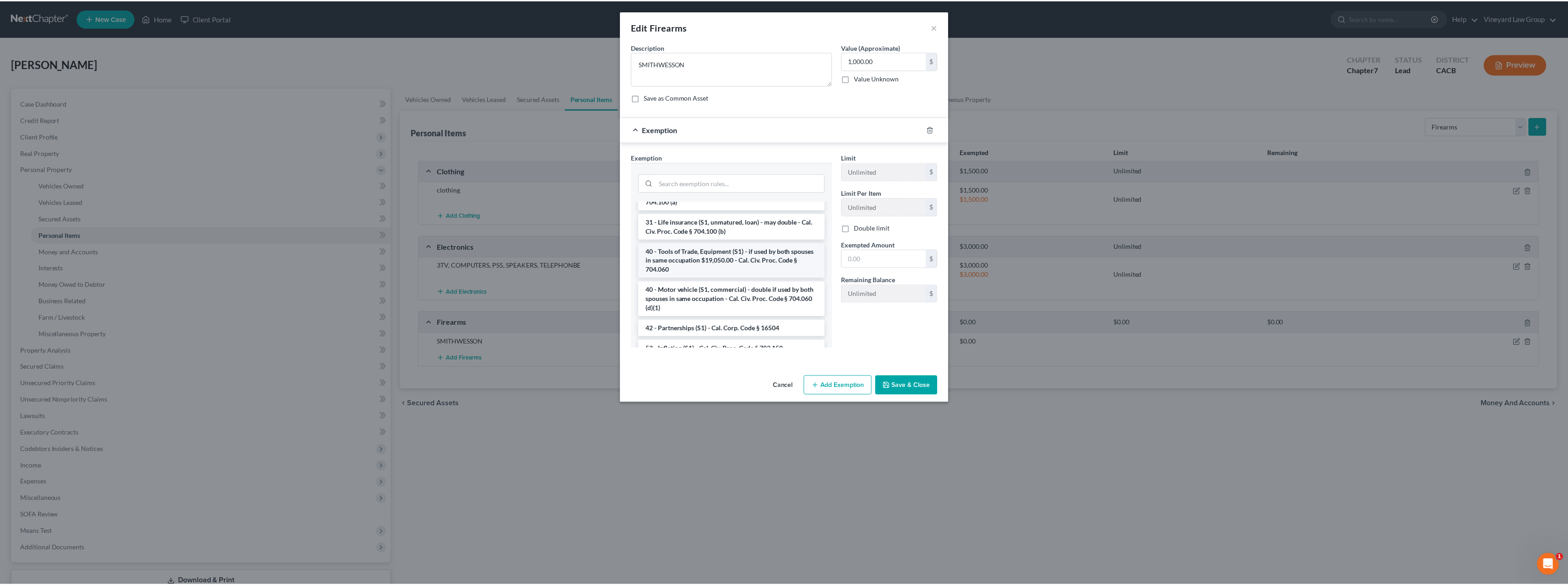
scroll to position [1287, 0]
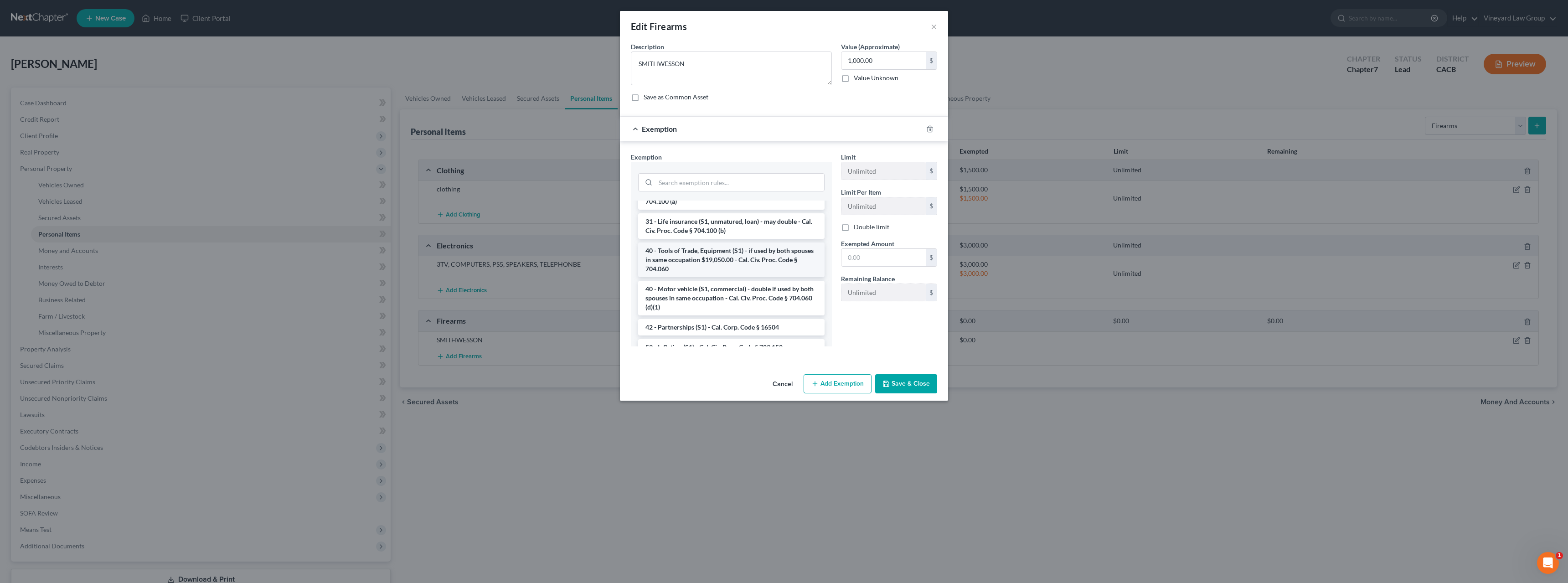
click at [704, 258] on li "40 - Tools of Trade, Equipment (S1) - if used by both spouses in same occupatio…" at bounding box center [731, 260] width 186 height 35
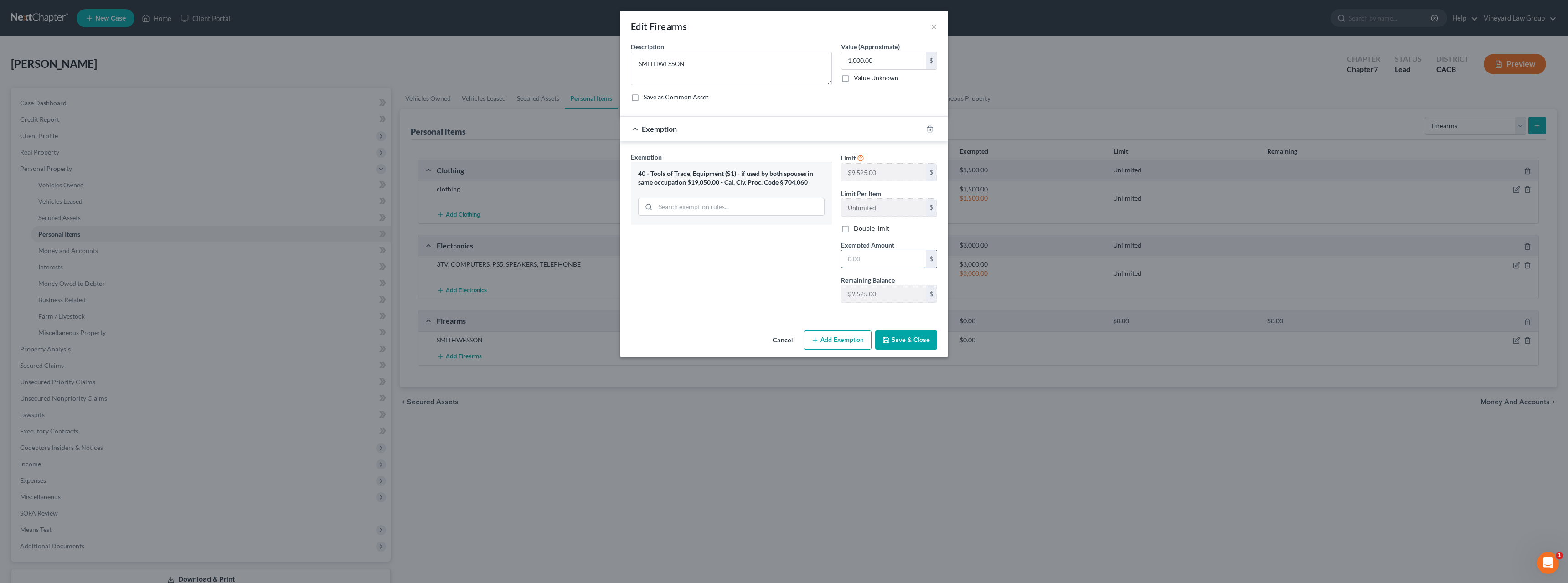
click at [866, 256] on input "text" at bounding box center [883, 259] width 84 height 17
type input "1,500"
drag, startPoint x: 865, startPoint y: 257, endPoint x: 827, endPoint y: 253, distance: 38.2
click at [827, 253] on div "Exemption Set must be selected for CA. Exemption * 40 - Tools of Trade, Equipme…" at bounding box center [784, 231] width 316 height 158
click at [827, 253] on div "Exemption Set must be selected for CA. Exemption * 40 - Tools of Trade, Equipme…" at bounding box center [731, 231] width 210 height 158
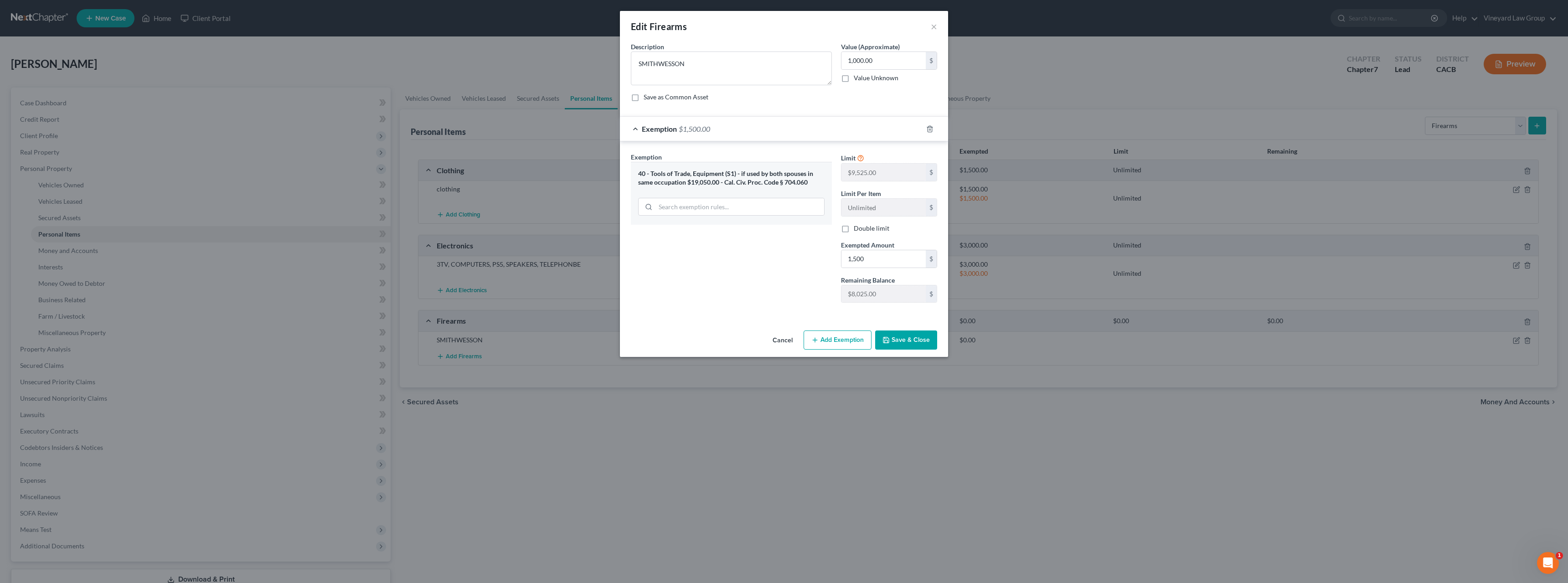
click at [904, 341] on button "Save & Close" at bounding box center [905, 340] width 62 height 19
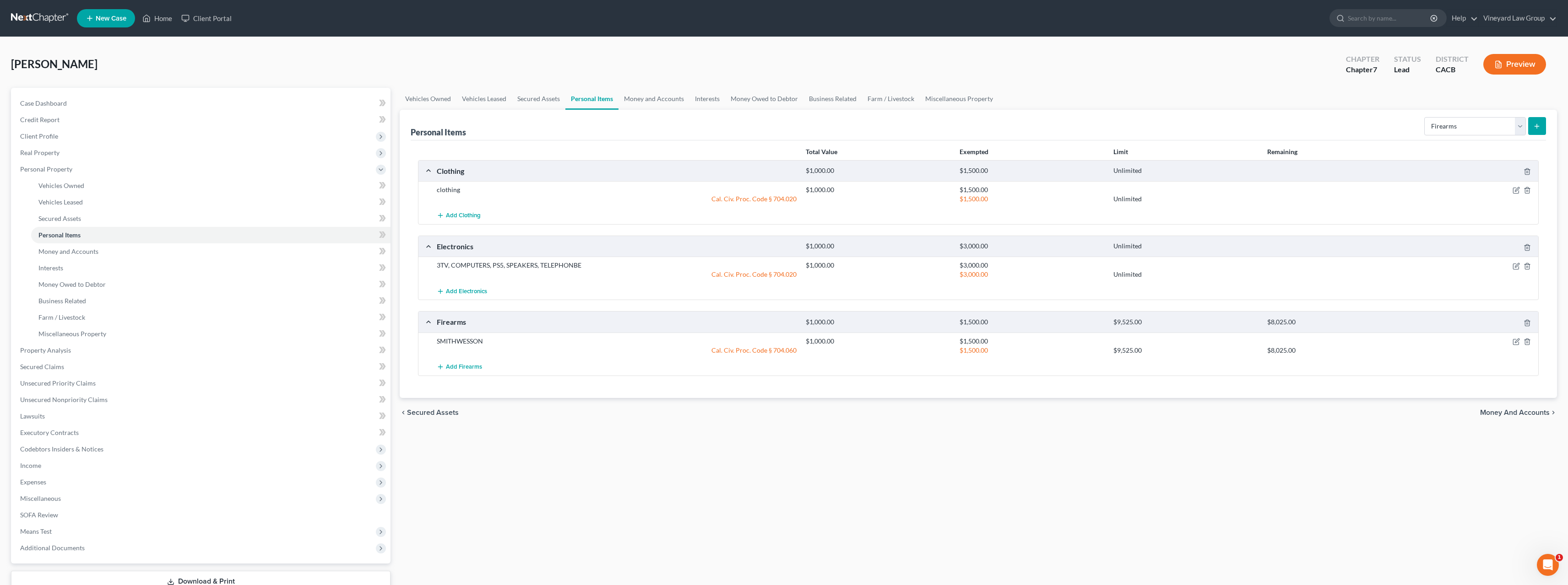
click at [1393, 277] on div at bounding box center [1339, 275] width 154 height 9
click at [1520, 129] on select "Select Item Type Clothing Collectibles Of Value Electronics Firearms Household …" at bounding box center [1475, 126] width 102 height 19
select select "household_goods"
click at [1425, 117] on select "Select Item Type Clothing Collectibles Of Value Electronics Firearms Household …" at bounding box center [1475, 126] width 102 height 19
click at [1541, 127] on button "submit" at bounding box center [1537, 125] width 18 height 18
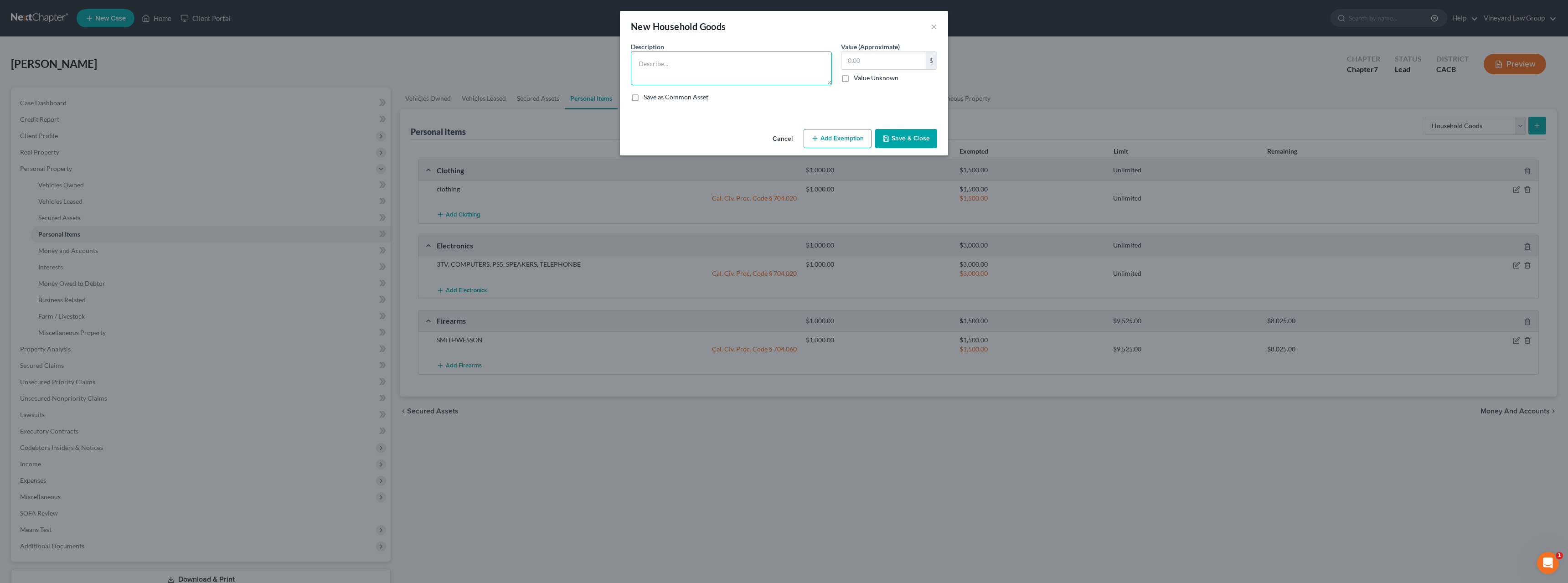
click at [768, 65] on textarea at bounding box center [730, 68] width 201 height 34
click at [869, 63] on input "text" at bounding box center [883, 61] width 84 height 17
click at [773, 64] on textarea "HOUSEHOLD FURNITURE AND FURNISHING" at bounding box center [730, 68] width 201 height 34
click at [749, 64] on textarea "HOUSEHOLD FURNITURE AND FURNISHING AND APPLIANCES" at bounding box center [730, 68] width 201 height 34
click at [782, 64] on textarea "HOUSEHOLD FURNITURE AND FURNISHINGS AND APPLIANCES" at bounding box center [730, 68] width 201 height 34
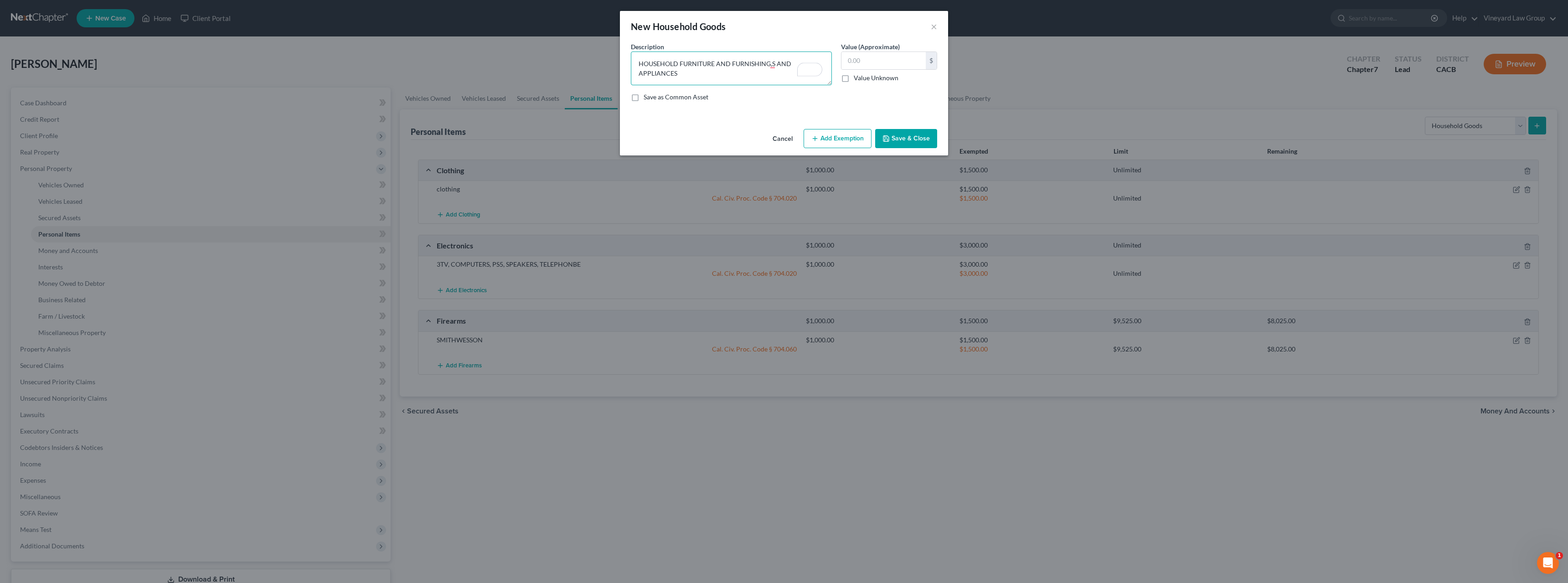
drag, startPoint x: 729, startPoint y: 62, endPoint x: 716, endPoint y: 66, distance: 13.6
click at [716, 66] on textarea "HOUSEHOLD FURNITURE AND FURNISHING,S AND APPLIANCES" at bounding box center [730, 68] width 201 height 34
click at [758, 64] on textarea "HOUSEHOLD FURNITURE FURNISHING,S AND APPLIANCES" at bounding box center [730, 68] width 201 height 34
click at [769, 66] on textarea "HOUSEHOLD FURNITURE FURNISHINGS AND APPLIANCES" at bounding box center [730, 68] width 201 height 34
click at [853, 59] on input "text" at bounding box center [883, 61] width 84 height 17
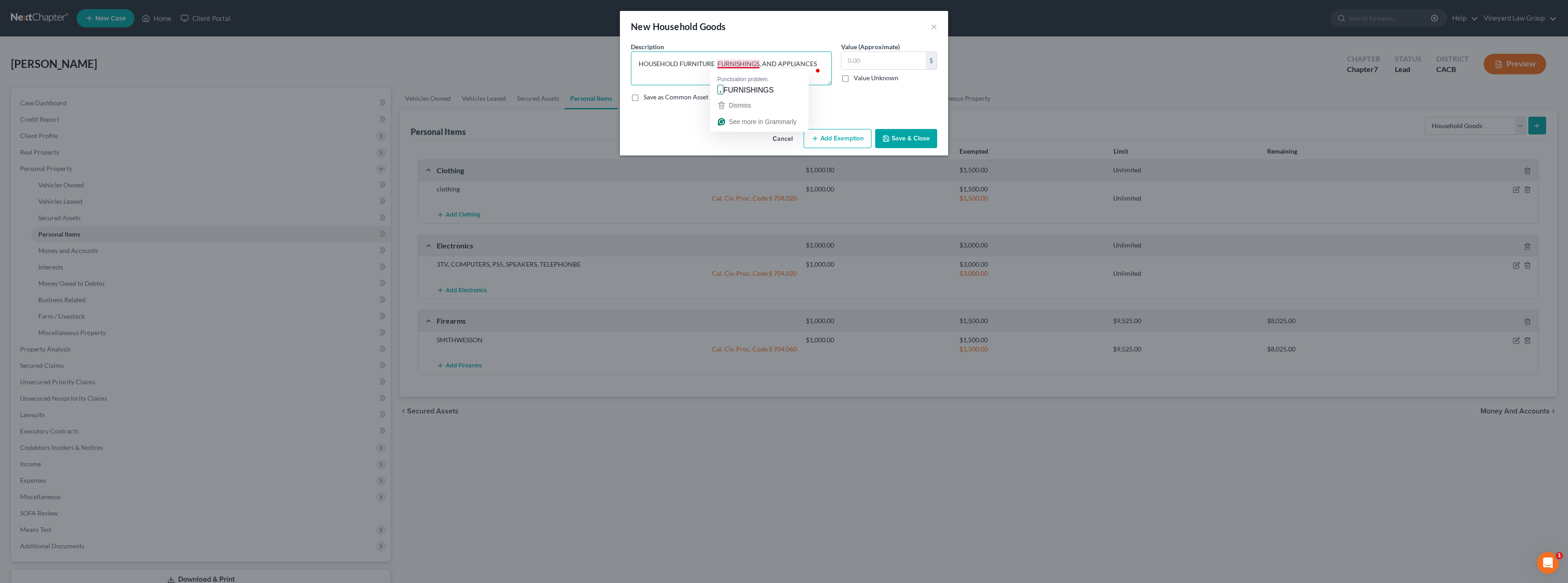
click at [742, 62] on textarea "HOUSEHOLD FURNITURE FURNISHINGS, AND APPLIANCES" at bounding box center [730, 68] width 201 height 34
type textarea "HOUSEHOLD FURNITURE, FURNISHINGS, AND APPLIANCES"
click at [852, 61] on input "text" at bounding box center [883, 61] width 84 height 17
type input "3,000"
click at [827, 139] on button "Add Exemption" at bounding box center [837, 139] width 68 height 19
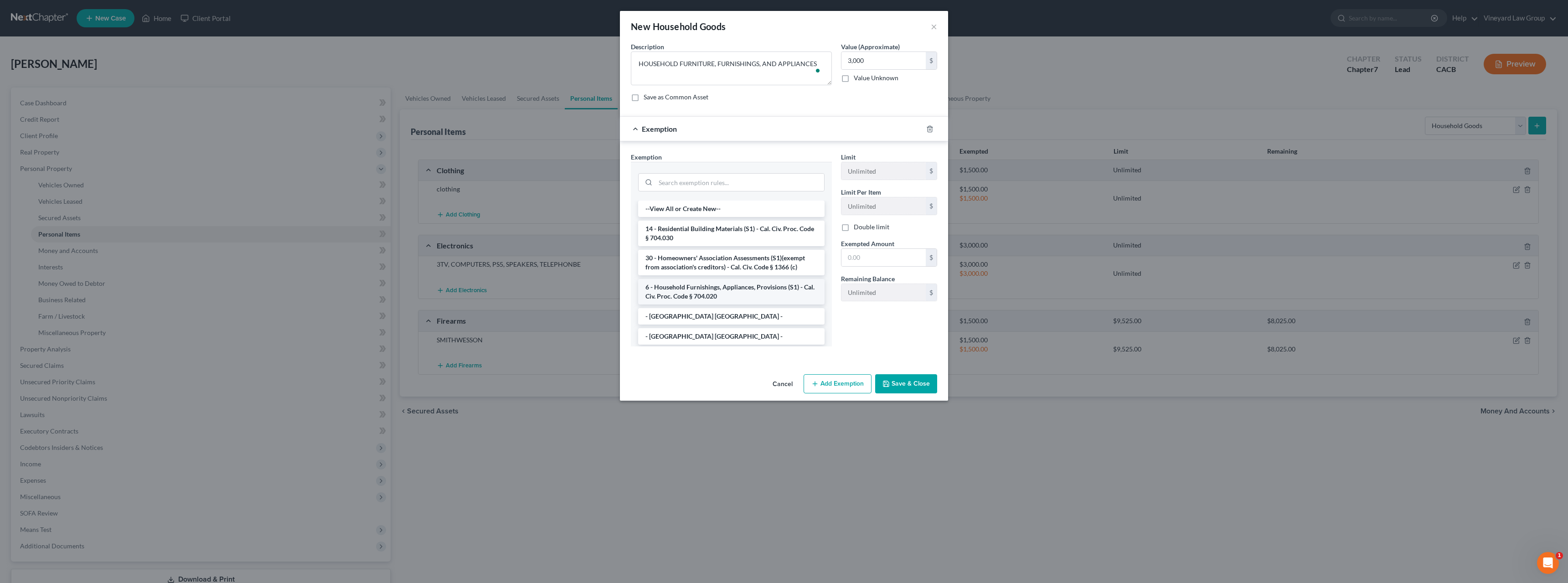
click at [698, 289] on li "6 - Household Furnishings, Appliances, Provisions (S1) - Cal. Civ. Proc. Code §…" at bounding box center [731, 292] width 186 height 26
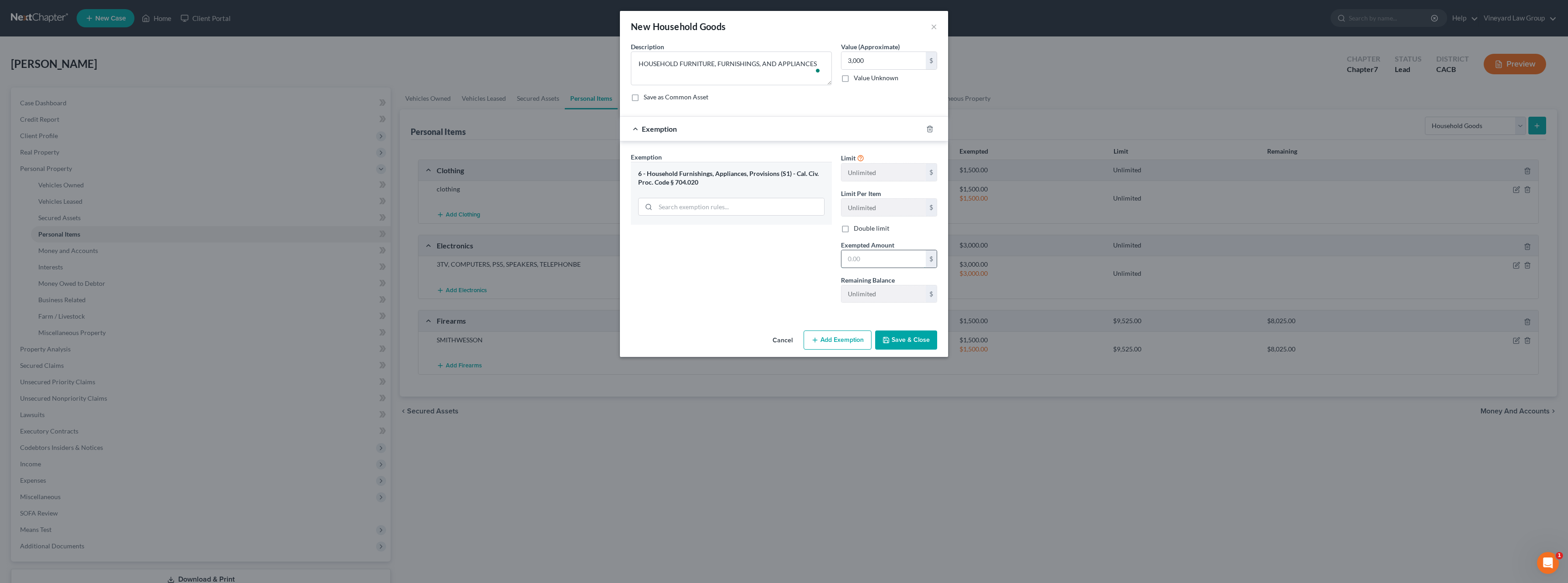
click at [864, 258] on input "text" at bounding box center [883, 259] width 84 height 17
type input "3,000"
click at [865, 61] on input "3,000" at bounding box center [883, 61] width 84 height 17
type input "2,000"
click at [908, 343] on button "Save & Close" at bounding box center [905, 340] width 62 height 19
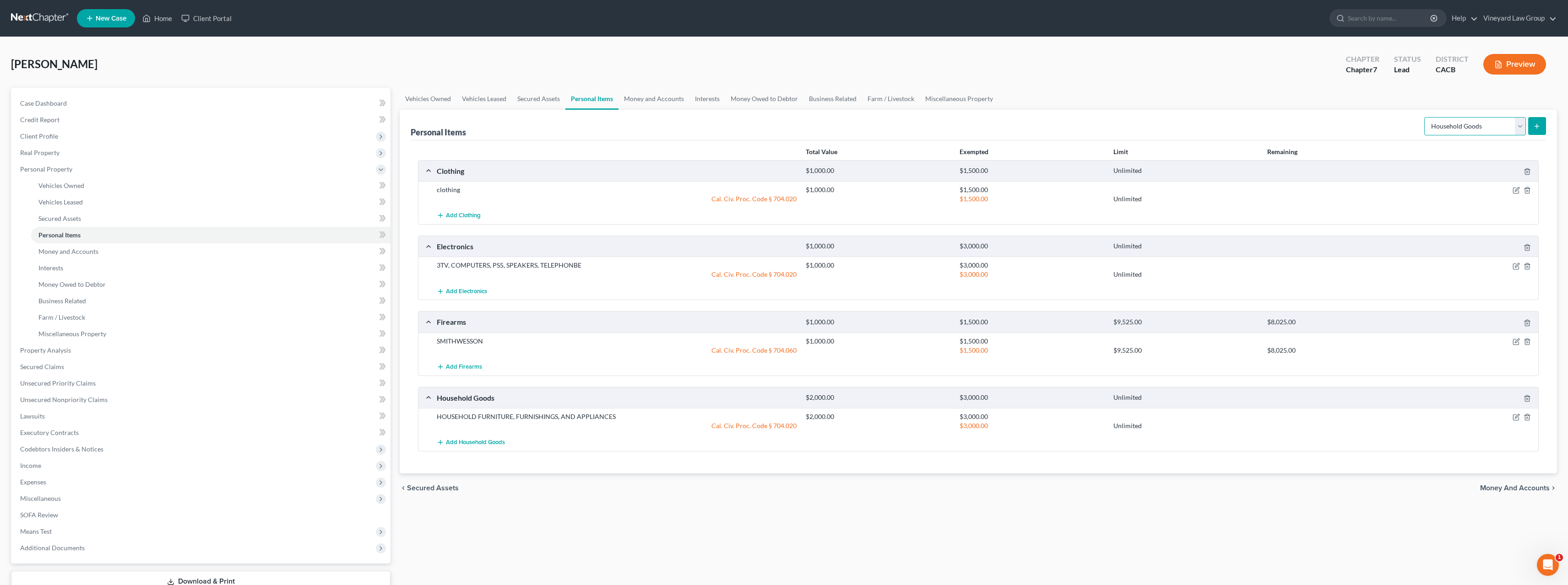
click at [1519, 123] on select "Select Item Type Clothing Collectibles Of Value Electronics Firearms Household …" at bounding box center [1475, 126] width 102 height 19
select select "jewelry"
click at [1425, 117] on select "Select Item Type Clothing Collectibles Of Value Electronics Firearms Household …" at bounding box center [1475, 126] width 102 height 19
select select "jewelry"
click at [1536, 123] on icon "submit" at bounding box center [1537, 126] width 7 height 7
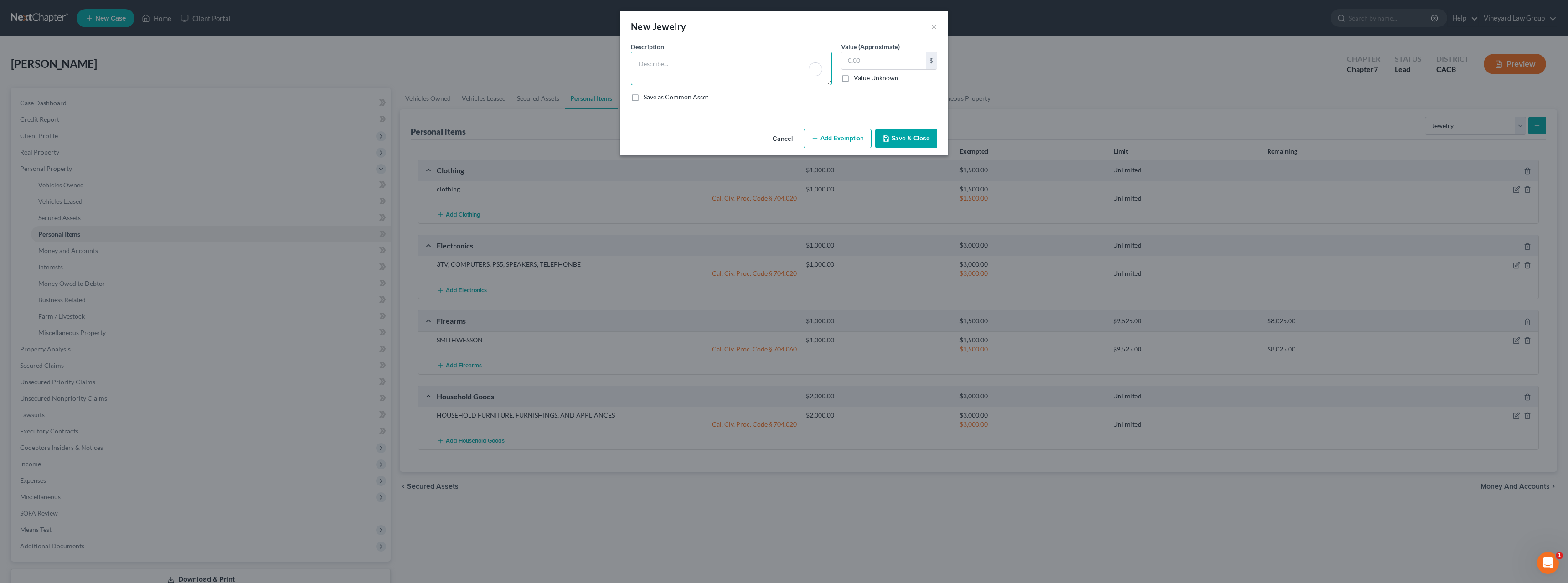
click at [642, 72] on textarea "To enrich screen reader interactions, please activate Accessibility in Grammarl…" at bounding box center [730, 68] width 201 height 34
type textarea "WEDDING RING"
click at [861, 61] on input "text" at bounding box center [883, 61] width 84 height 17
type input "300"
click at [846, 138] on button "Add Exemption" at bounding box center [837, 139] width 68 height 19
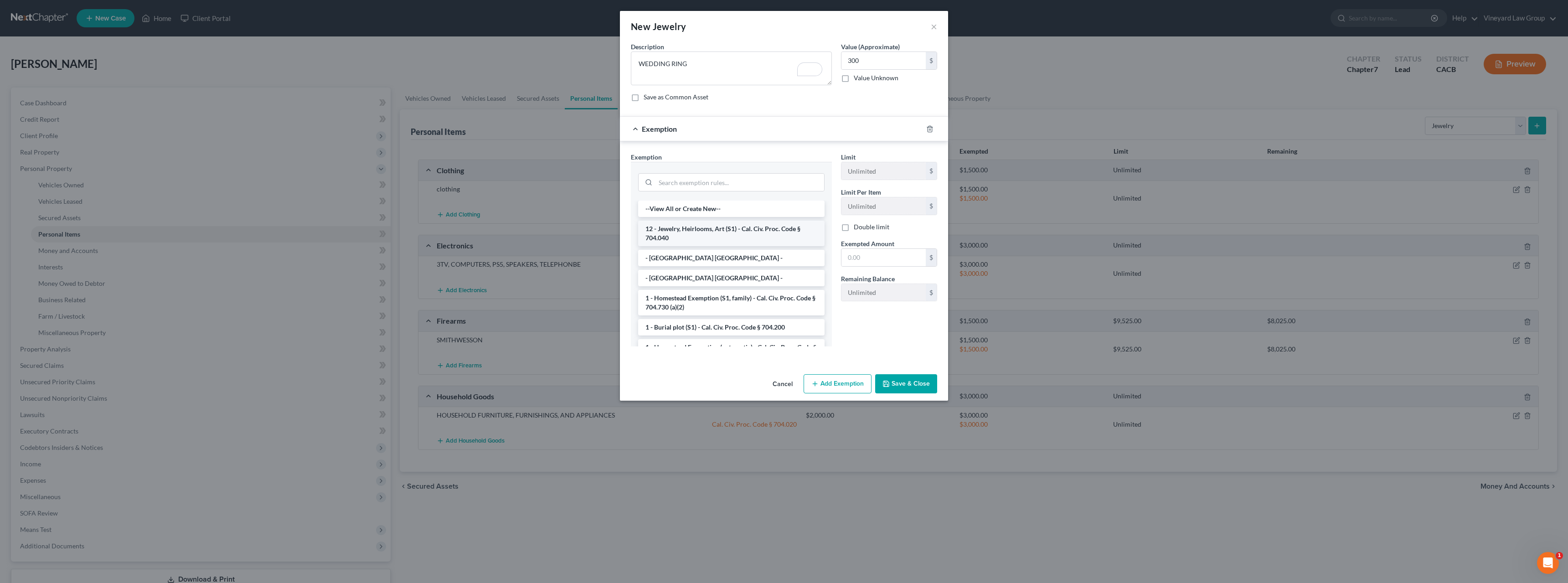
click at [750, 223] on li "12 - Jewelry, Heirlooms, Art (S1) - Cal. Civ. Proc. Code § 704.040" at bounding box center [731, 234] width 186 height 26
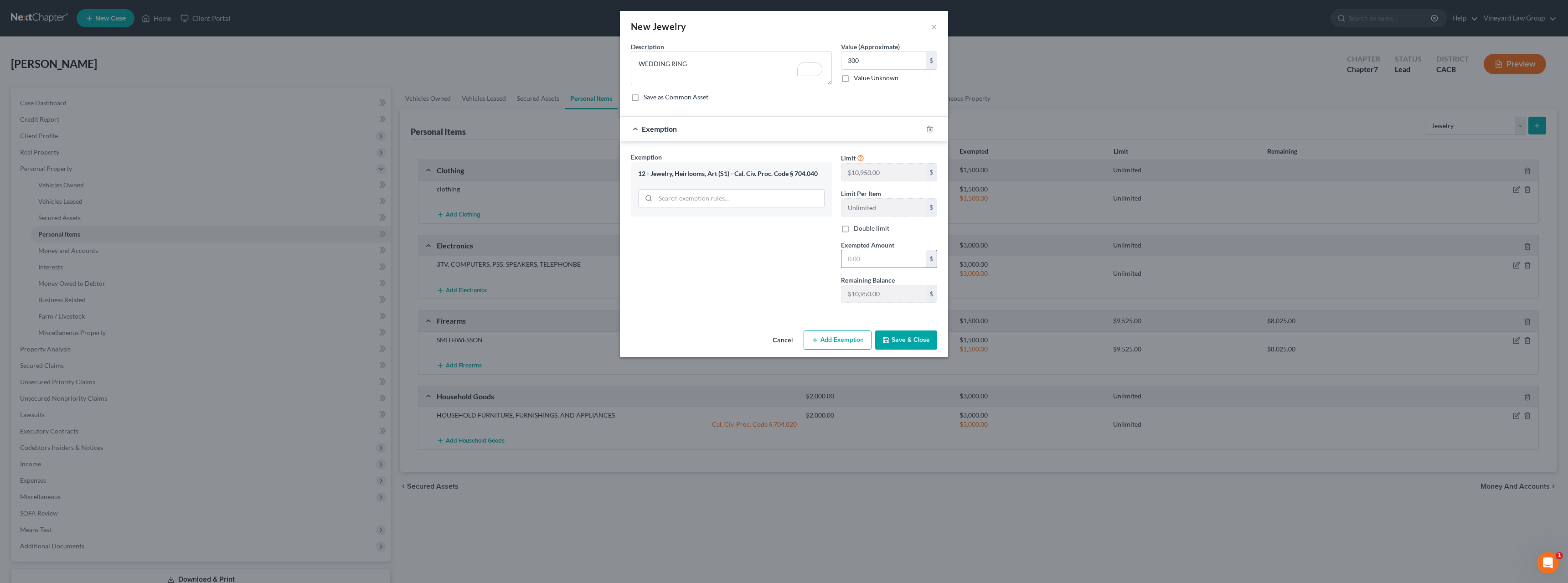
click at [870, 258] on input "text" at bounding box center [883, 259] width 84 height 17
type input "500"
click at [913, 339] on button "Save & Close" at bounding box center [905, 340] width 62 height 19
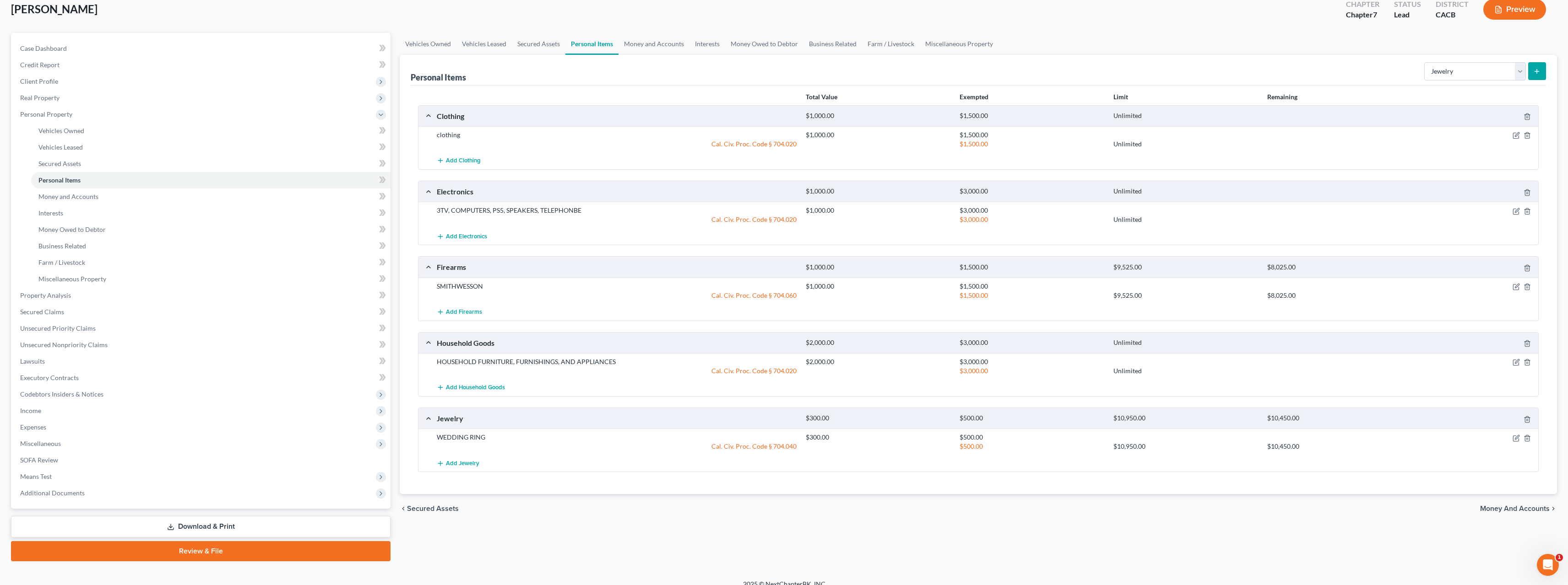
scroll to position [66, 0]
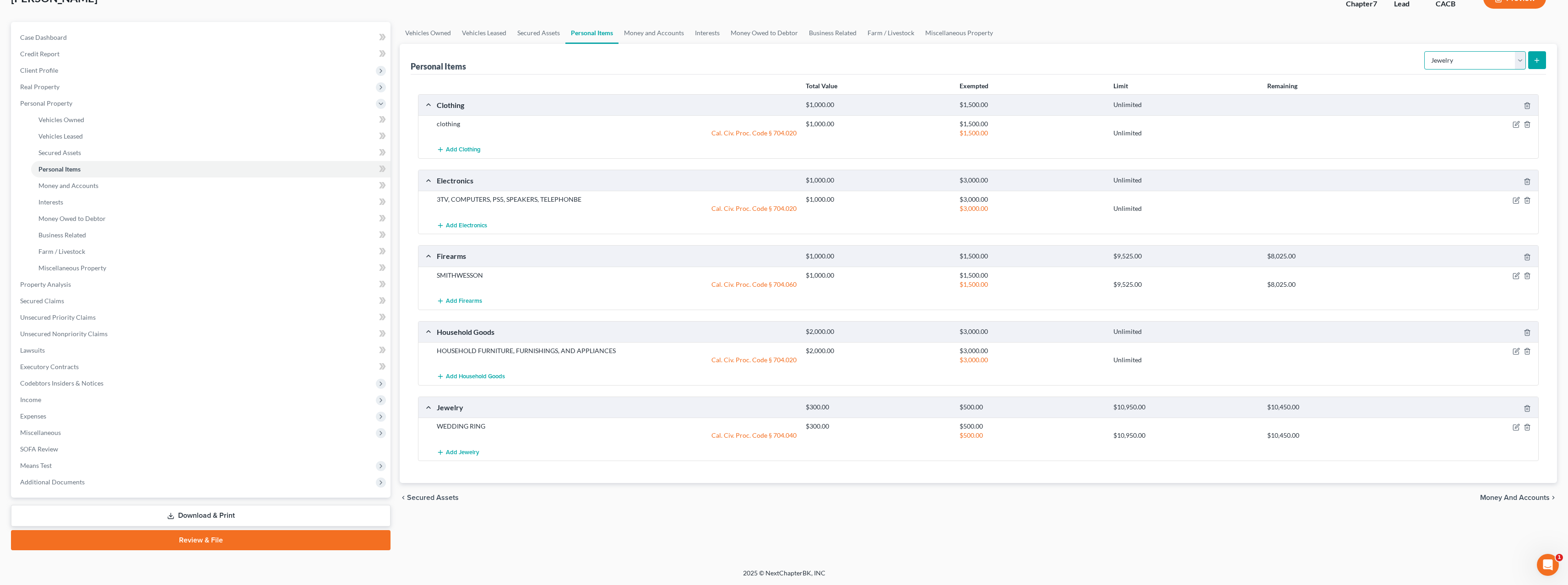
click at [1524, 62] on select "Select Item Type Clothing Collectibles Of Value Electronics Firearms Household …" at bounding box center [1475, 60] width 102 height 19
click at [1361, 55] on div "Personal Items Select Item Type Clothing Collectibles Of Value Electronics Fire…" at bounding box center [978, 59] width 1135 height 31
click at [1517, 500] on span "Money and Accounts" at bounding box center [1515, 498] width 70 height 7
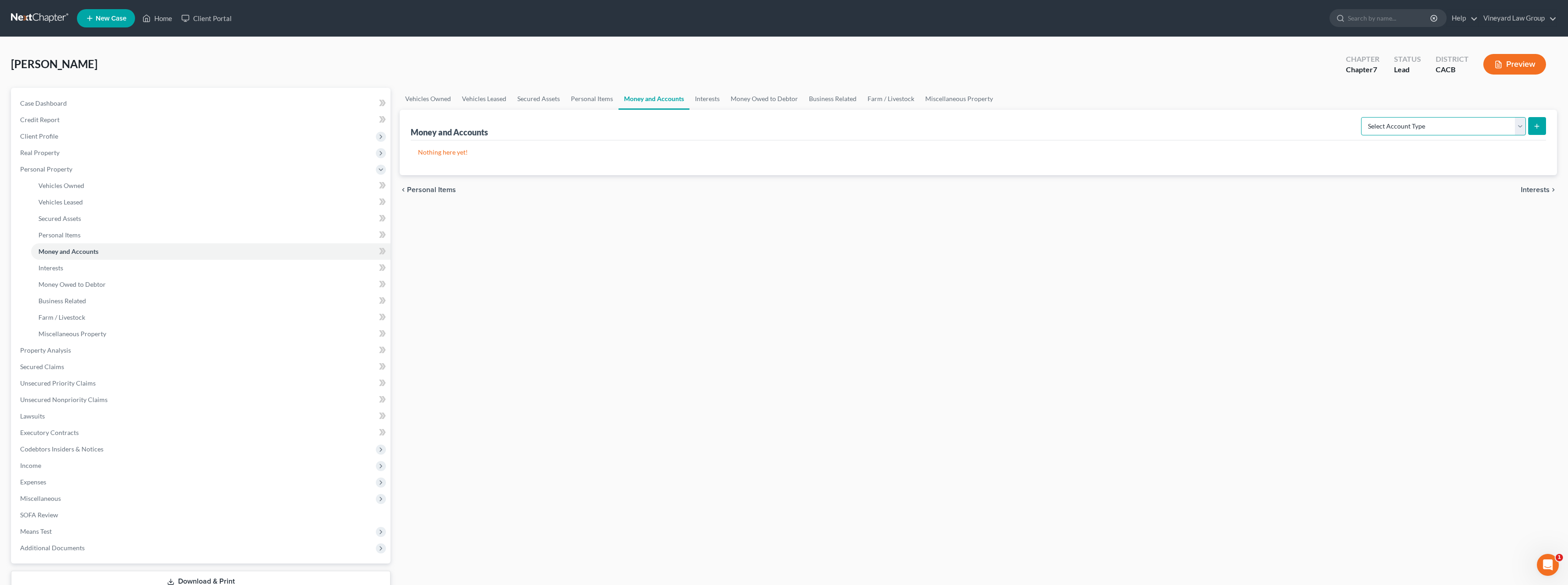
click at [1518, 125] on select "Select Account Type Brokerage Cash on Hand Certificates of Deposit Checking Acc…" at bounding box center [1444, 126] width 165 height 19
click at [1363, 117] on select "Select Account Type Brokerage Cash on Hand Certificates of Deposit Checking Acc…" at bounding box center [1444, 126] width 165 height 19
click at [1539, 127] on icon "submit" at bounding box center [1537, 126] width 7 height 7
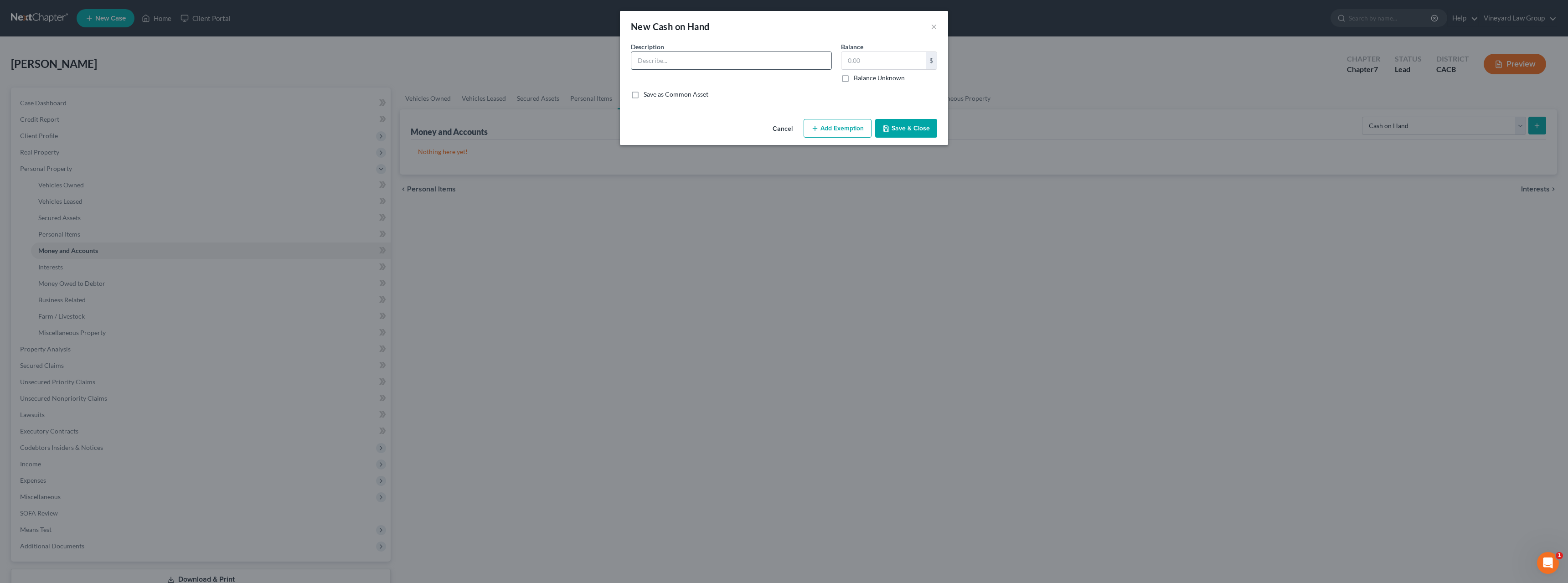
click at [708, 64] on input "text" at bounding box center [731, 61] width 200 height 17
click at [936, 26] on button "×" at bounding box center [933, 26] width 6 height 11
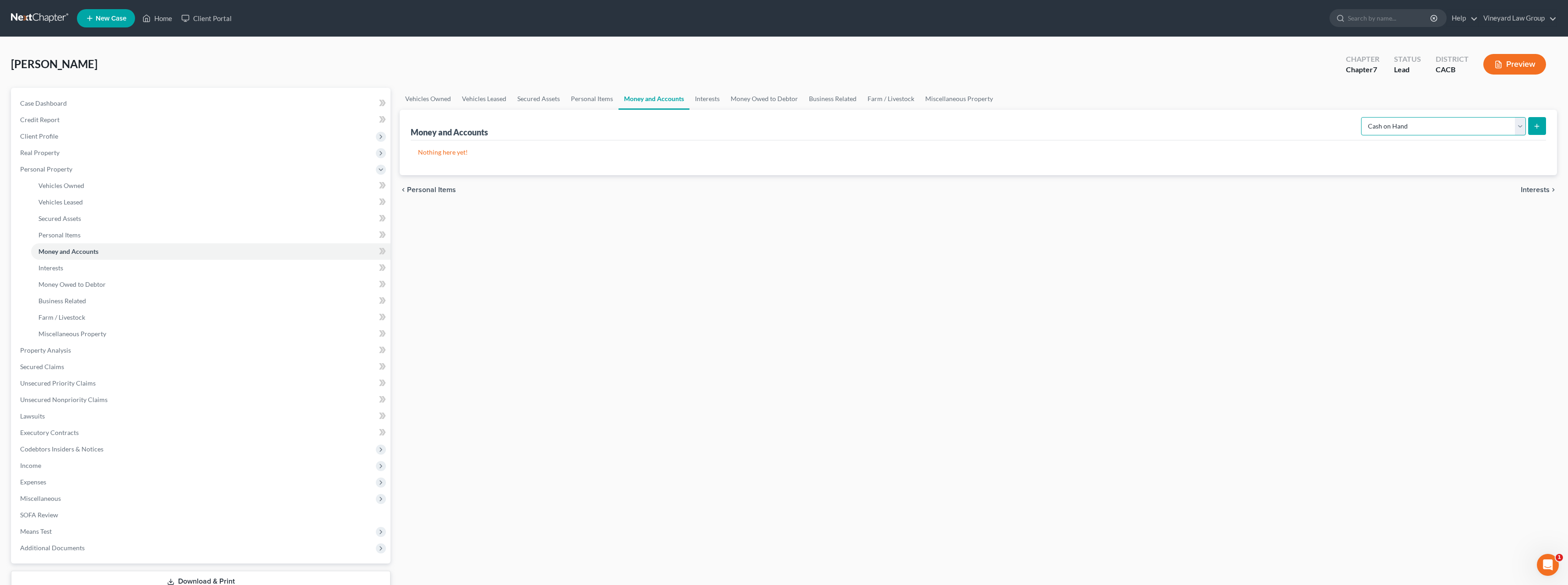
click at [1521, 128] on select "Select Account Type Brokerage Cash on Hand Certificates of Deposit Checking Acc…" at bounding box center [1444, 126] width 165 height 19
select select "checking"
click at [1363, 117] on select "Select Account Type Brokerage Cash on Hand Certificates of Deposit Checking Acc…" at bounding box center [1444, 126] width 165 height 19
click at [1536, 128] on icon "submit" at bounding box center [1537, 126] width 7 height 7
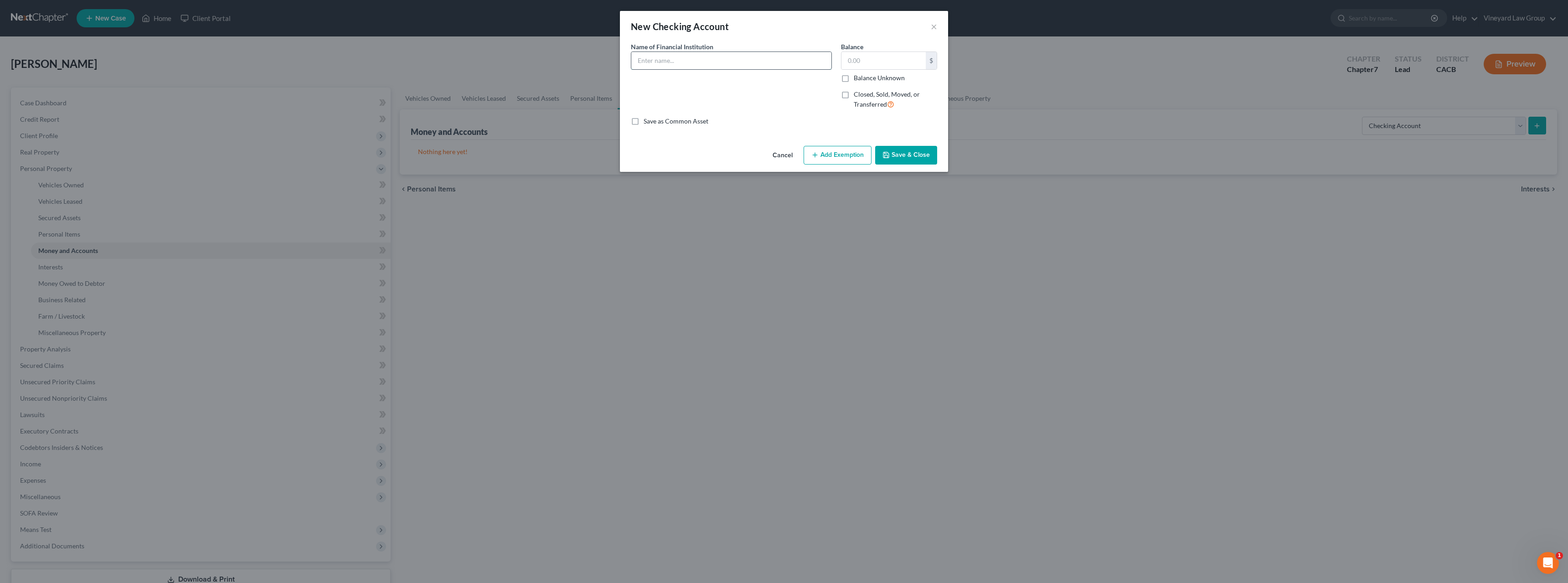
click at [640, 61] on input "text" at bounding box center [731, 61] width 200 height 17
type input "b"
drag, startPoint x: 678, startPoint y: 59, endPoint x: 623, endPoint y: 59, distance: 55.0
click at [623, 59] on div "An exemption set must first be selected from the Filing Information section. Co…" at bounding box center [784, 92] width 328 height 100
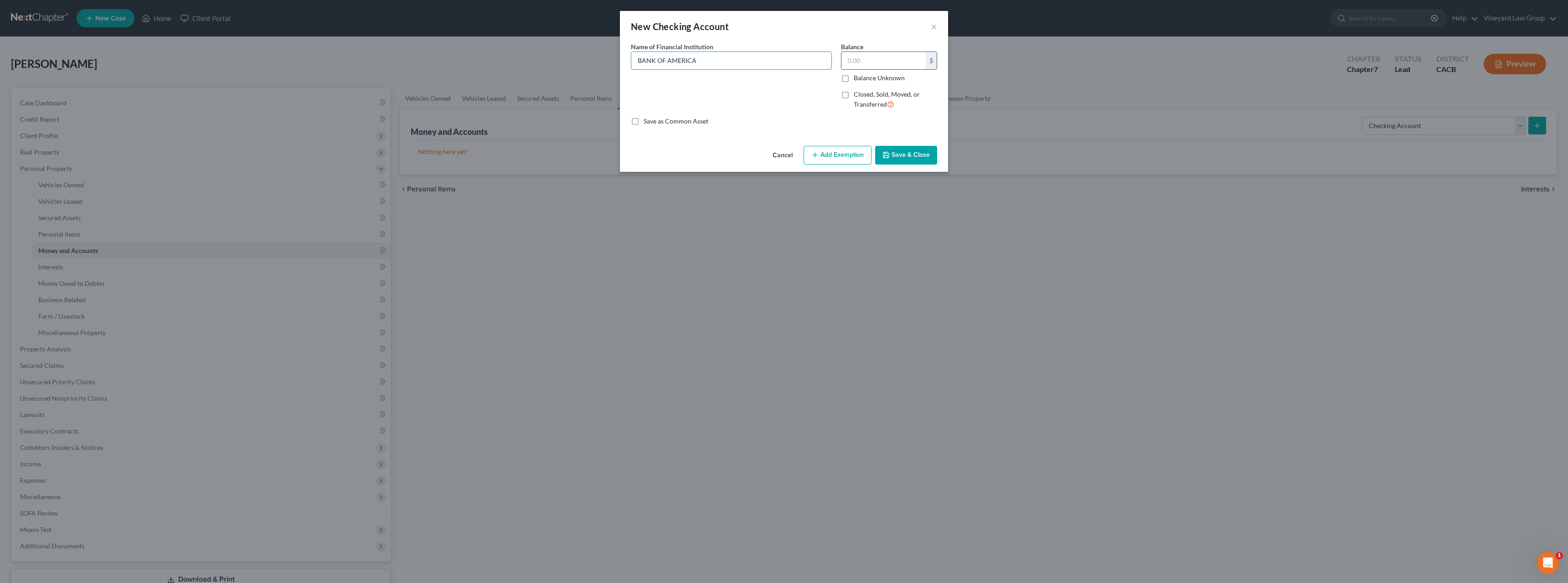
type input "BANK OF AMERICA"
click at [856, 62] on input "text" at bounding box center [883, 61] width 84 height 17
click at [848, 153] on button "Add Exemption" at bounding box center [837, 155] width 68 height 19
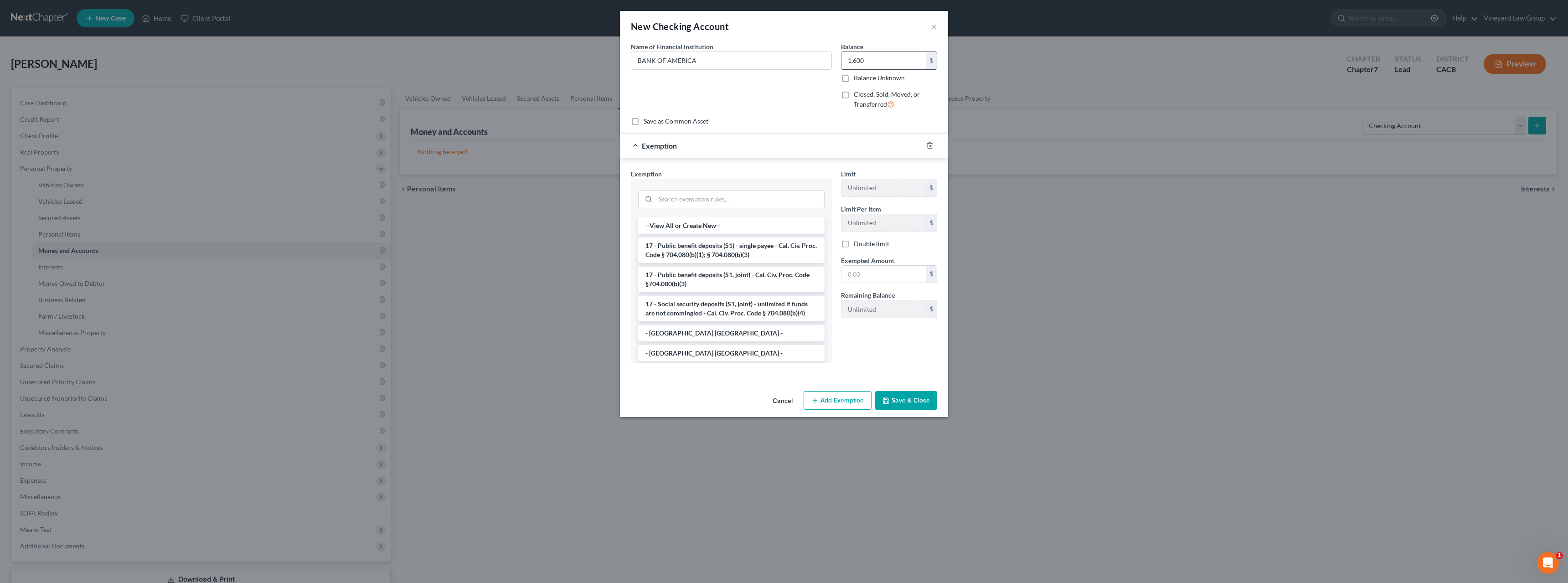
click at [875, 61] on input "1,600" at bounding box center [883, 61] width 84 height 17
drag, startPoint x: 866, startPoint y: 60, endPoint x: 861, endPoint y: 61, distance: 5.1
click at [861, 61] on input "1,603" at bounding box center [883, 61] width 84 height 17
drag, startPoint x: 867, startPoint y: 61, endPoint x: 861, endPoint y: 61, distance: 6.0
click at [861, 61] on input "1,603" at bounding box center [883, 61] width 84 height 17
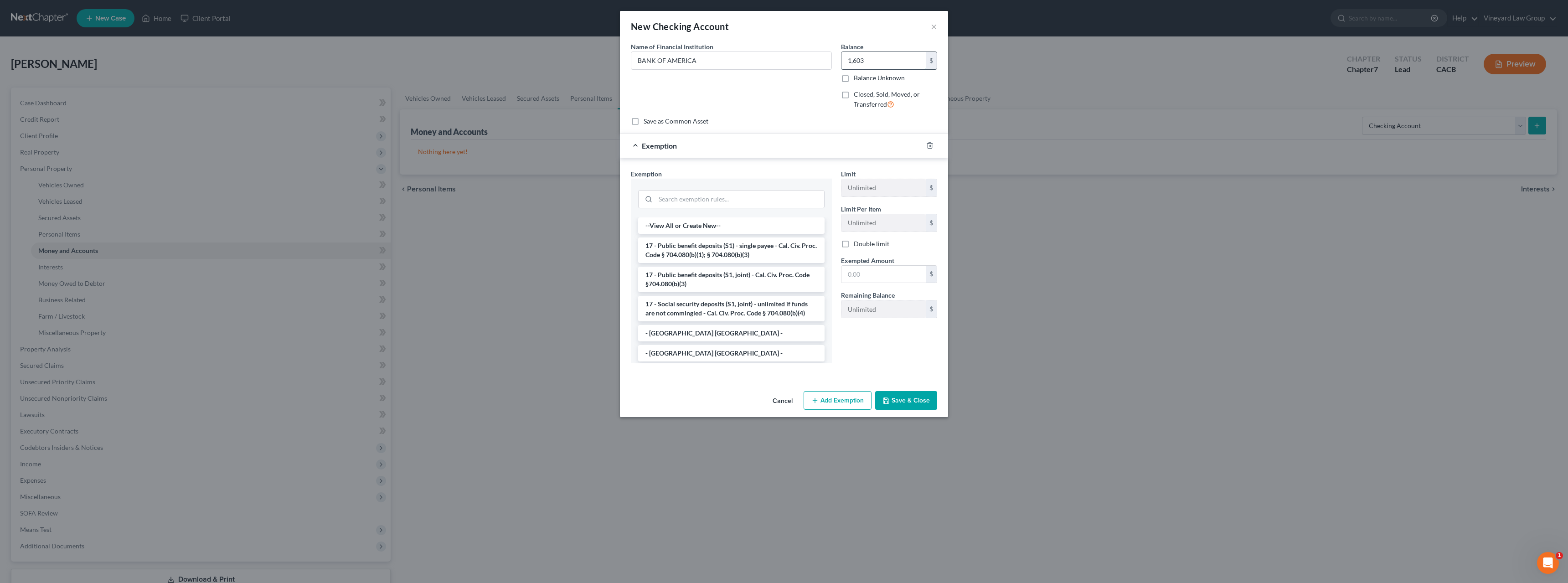
type input "1,600"
click at [700, 281] on li "17 - Deposit Accounts - C.C.P. 704.220" at bounding box center [731, 280] width 186 height 16
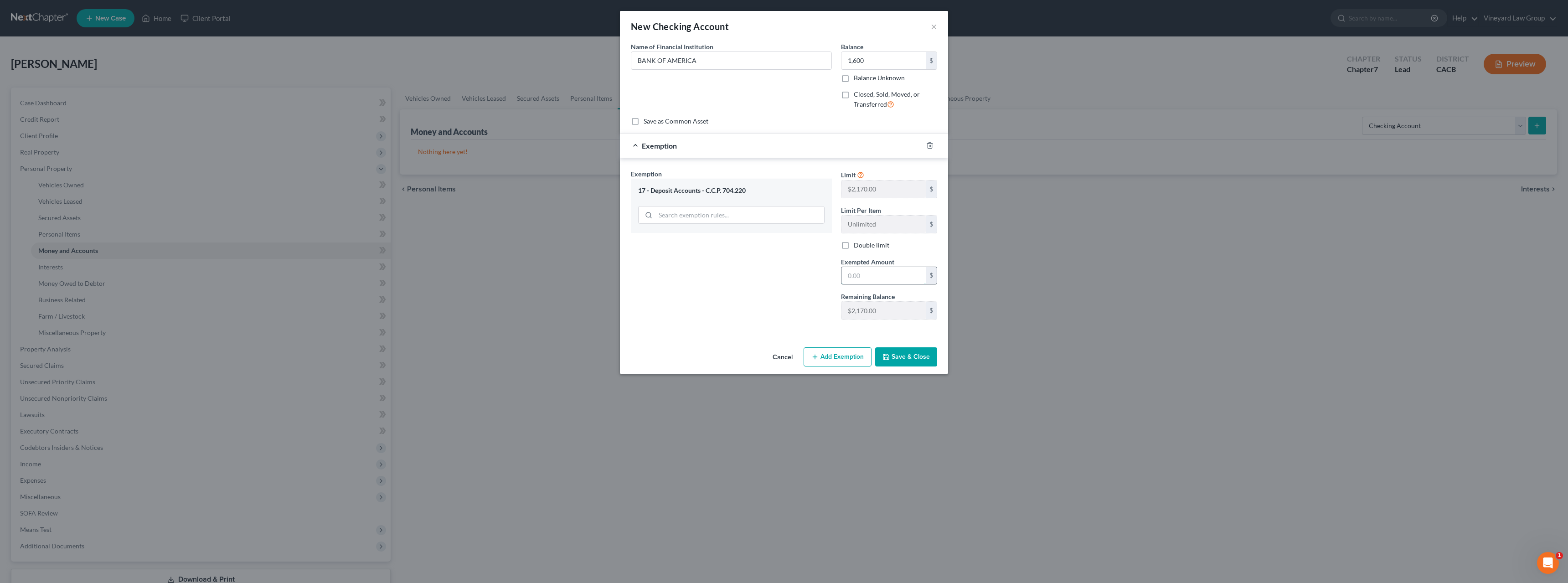
click at [850, 274] on input "text" at bounding box center [883, 276] width 84 height 17
type input "1,600"
click at [905, 359] on button "Save & Close" at bounding box center [905, 357] width 62 height 19
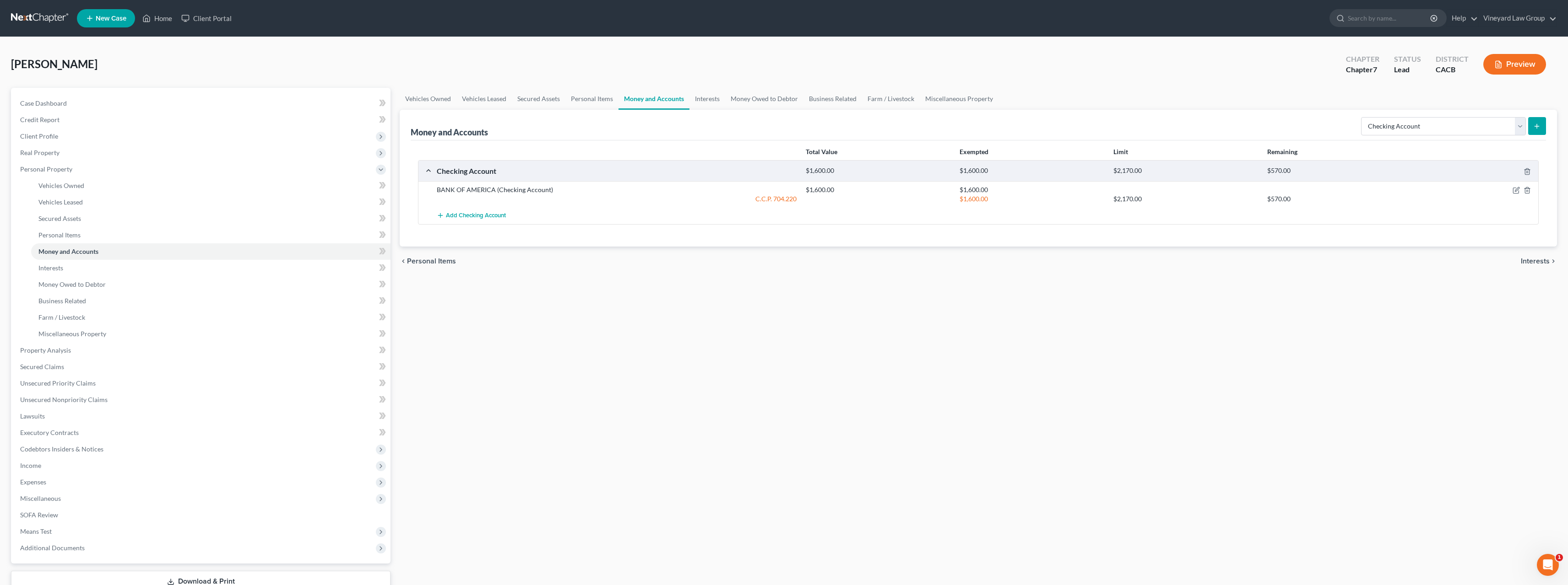
click at [1539, 132] on button "submit" at bounding box center [1537, 125] width 18 height 18
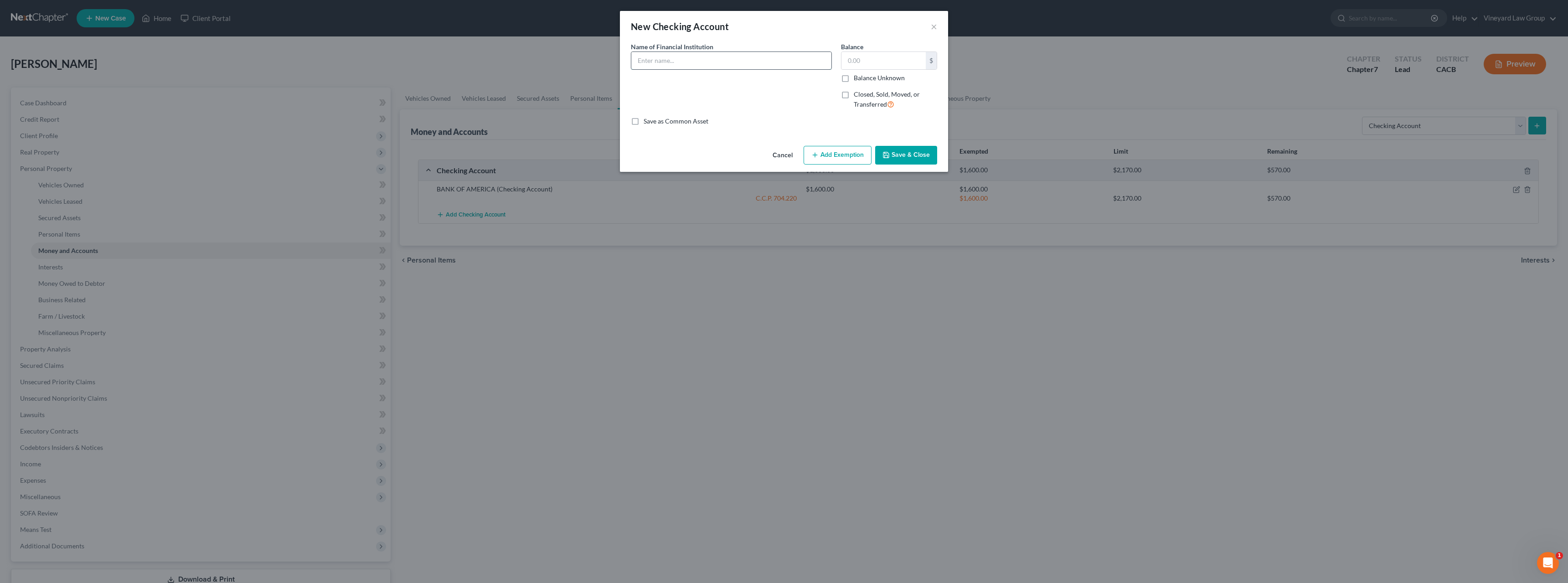
click at [687, 58] on input "text" at bounding box center [731, 61] width 200 height 17
type input "c"
type input "CAPITAL ONE"
click at [868, 64] on input "text" at bounding box center [883, 61] width 84 height 17
click at [832, 153] on button "Add Exemption" at bounding box center [837, 155] width 68 height 19
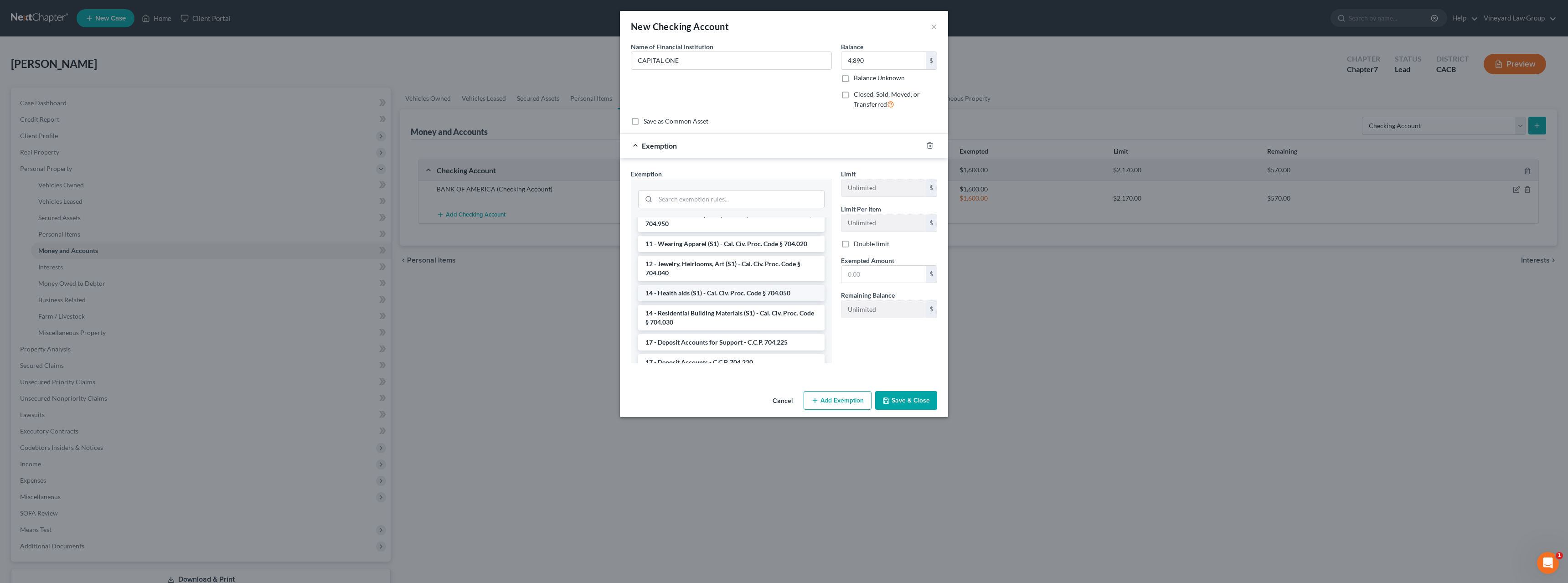
scroll to position [274, 0]
click at [721, 324] on li "17 - Deposit Accounts - C.C.P. 704.220" at bounding box center [731, 326] width 186 height 16
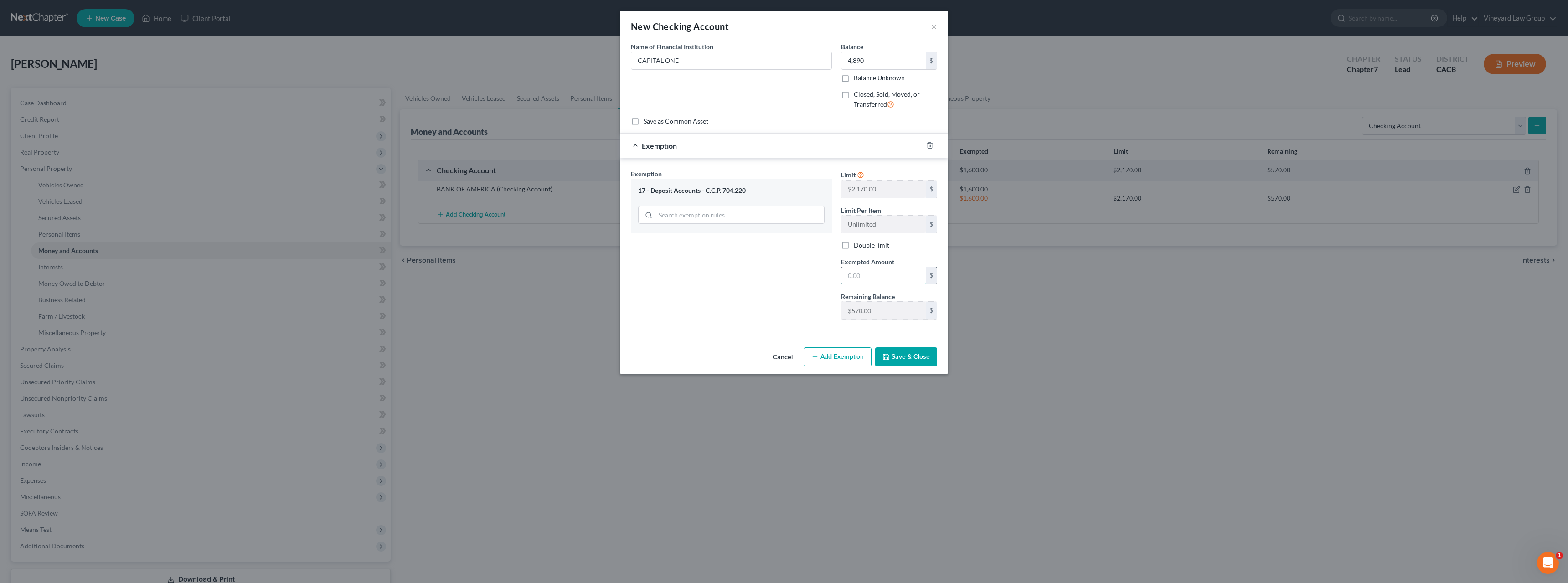
click at [884, 276] on input "text" at bounding box center [883, 276] width 84 height 17
click at [848, 357] on button "Add Exemption" at bounding box center [837, 357] width 68 height 19
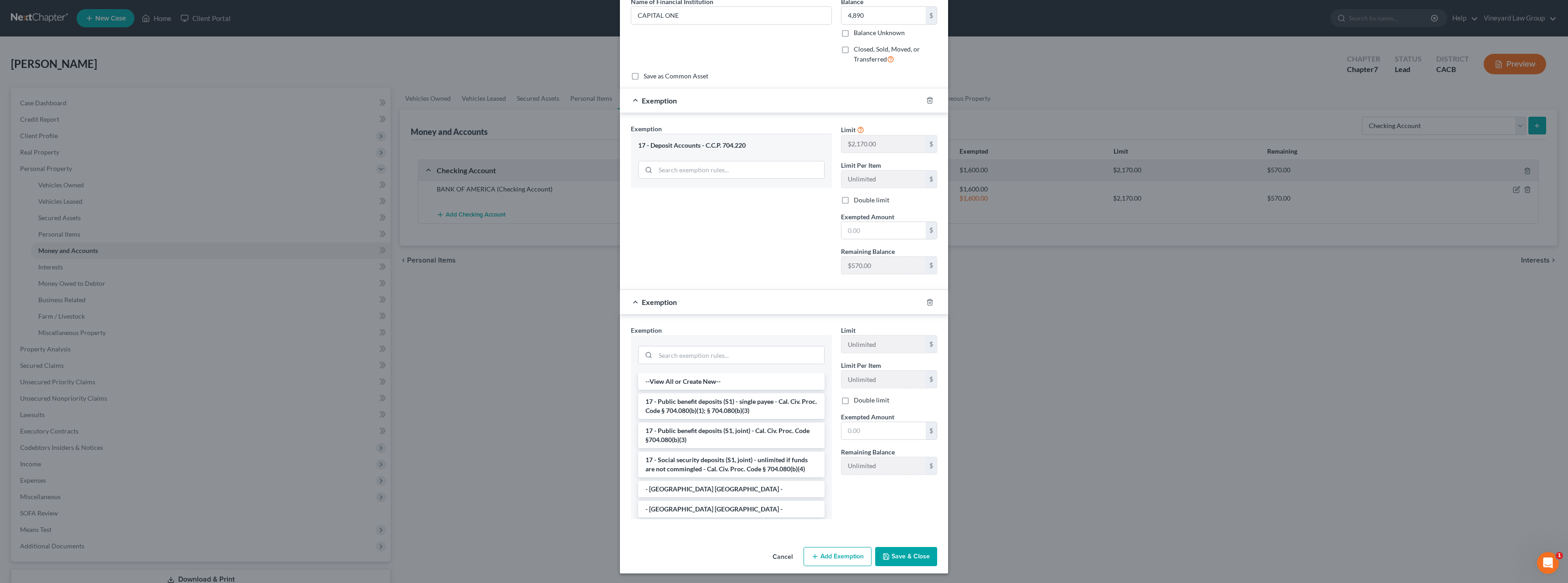
scroll to position [46, 0]
click at [910, 554] on button "Save & Close" at bounding box center [905, 555] width 62 height 19
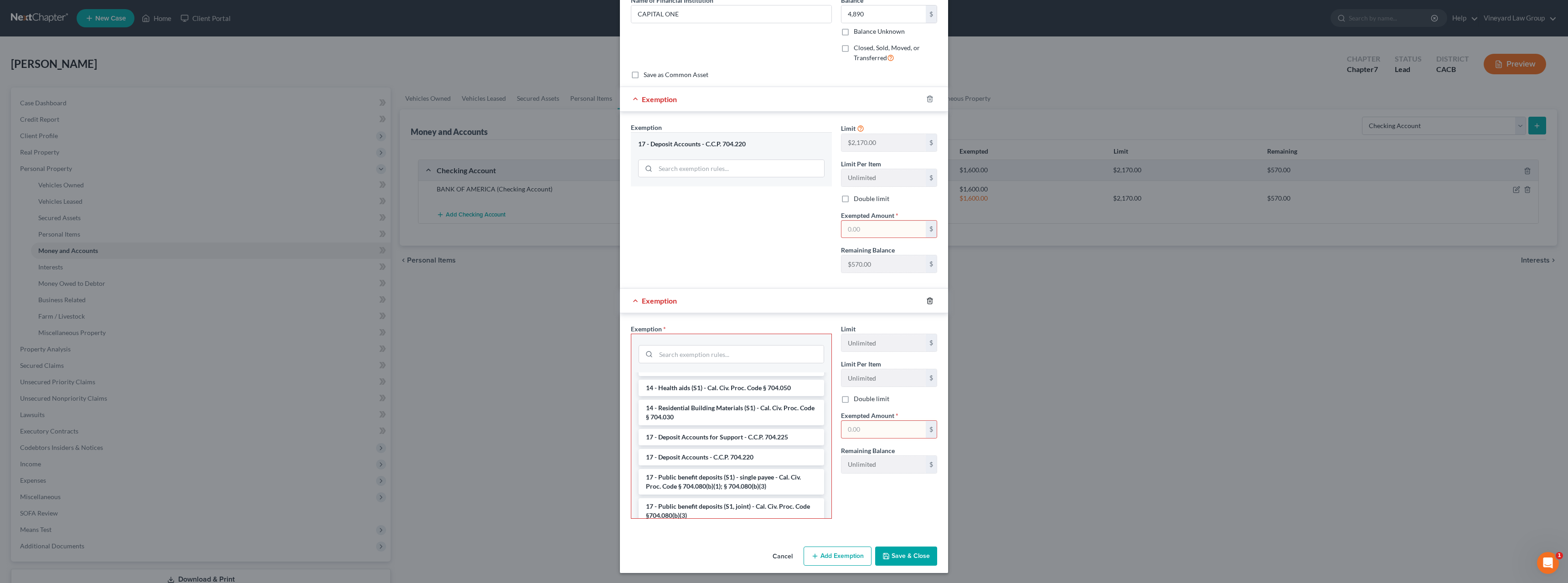
click at [926, 302] on icon "button" at bounding box center [930, 301] width 7 height 7
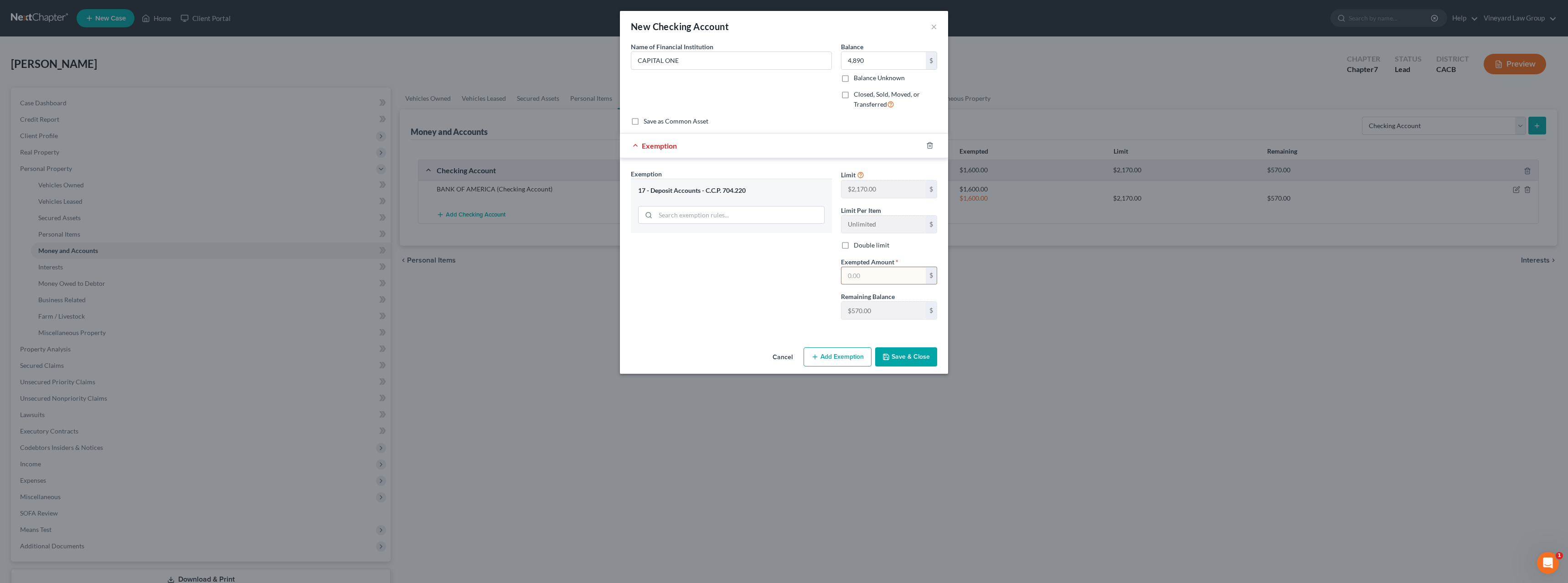
scroll to position [0, 0]
click at [866, 276] on input "text" at bounding box center [883, 276] width 84 height 17
click at [864, 60] on input "4,890" at bounding box center [883, 61] width 84 height 17
type input "2,800"
click at [878, 279] on input "text" at bounding box center [883, 276] width 84 height 17
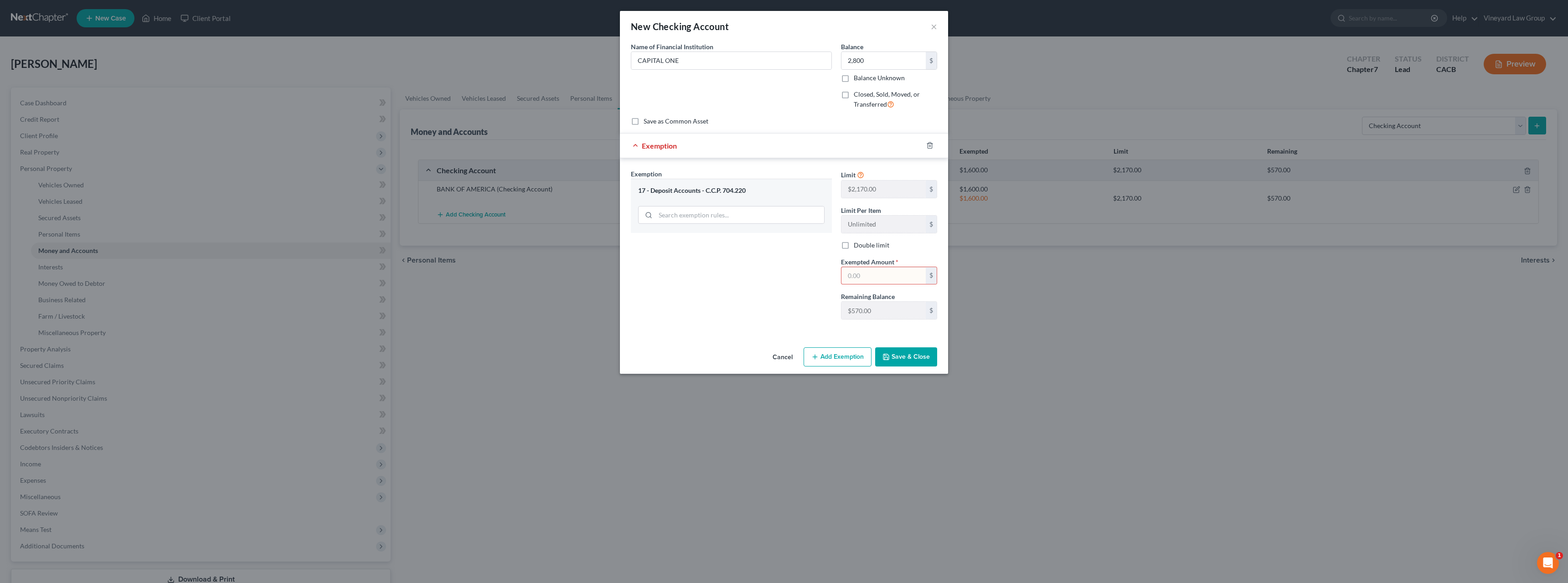
click at [858, 280] on input "text" at bounding box center [883, 276] width 84 height 17
type input "2,000"
click at [865, 61] on input "2,800" at bounding box center [883, 61] width 84 height 17
type input "2,000"
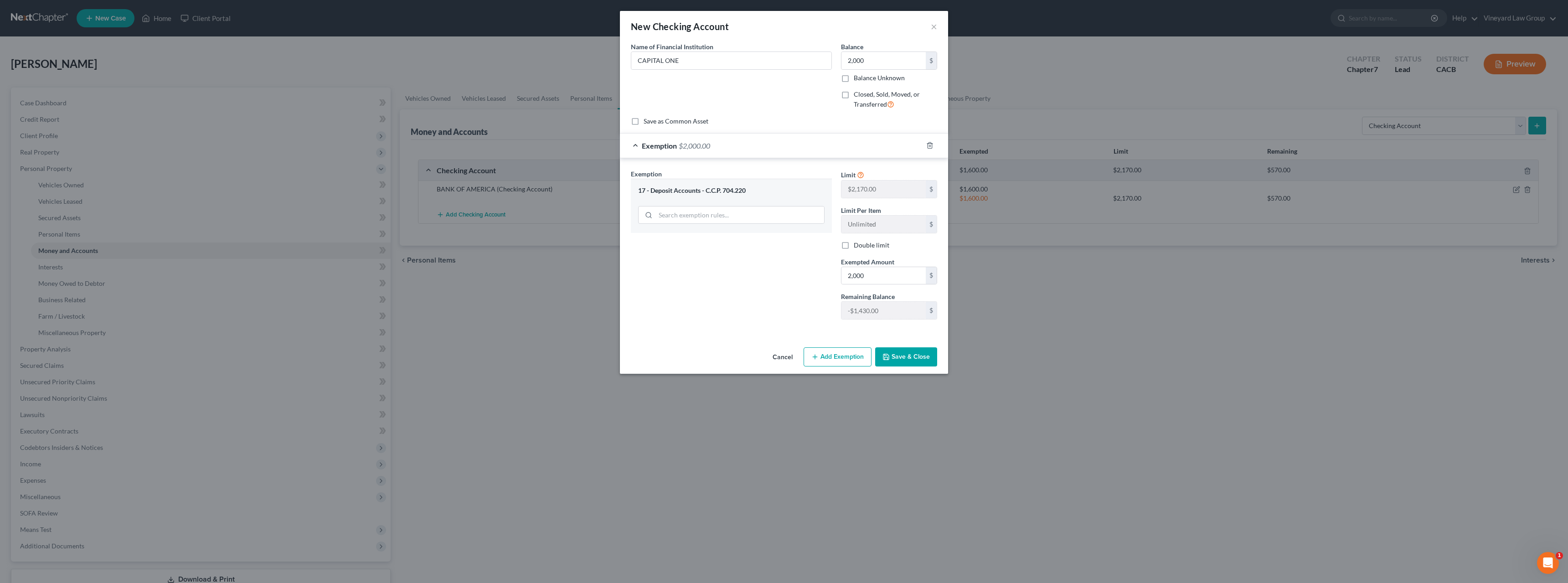
click at [912, 362] on button "Save & Close" at bounding box center [905, 357] width 62 height 19
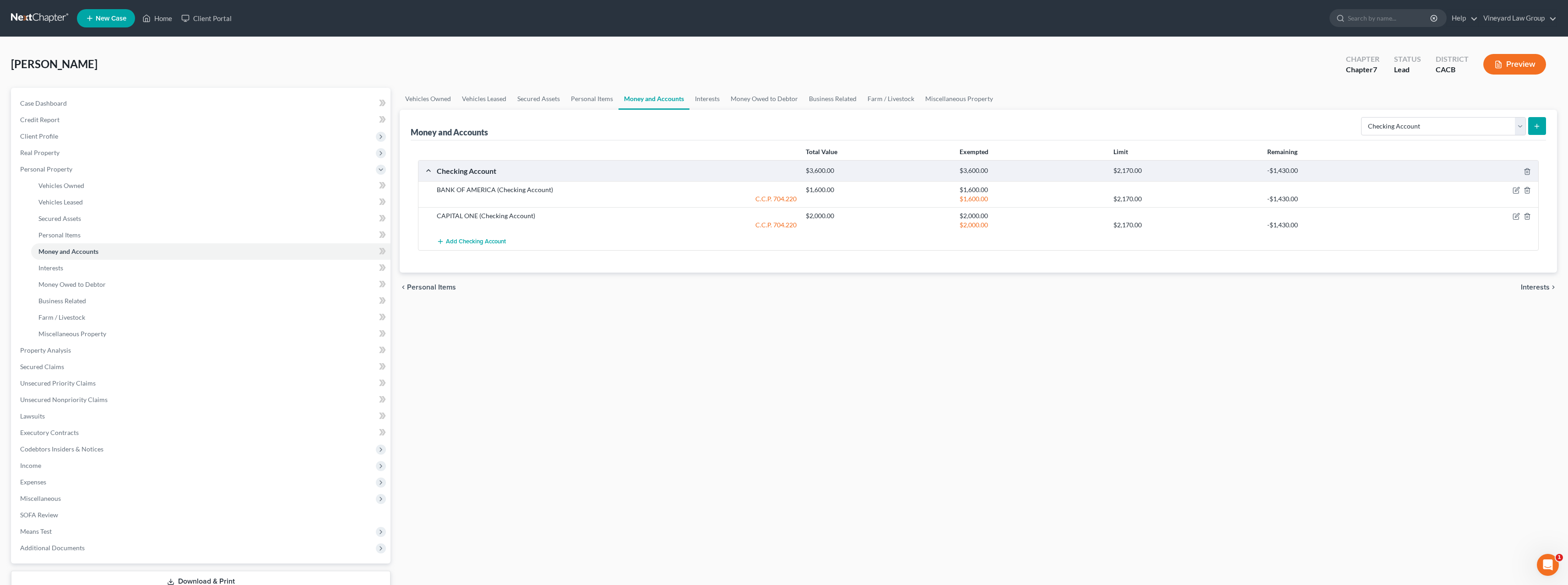
click at [1536, 124] on icon "submit" at bounding box center [1537, 126] width 7 height 7
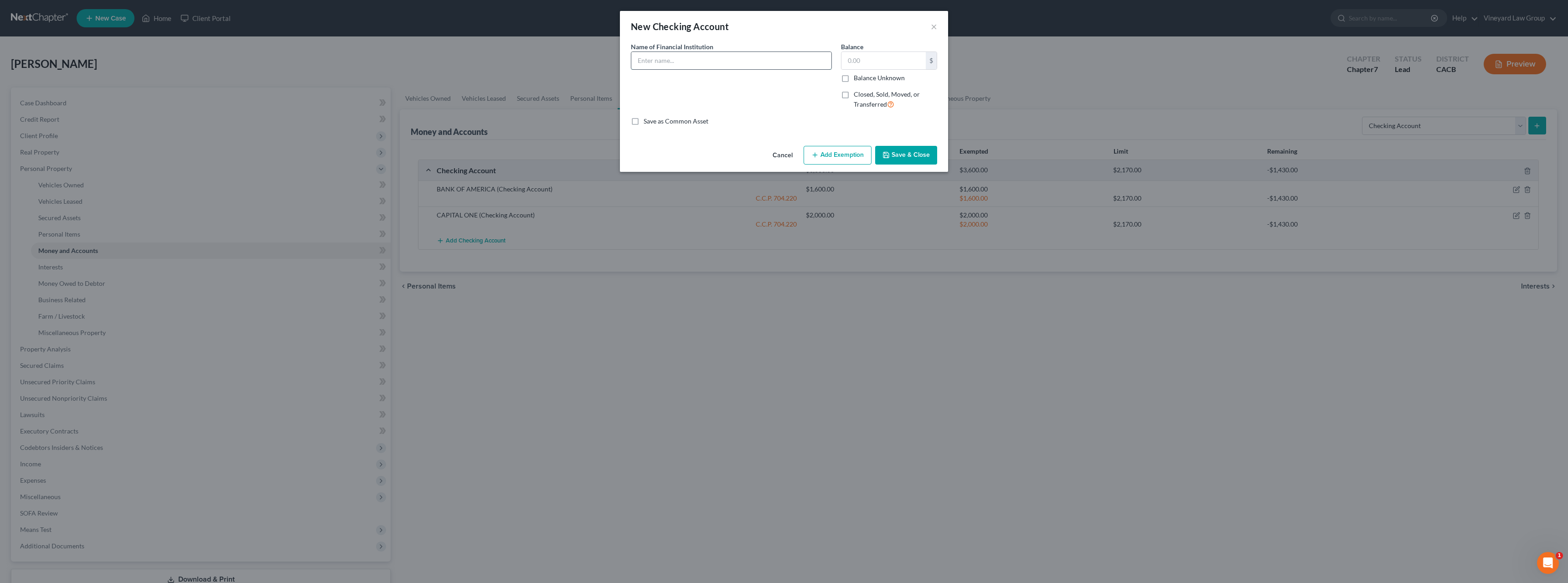
click at [648, 62] on input "text" at bounding box center [731, 61] width 200 height 17
type input "WESCOM"
click at [853, 60] on input "text" at bounding box center [883, 61] width 84 height 17
type input "1,000"
click at [905, 156] on button "Save & Close" at bounding box center [905, 155] width 62 height 19
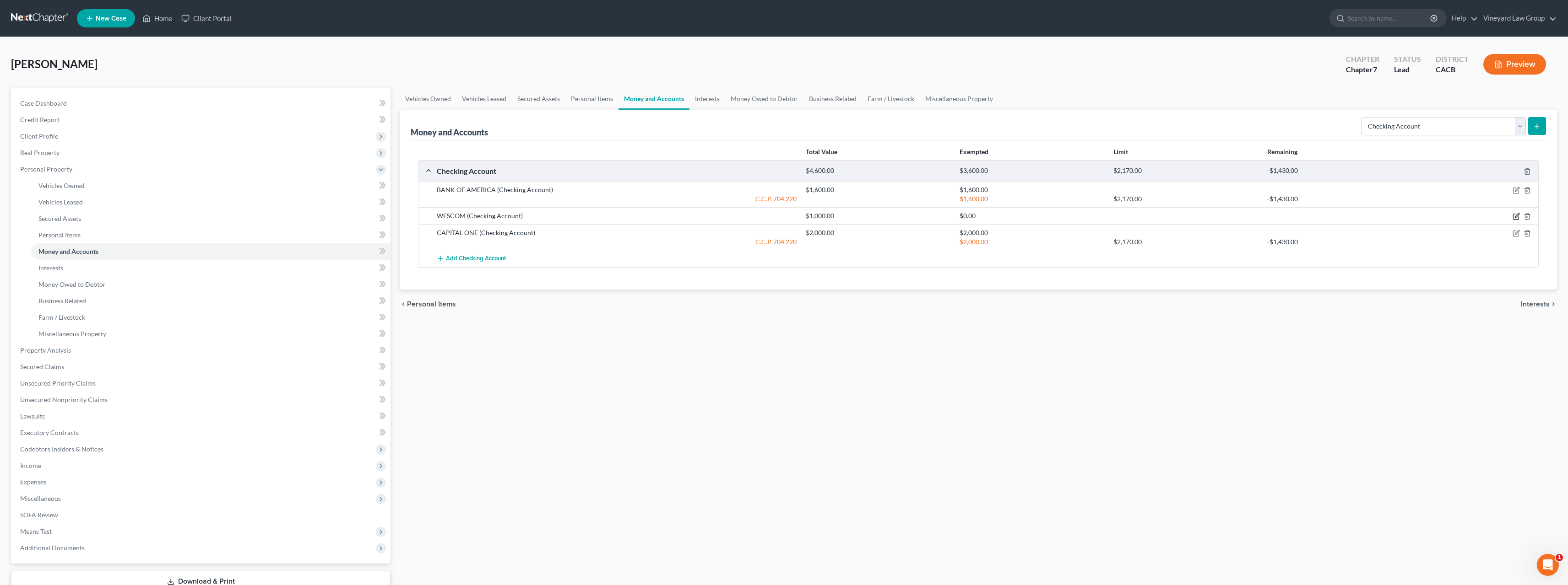
click at [1517, 217] on icon "button" at bounding box center [1517, 216] width 4 height 4
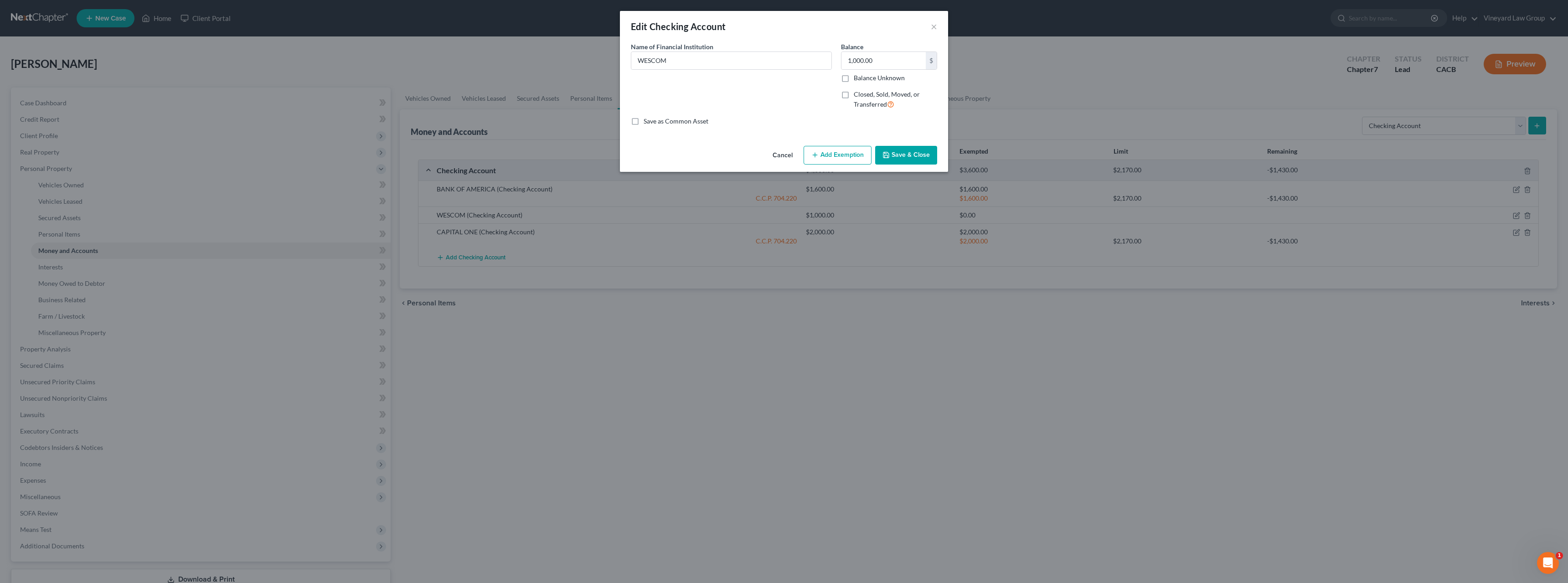
click at [842, 152] on button "Add Exemption" at bounding box center [837, 155] width 68 height 19
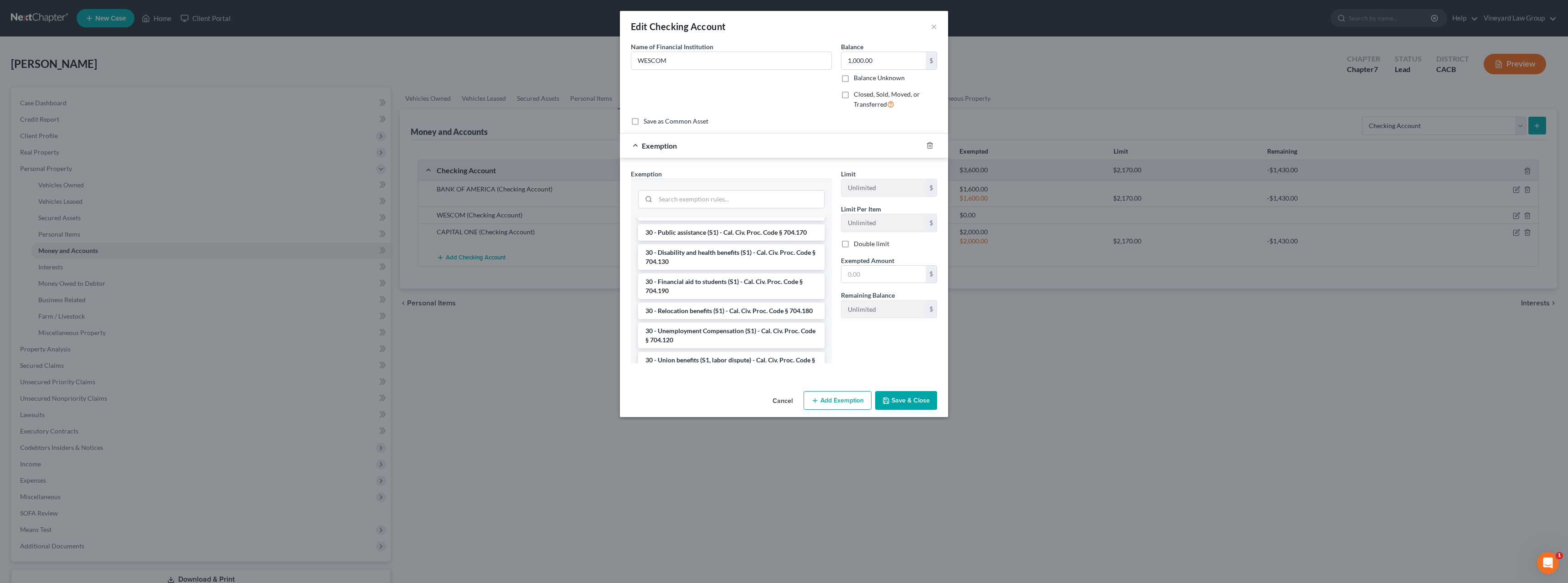
scroll to position [1049, 0]
